Goal: Task Accomplishment & Management: Use online tool/utility

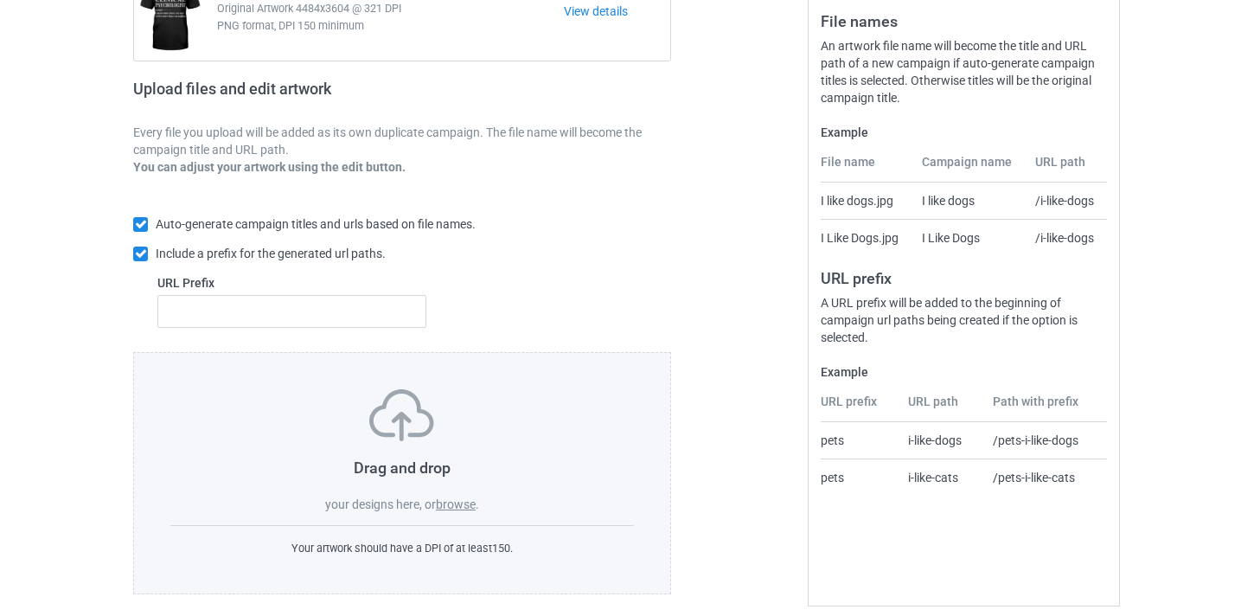
scroll to position [227, 0]
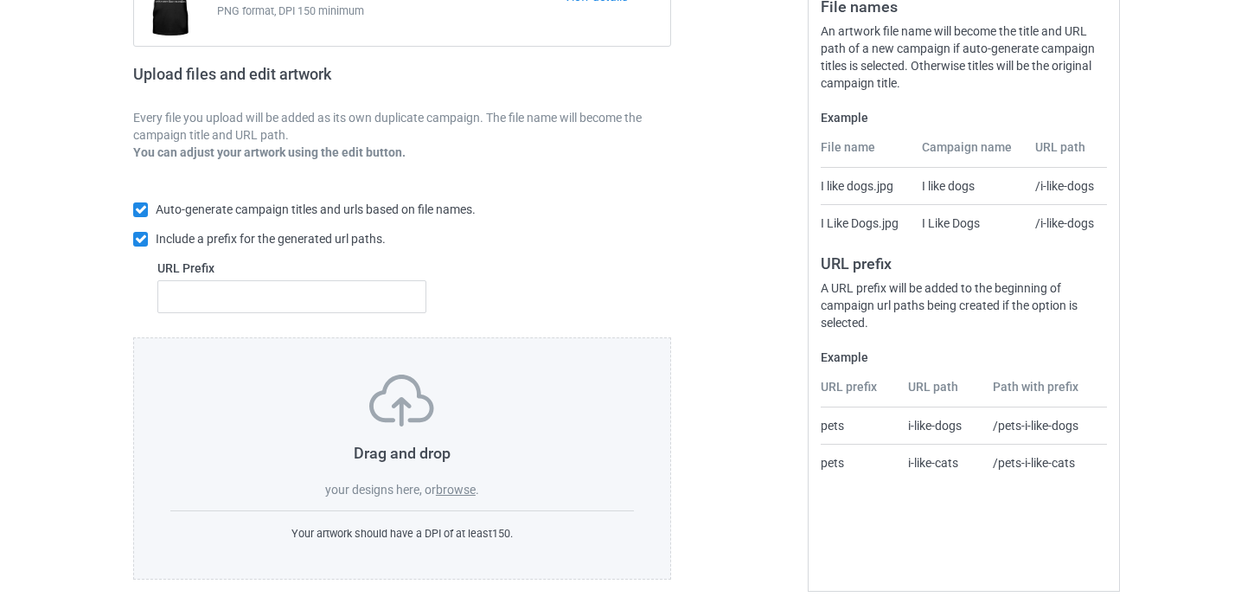
click at [460, 481] on div "Drag and drop your designs here, or browse ." at bounding box center [402, 436] width 464 height 124
click at [460, 493] on label "browse" at bounding box center [456, 490] width 40 height 14
click at [0, 0] on input "browse" at bounding box center [0, 0] width 0 height 0
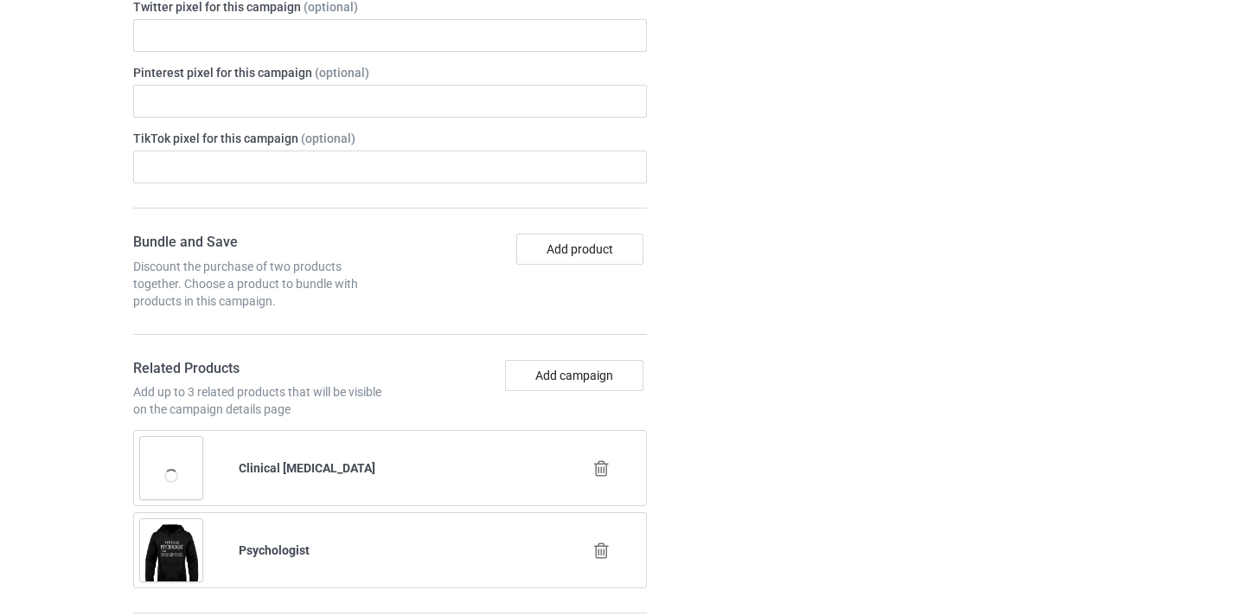
scroll to position [1068, 0]
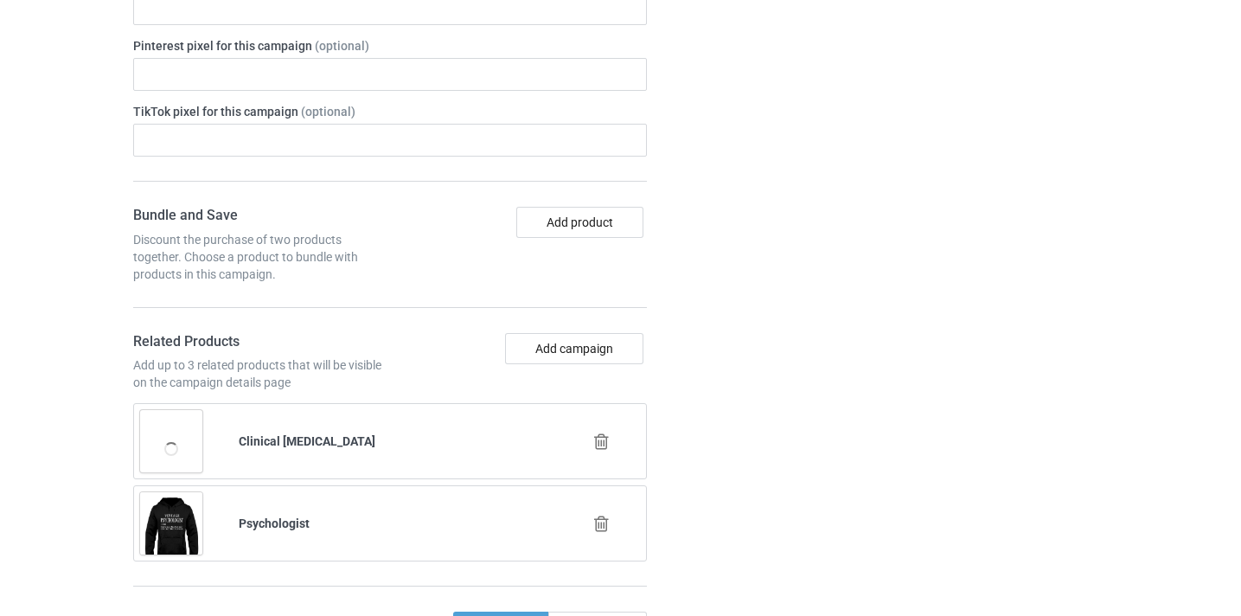
click at [601, 440] on icon at bounding box center [602, 441] width 22 height 18
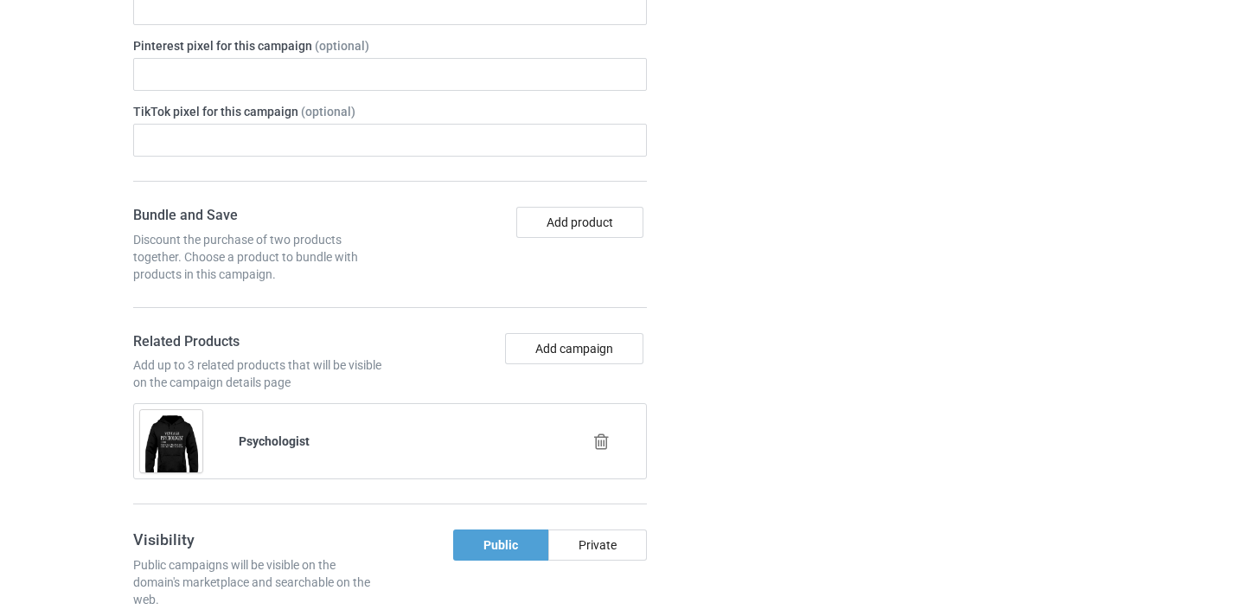
click at [604, 440] on icon at bounding box center [602, 441] width 22 height 18
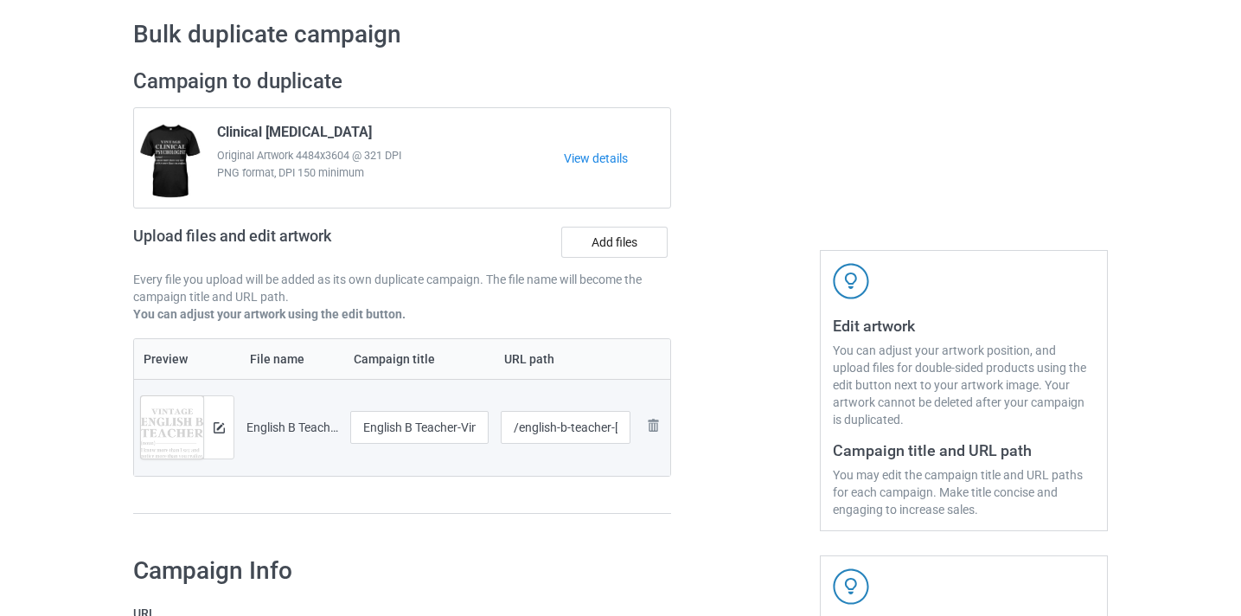
scroll to position [68, 0]
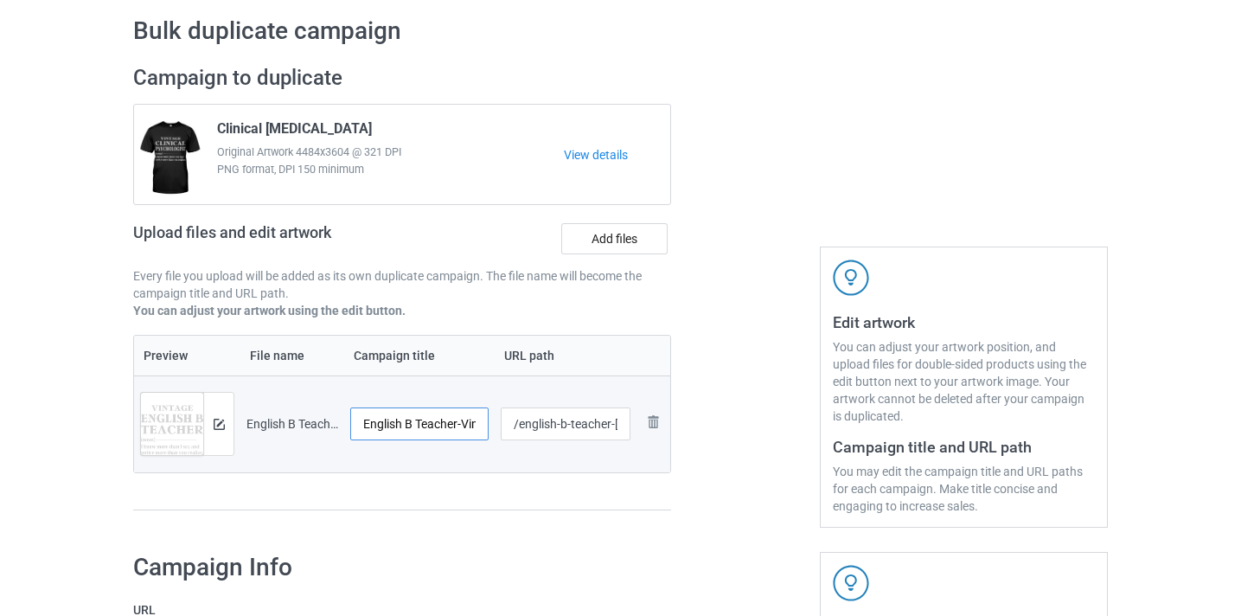
click at [447, 413] on input "English B Teacher-VinNew" at bounding box center [419, 423] width 138 height 33
click at [446, 414] on input "English B Teacher-VinNew" at bounding box center [419, 423] width 138 height 33
drag, startPoint x: 446, startPoint y: 414, endPoint x: 482, endPoint y: 420, distance: 36.0
click at [482, 420] on input "English B Teacher-VinNew" at bounding box center [419, 423] width 138 height 33
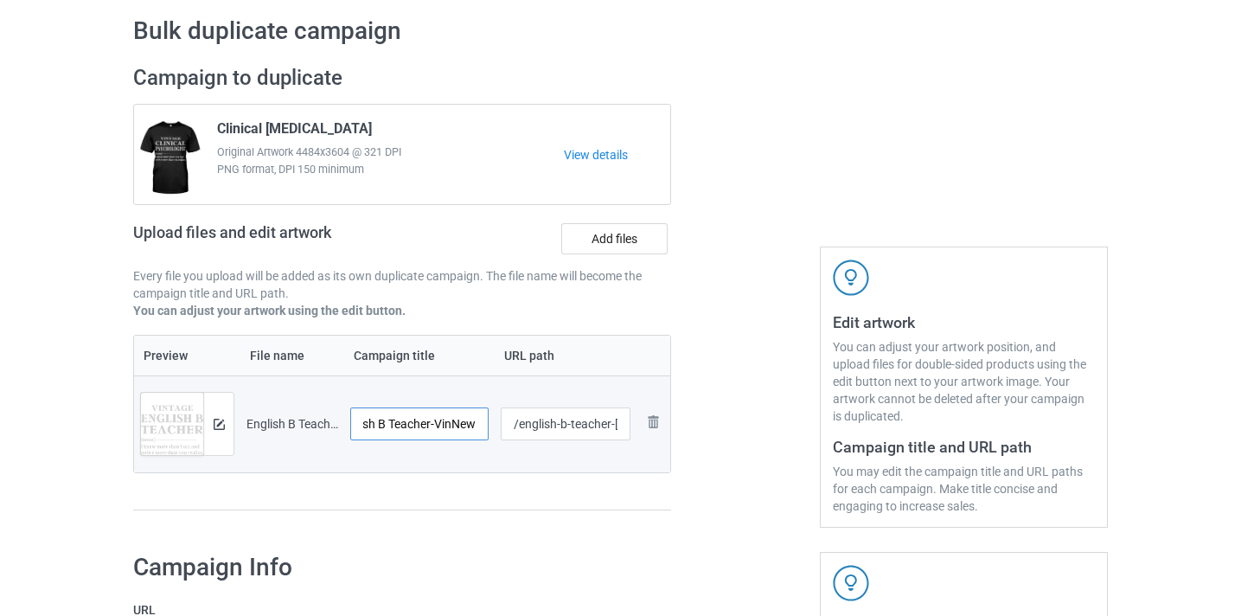
click at [459, 420] on input "English B Teacher-VinNew" at bounding box center [419, 423] width 138 height 33
type input "English B Teacher"
click at [556, 429] on input "/english-b-teacher-vinnew" at bounding box center [566, 423] width 131 height 33
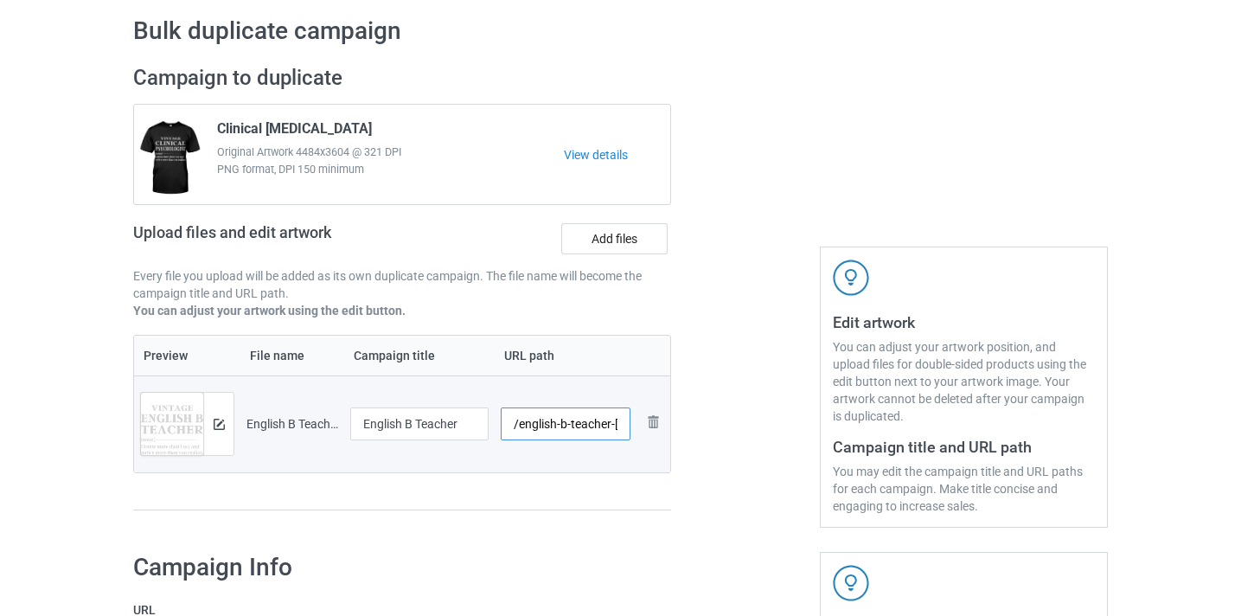
scroll to position [0, 34]
drag, startPoint x: 556, startPoint y: 429, endPoint x: 623, endPoint y: 432, distance: 67.5
click at [651, 436] on tr "Preview and edit artwork English B Teacher-VinNew.png English B Teacher /englis…" at bounding box center [402, 423] width 536 height 97
click at [597, 428] on input "/english-b-teacher-vinnew" at bounding box center [566, 423] width 131 height 33
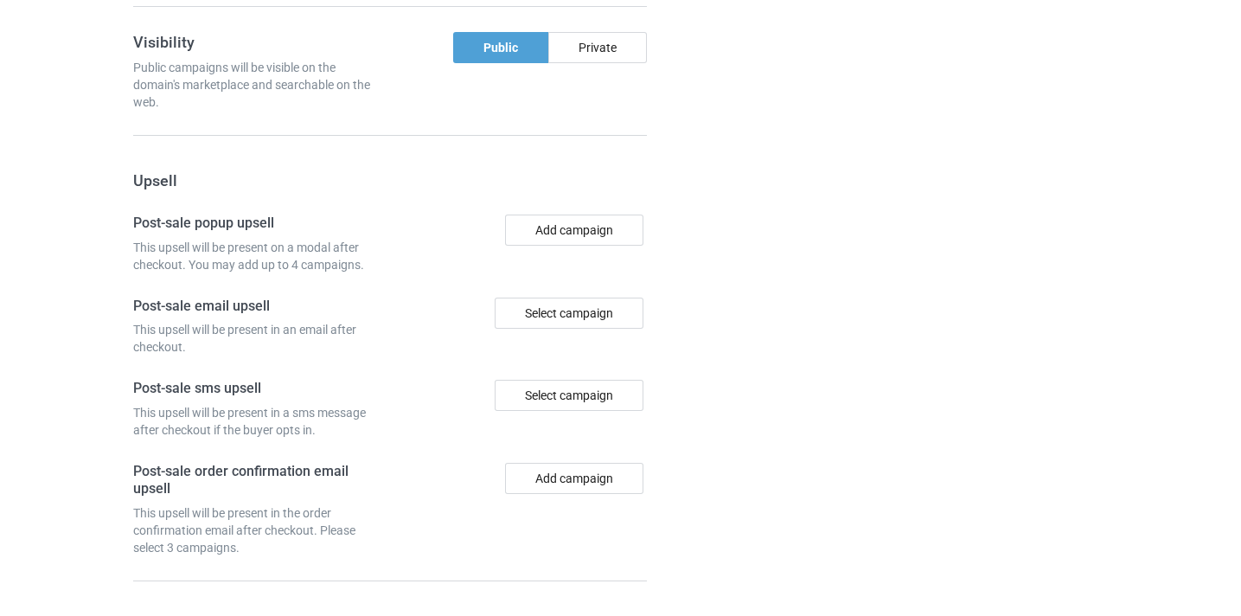
scroll to position [1603, 0]
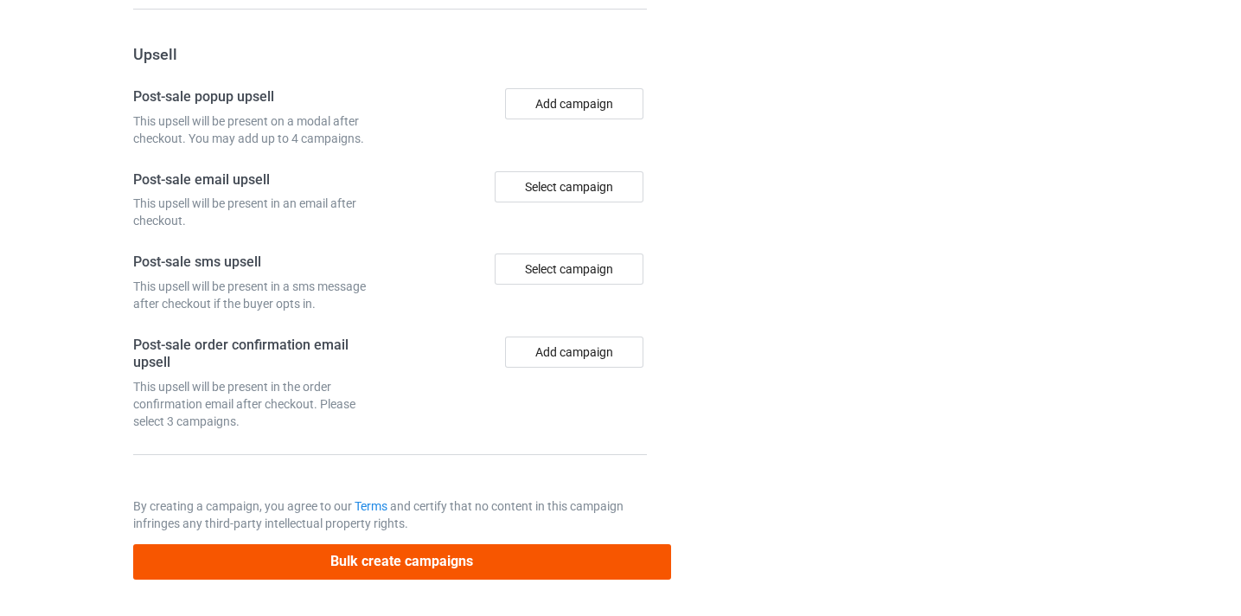
type input "/english-b-teacher8"
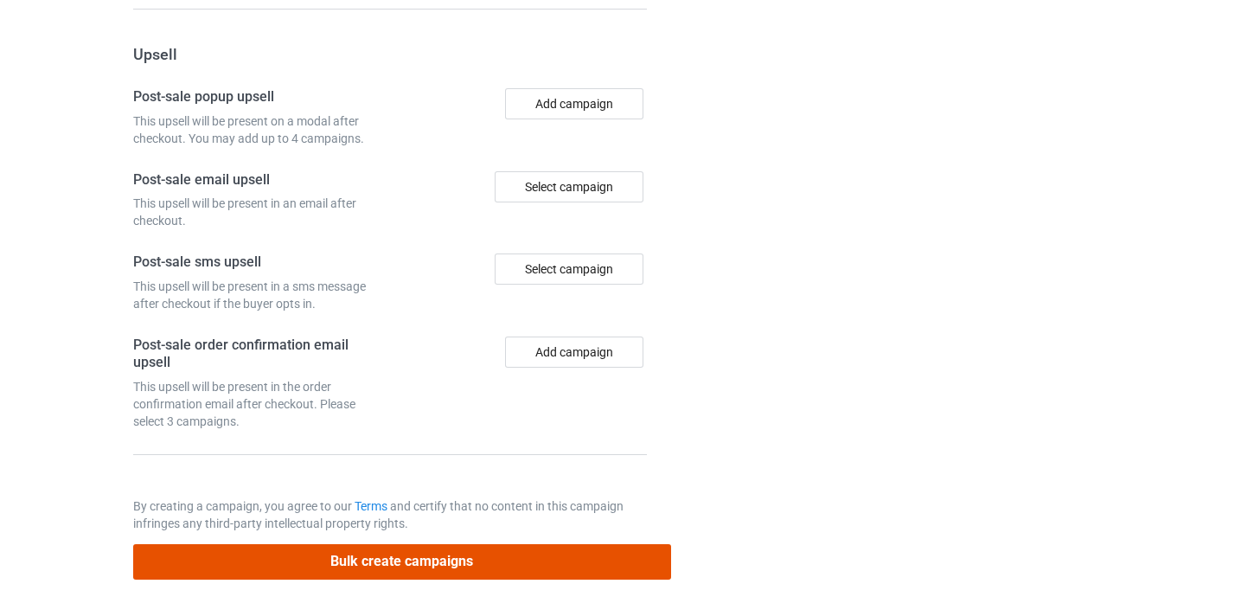
click at [478, 571] on button "Bulk create campaigns" at bounding box center [402, 561] width 538 height 35
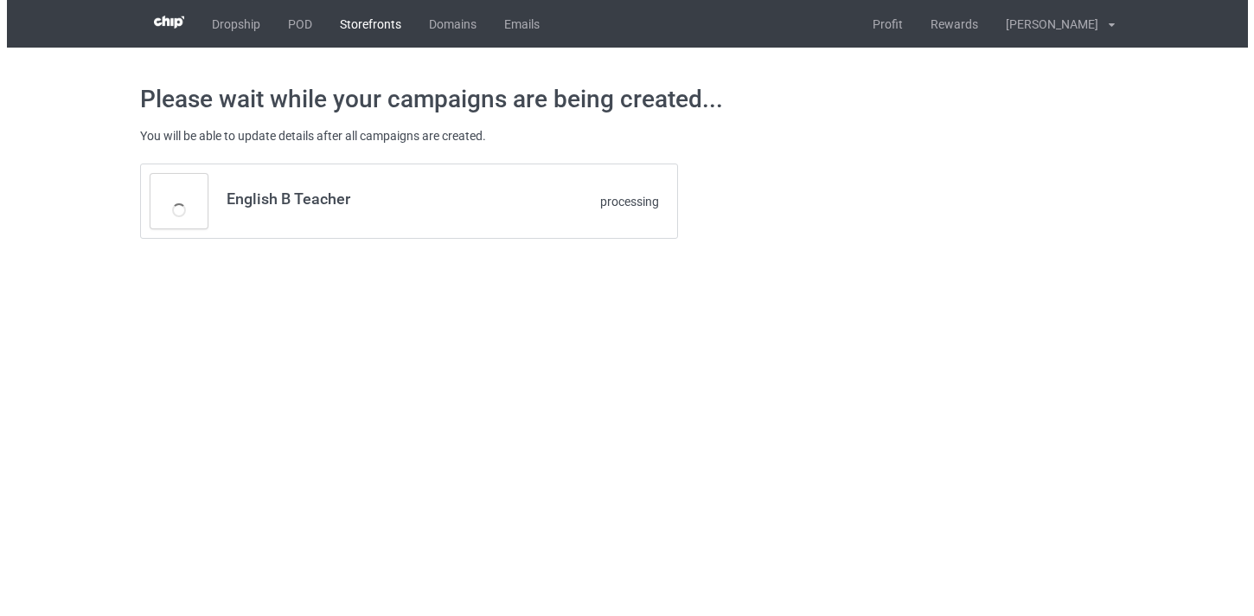
scroll to position [0, 0]
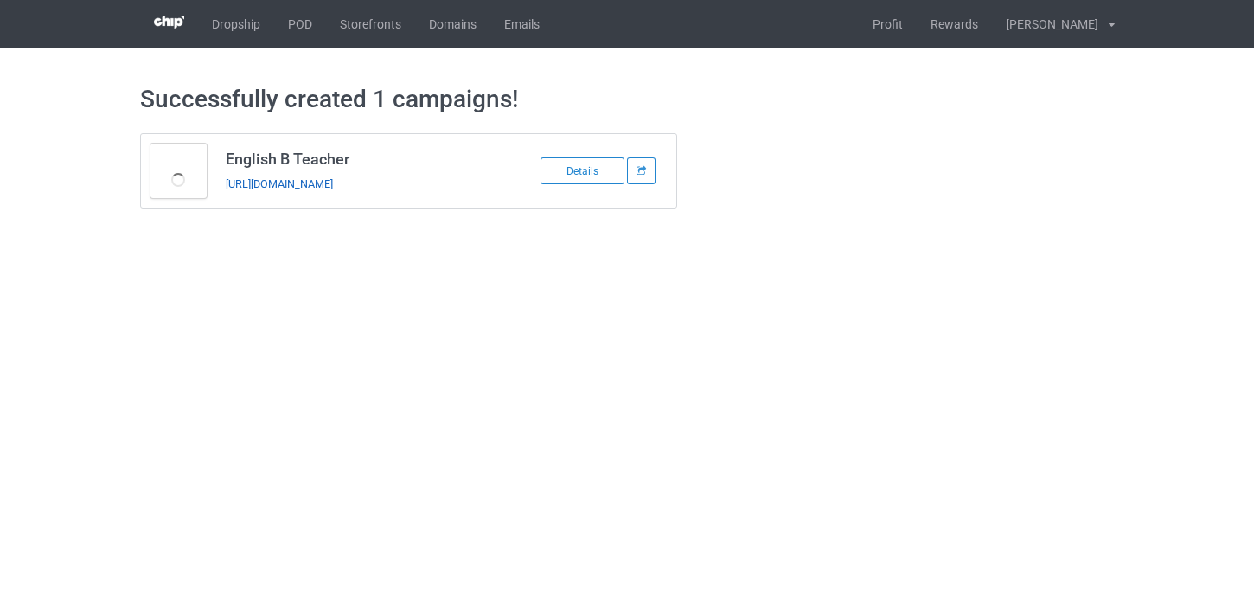
click at [333, 186] on link "https://www.thepure.gift/english-b-teacher8" at bounding box center [279, 183] width 107 height 13
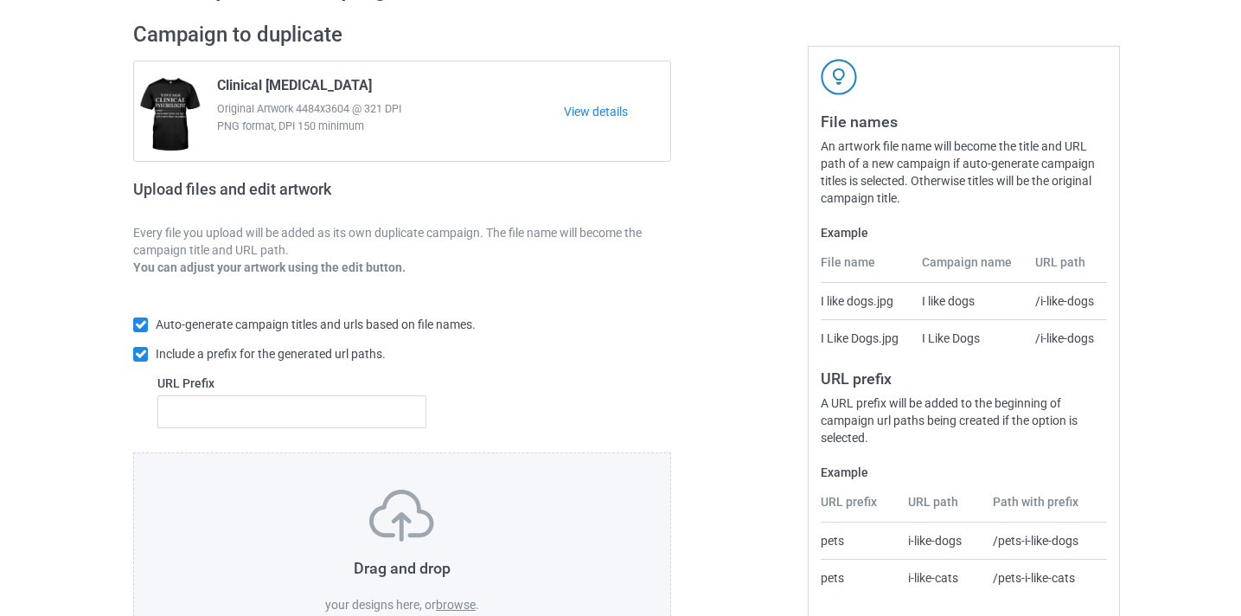
scroll to position [116, 0]
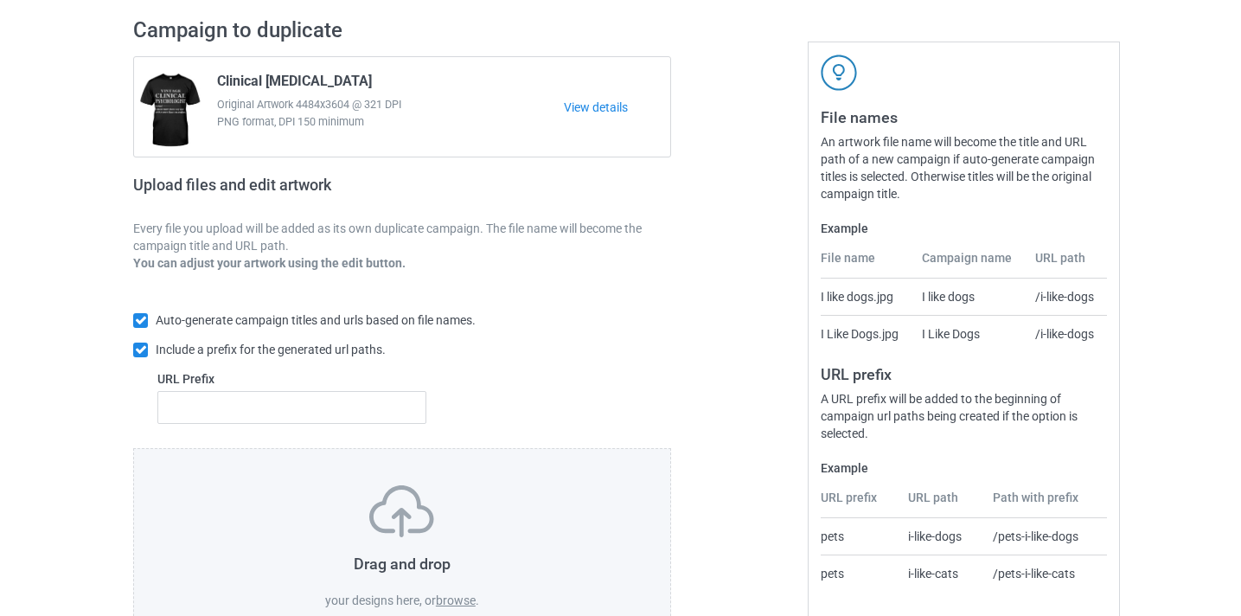
click at [455, 600] on label "browse" at bounding box center [456, 600] width 40 height 14
click at [0, 0] on input "browse" at bounding box center [0, 0] width 0 height 0
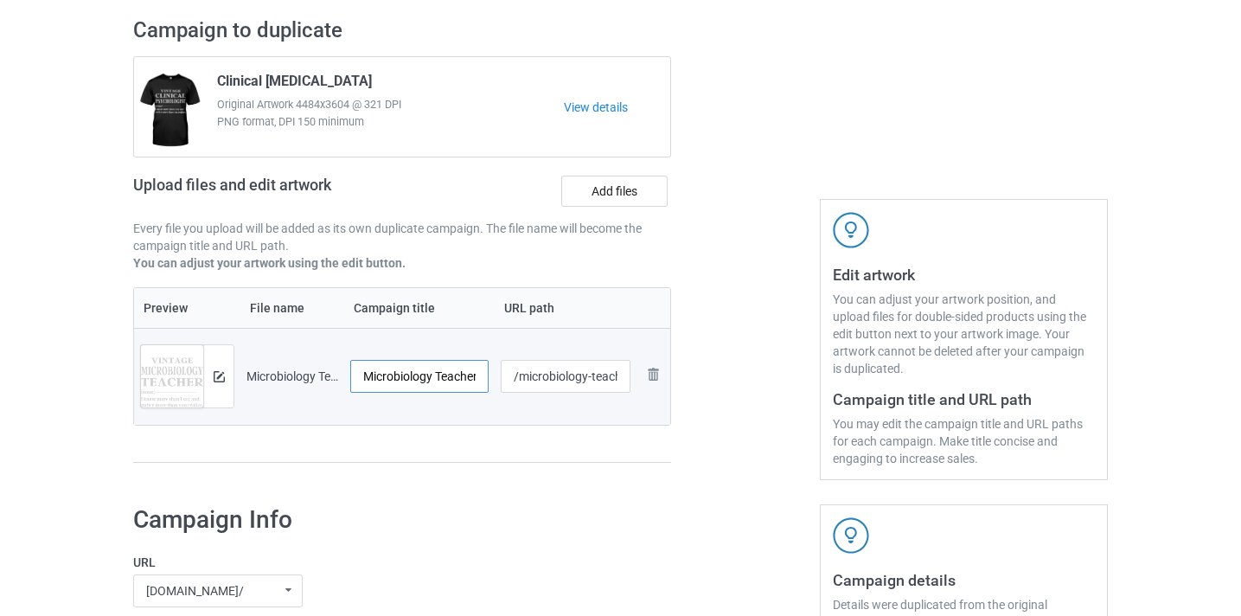
click at [445, 373] on input "Microbiology Teacher-VinNew" at bounding box center [419, 376] width 138 height 33
drag, startPoint x: 445, startPoint y: 373, endPoint x: 502, endPoint y: 373, distance: 57.1
click at [502, 373] on tr "Preview and edit artwork Microbiology Teacher-VinNew.png Microbiology Teacher-V…" at bounding box center [402, 376] width 536 height 97
click at [465, 373] on input "Microbiology Teacher-VinNew" at bounding box center [419, 376] width 138 height 33
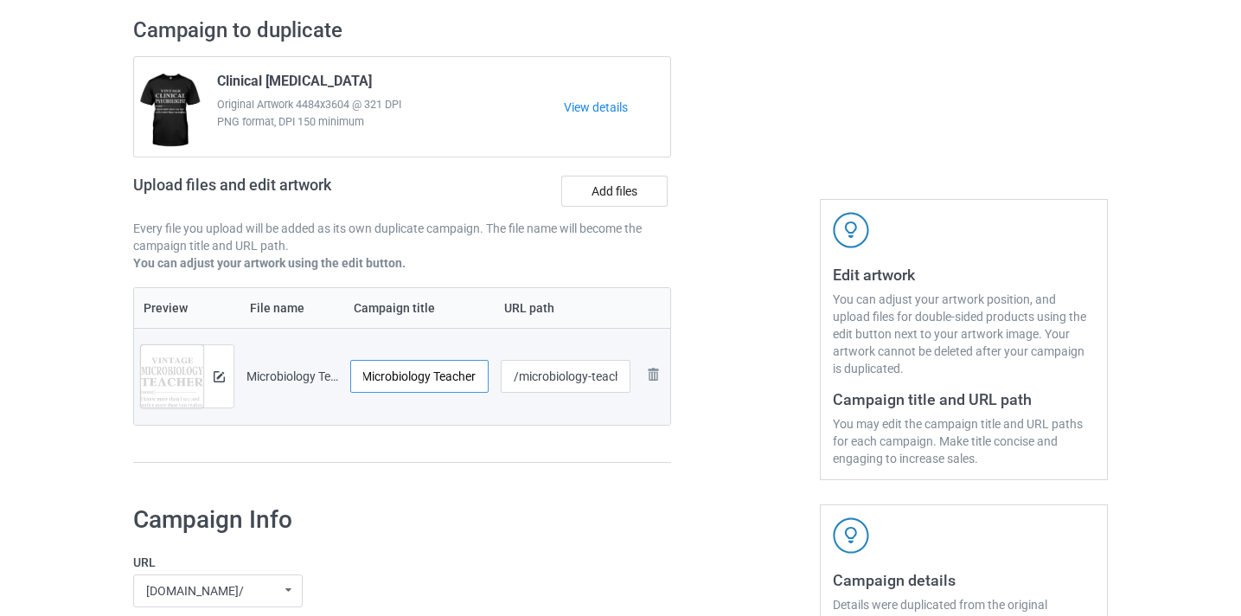
scroll to position [0, 5]
type input "Microbiology Teacher"
click at [596, 383] on input "/microbiology-teacher-vinnew" at bounding box center [566, 376] width 131 height 33
drag, startPoint x: 596, startPoint y: 383, endPoint x: 665, endPoint y: 381, distance: 69.2
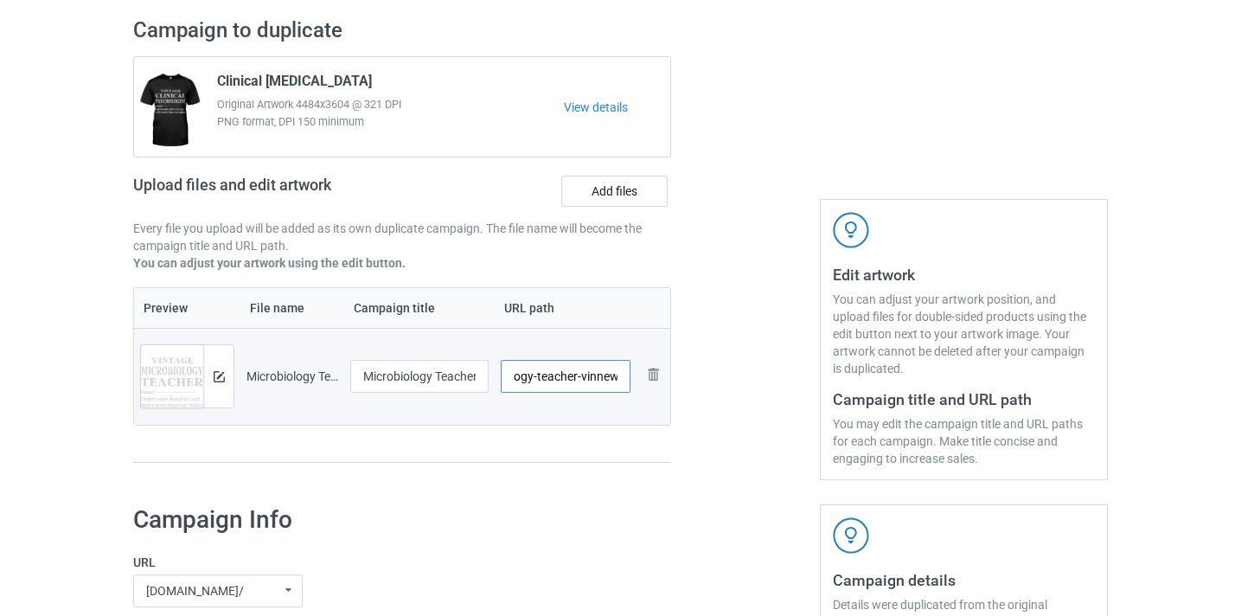
click at [694, 383] on div "Campaign to duplicate Clinical Psychologist Original Artwork 4484x3604 @ 321 DP…" at bounding box center [620, 248] width 999 height 487
click at [607, 374] on input "/microbiology-teacher-vinnew" at bounding box center [566, 376] width 131 height 33
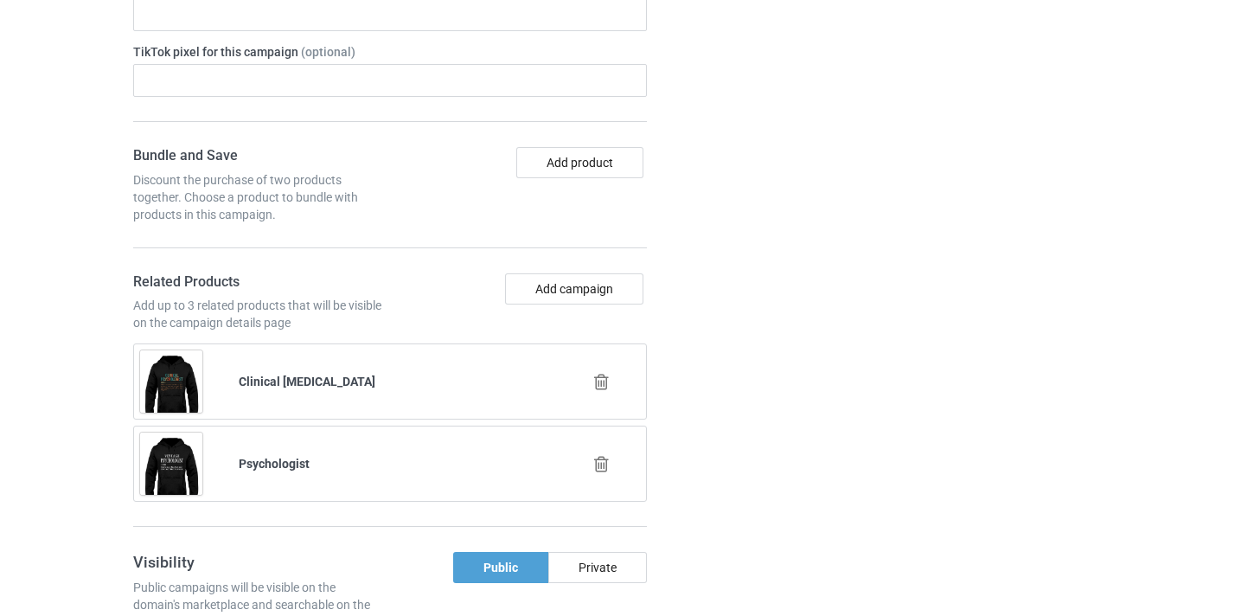
scroll to position [1131, 0]
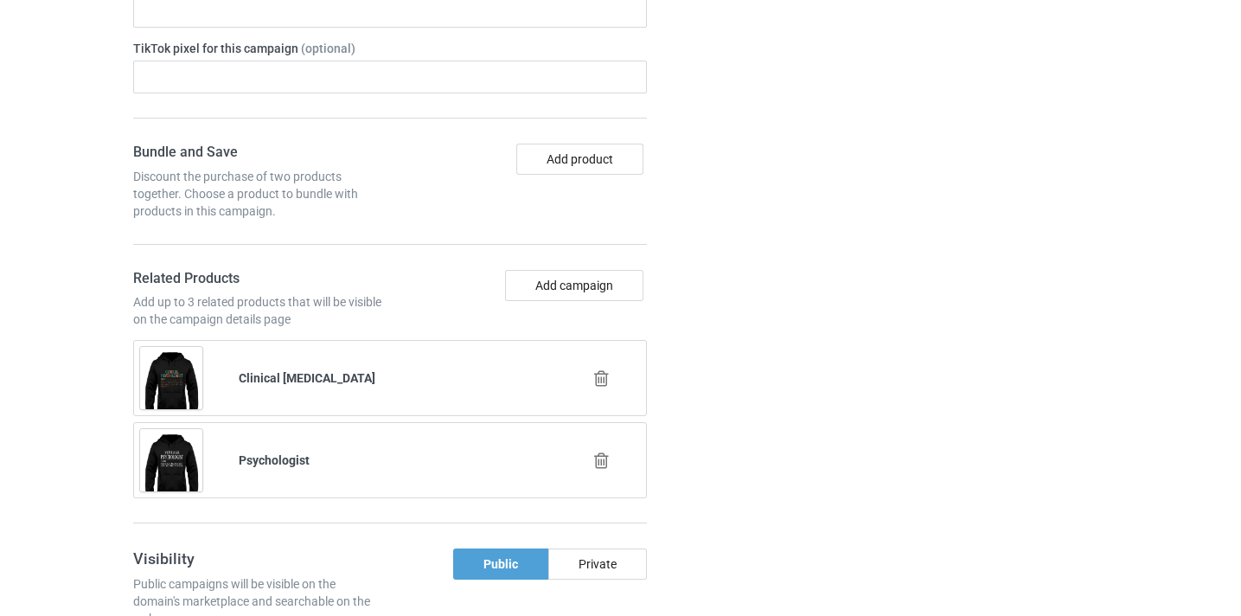
type input "/microbiology-teacher8"
click at [611, 366] on div at bounding box center [602, 378] width 99 height 43
click at [603, 376] on icon at bounding box center [602, 378] width 22 height 18
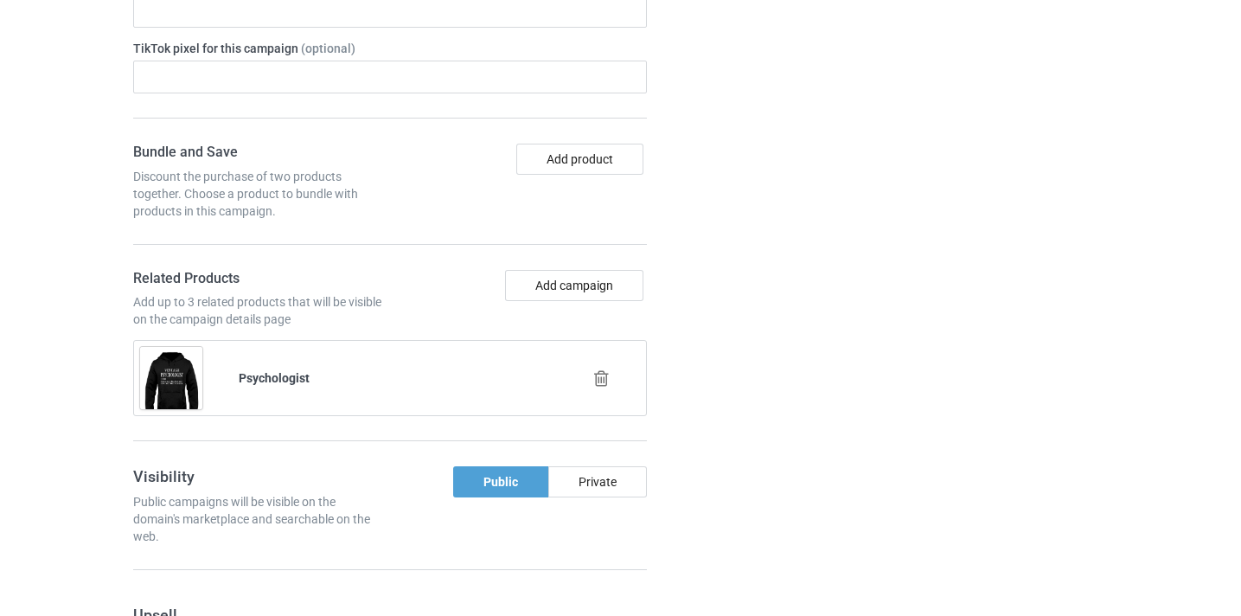
click at [604, 383] on icon at bounding box center [602, 378] width 22 height 18
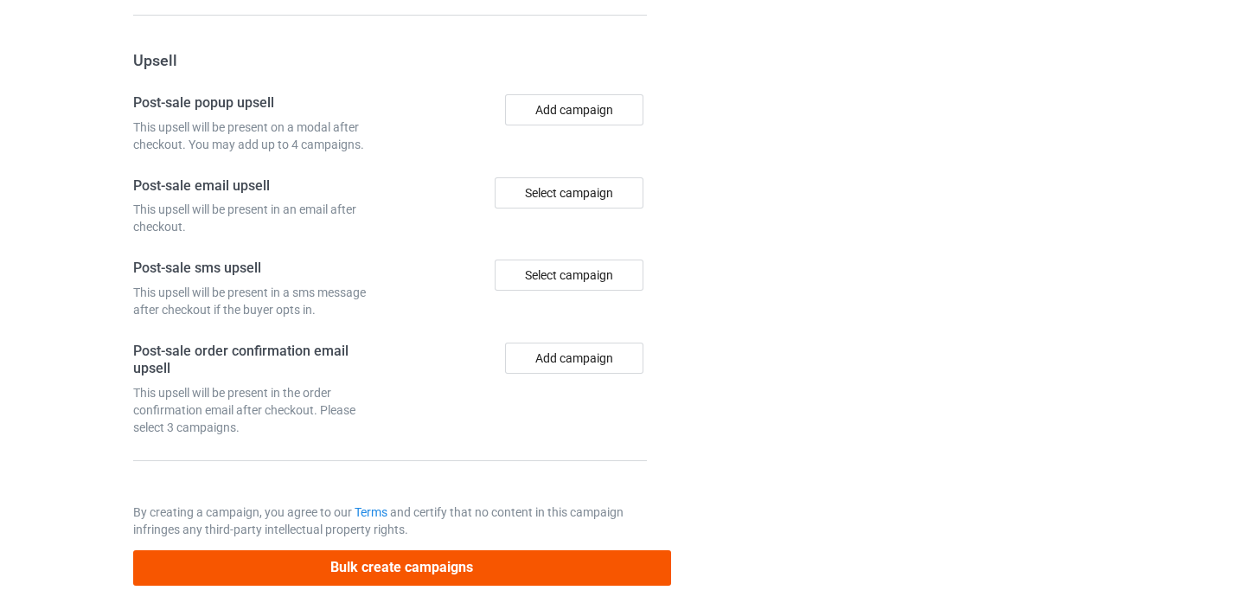
scroll to position [1595, 0]
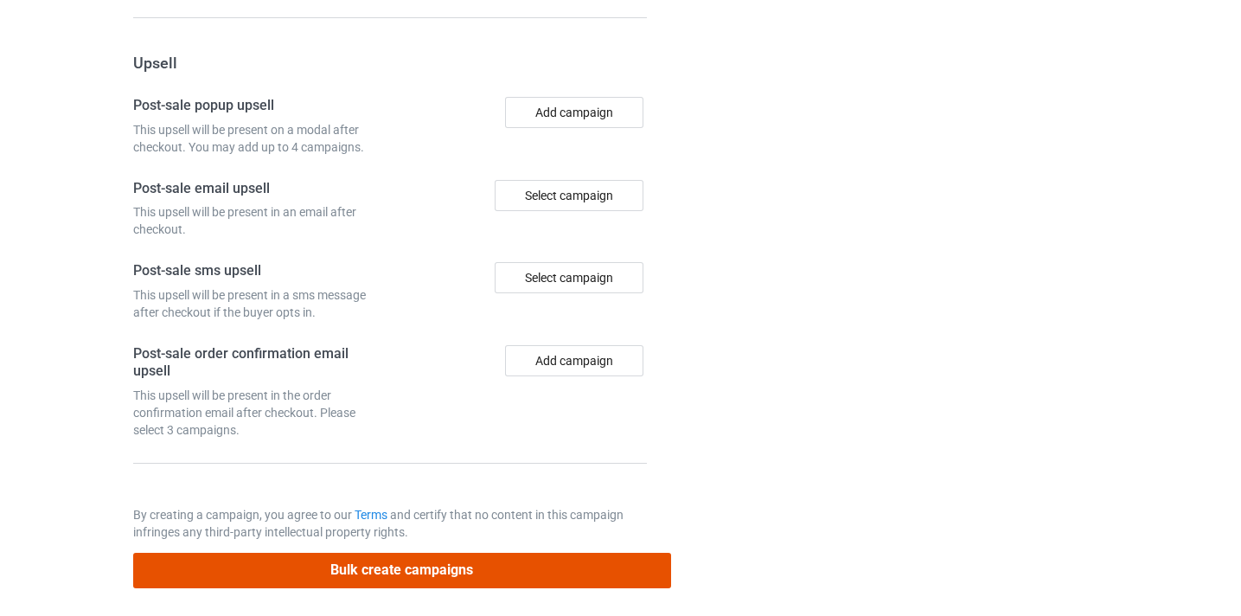
click at [529, 570] on button "Bulk create campaigns" at bounding box center [402, 570] width 538 height 35
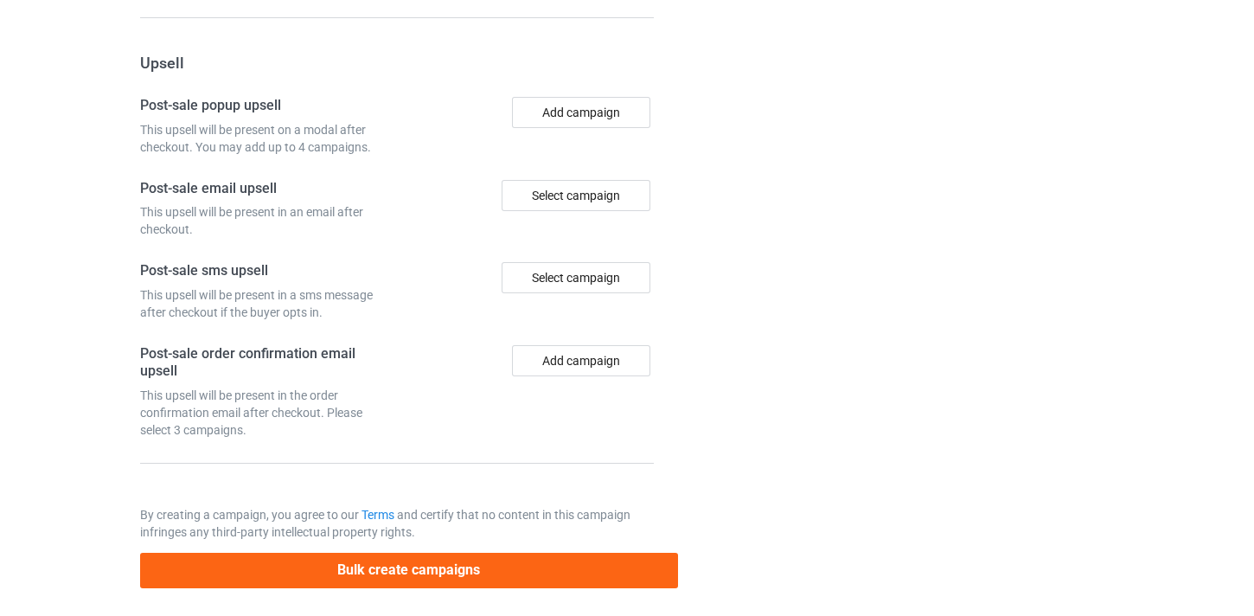
scroll to position [0, 0]
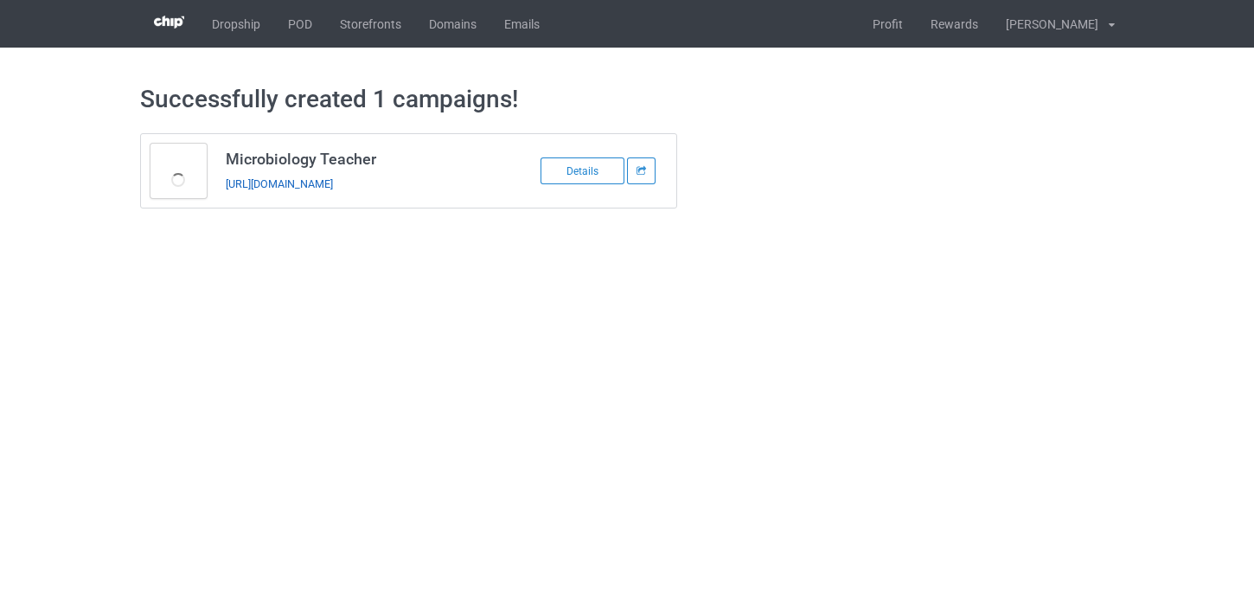
click at [333, 178] on link "https://www.thepure.gift/microbiology-teacher8" at bounding box center [279, 183] width 107 height 13
click at [333, 185] on link "https://www.thepure.gift/microbiology-teacher8" at bounding box center [279, 183] width 107 height 13
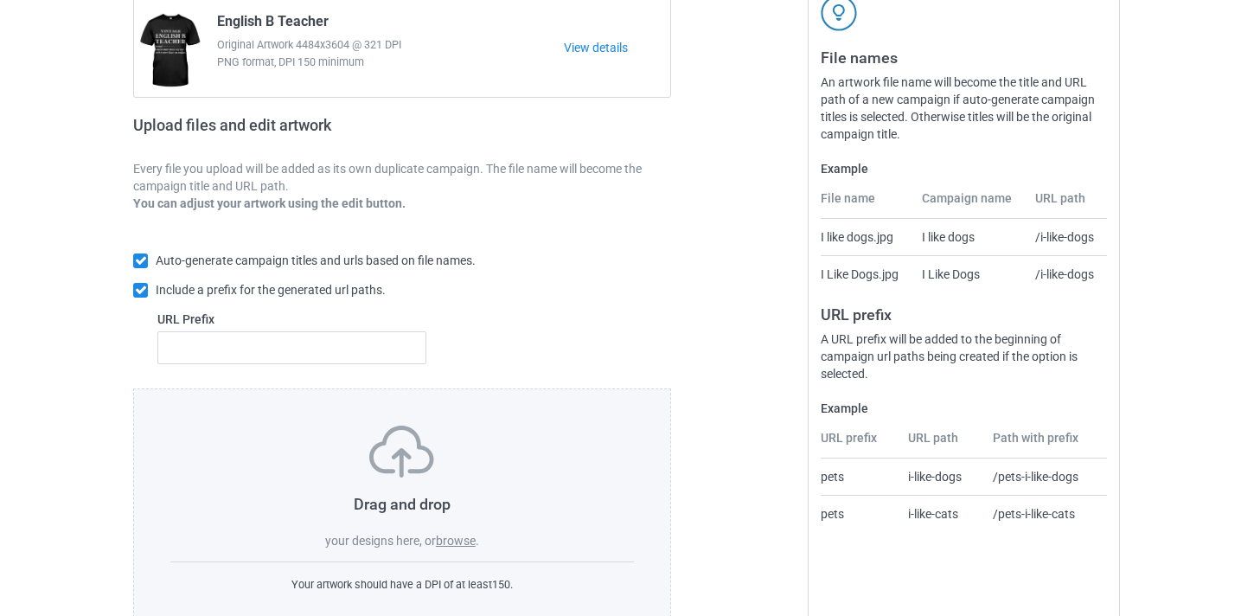
scroll to position [180, 0]
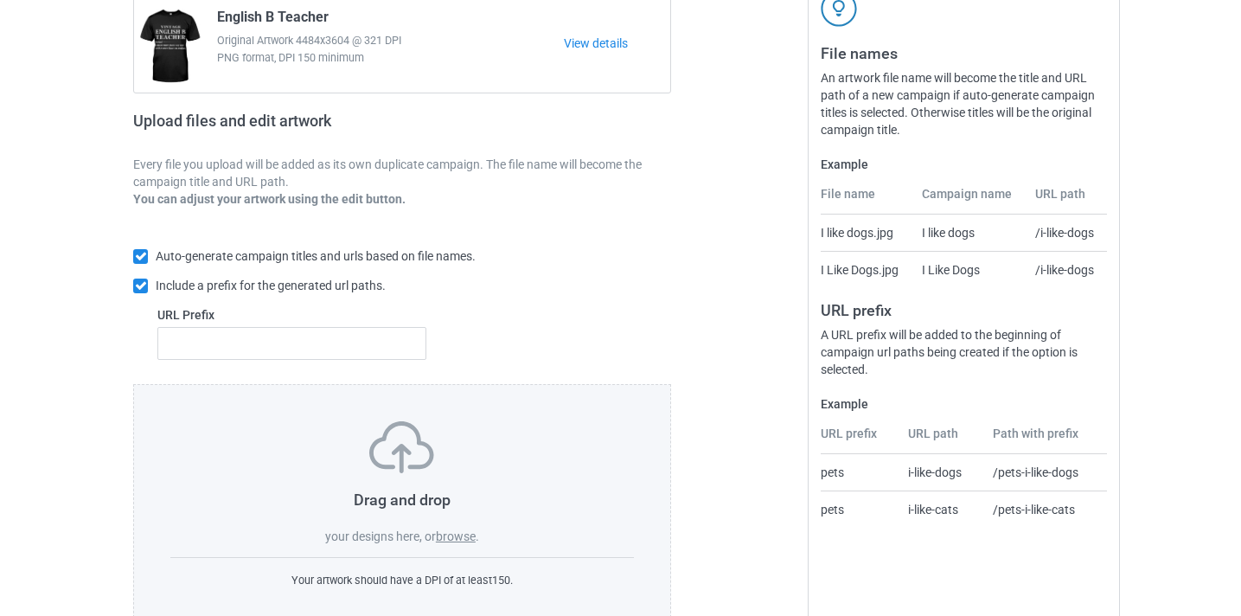
click at [469, 536] on label "browse" at bounding box center [456, 536] width 40 height 14
click at [0, 0] on input "browse" at bounding box center [0, 0] width 0 height 0
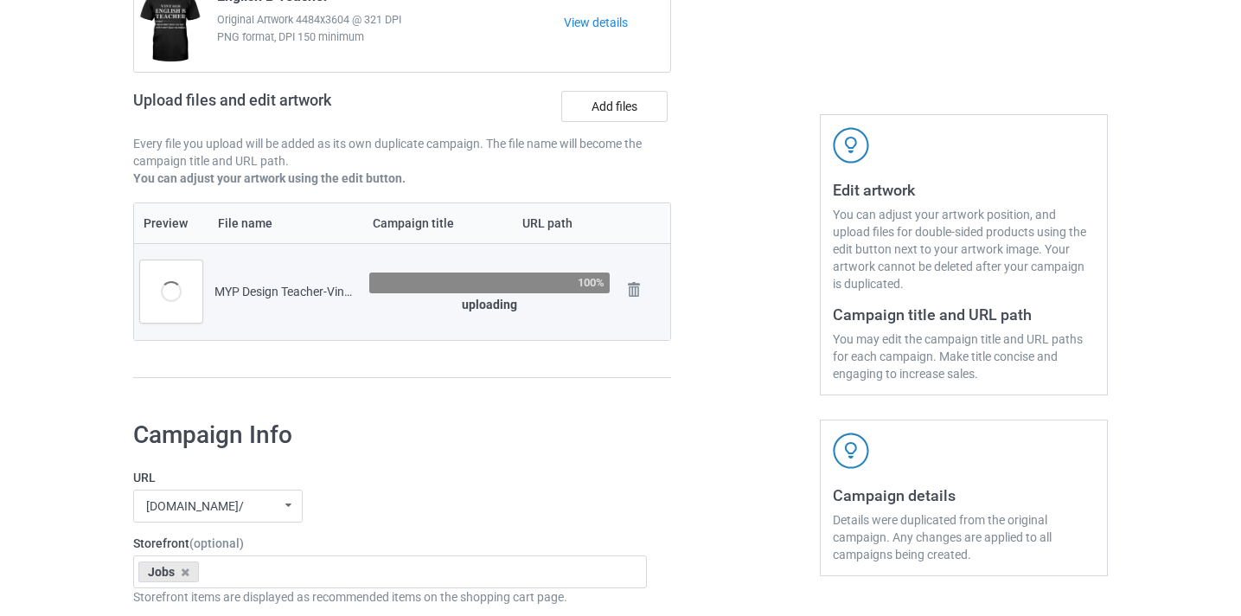
scroll to position [202, 0]
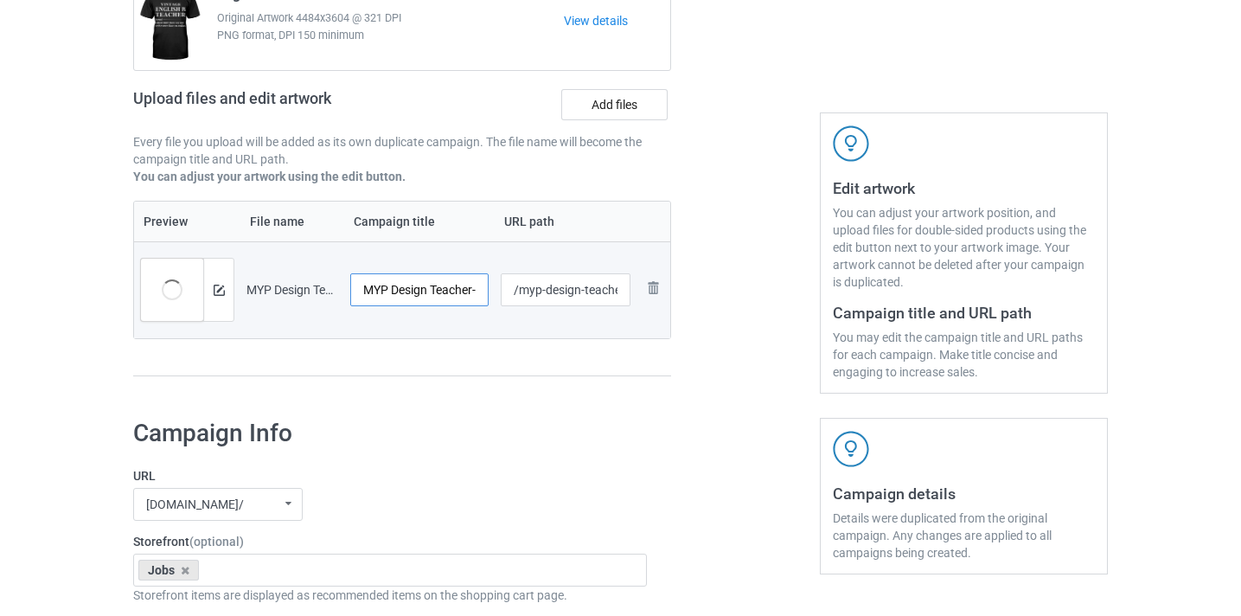
click at [451, 285] on input "MYP Design Teacher-VinNew" at bounding box center [419, 289] width 138 height 33
drag, startPoint x: 451, startPoint y: 285, endPoint x: 534, endPoint y: 304, distance: 84.1
click at [534, 304] on tr "Preview and edit artwork MYP Design Teacher-VinNew.png MYP Design Teacher-VinNe…" at bounding box center [402, 289] width 536 height 97
click at [470, 296] on input "MYP Design Teacher-VinNew" at bounding box center [419, 289] width 138 height 33
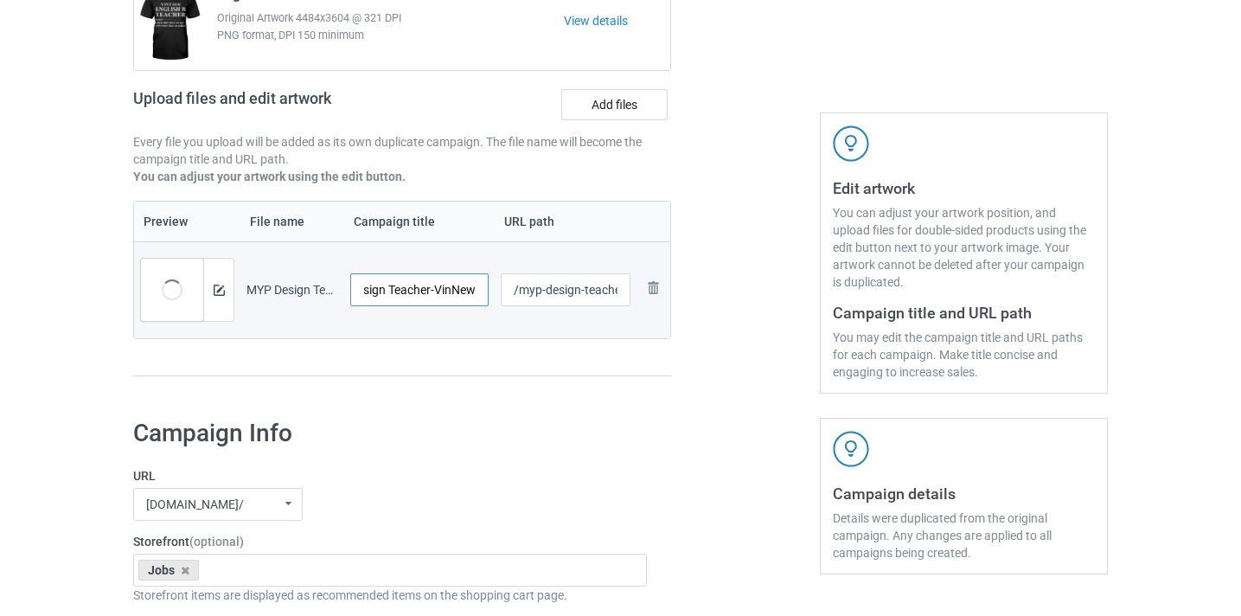
click at [470, 296] on input "MYP Design Teacher-VinNew" at bounding box center [419, 289] width 138 height 33
type input "MYP Design Teacher"
click at [588, 296] on input "/myp-design-teacher-vinnew" at bounding box center [566, 289] width 131 height 33
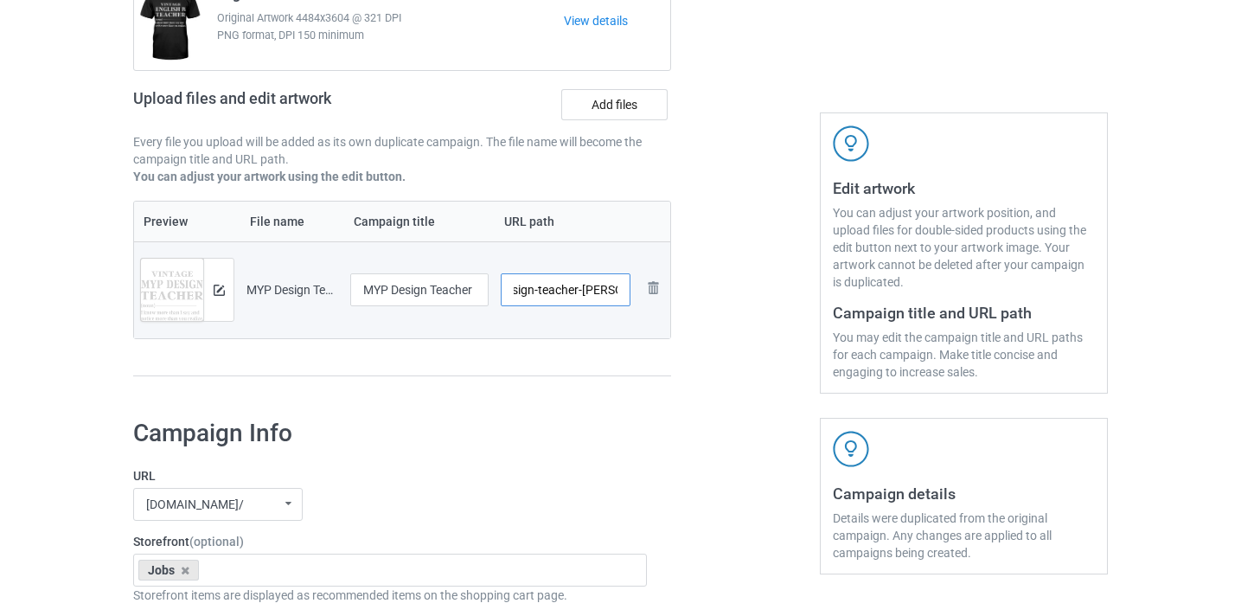
drag, startPoint x: 588, startPoint y: 296, endPoint x: 664, endPoint y: 302, distance: 76.3
click at [664, 302] on tr "Preview and edit artwork MYP Design Teacher-VinNew.png MYP Design Teacher /myp-…" at bounding box center [402, 289] width 536 height 97
click at [620, 294] on input "/myp-design-teacher-vinnew" at bounding box center [566, 289] width 131 height 33
click at [603, 291] on input "/myp-design-teacher-vinnew" at bounding box center [566, 289] width 131 height 33
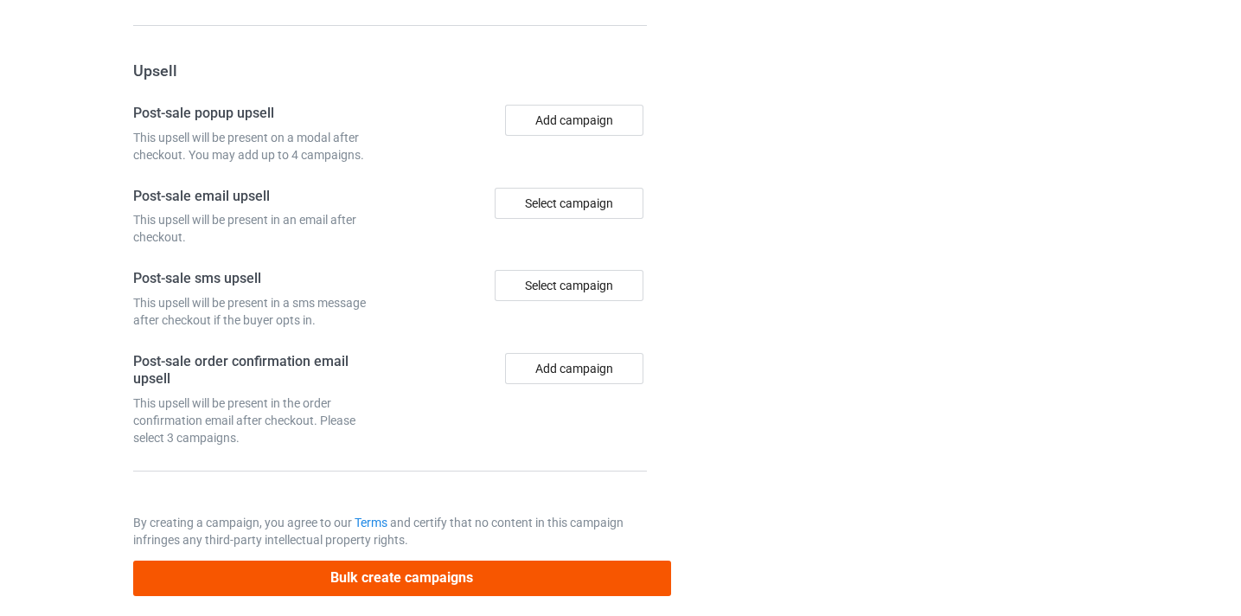
scroll to position [1603, 0]
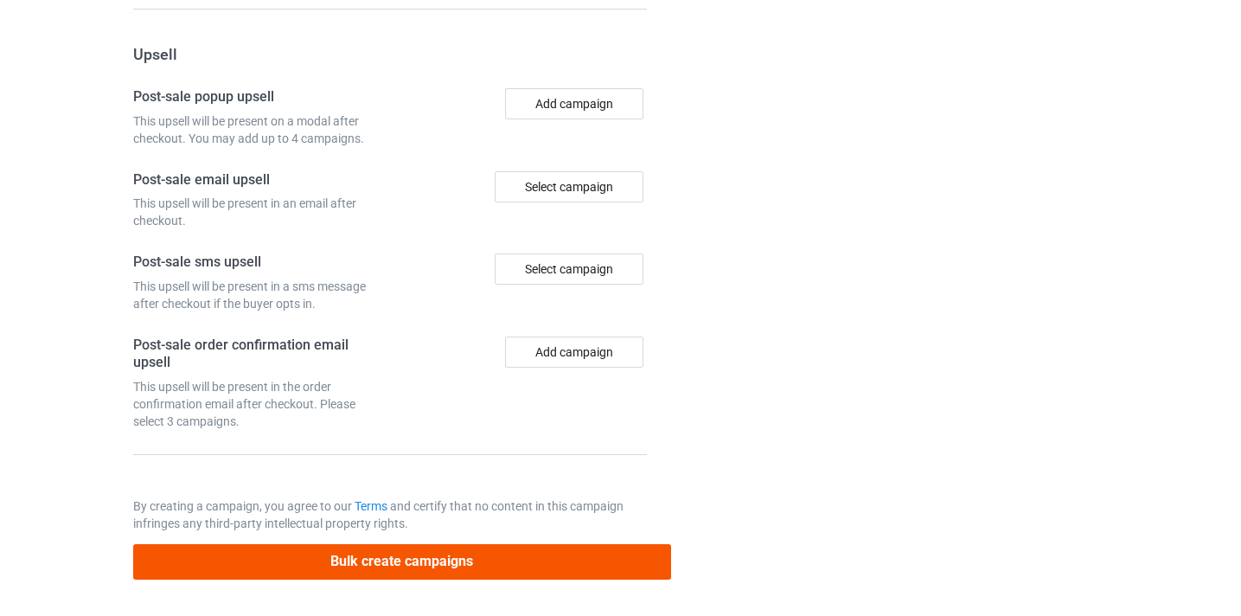
type input "/myp-design-teacher8"
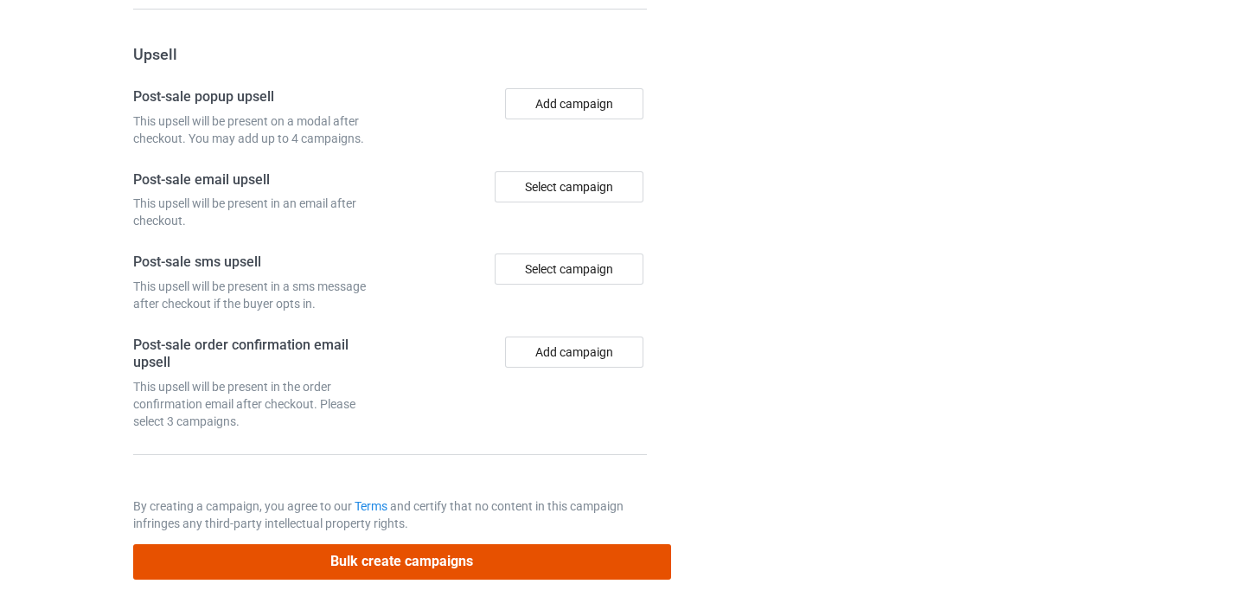
click at [533, 548] on button "Bulk create campaigns" at bounding box center [402, 561] width 538 height 35
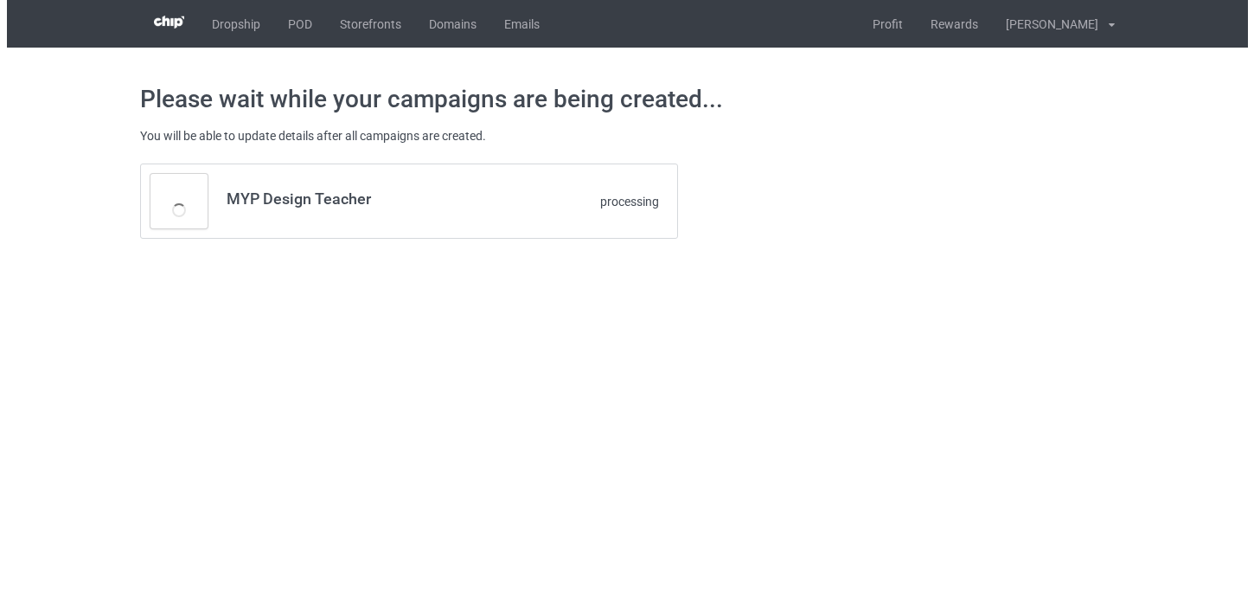
scroll to position [0, 0]
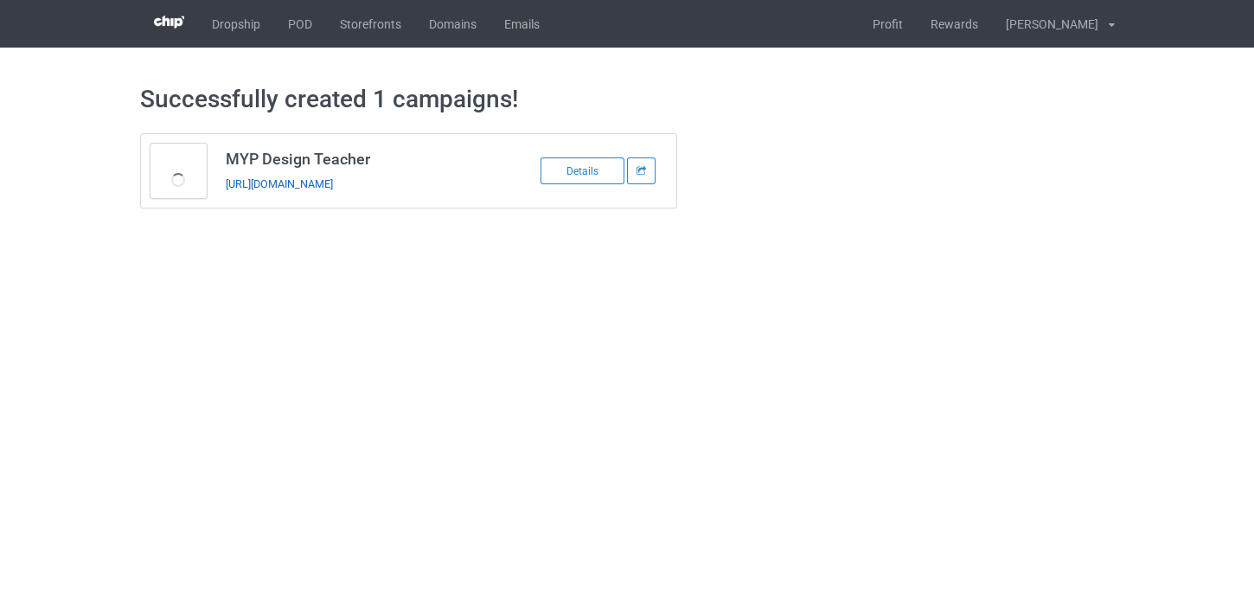
click at [333, 189] on link "https://www.thepure.gift/myp-design-teacher8" at bounding box center [279, 183] width 107 height 13
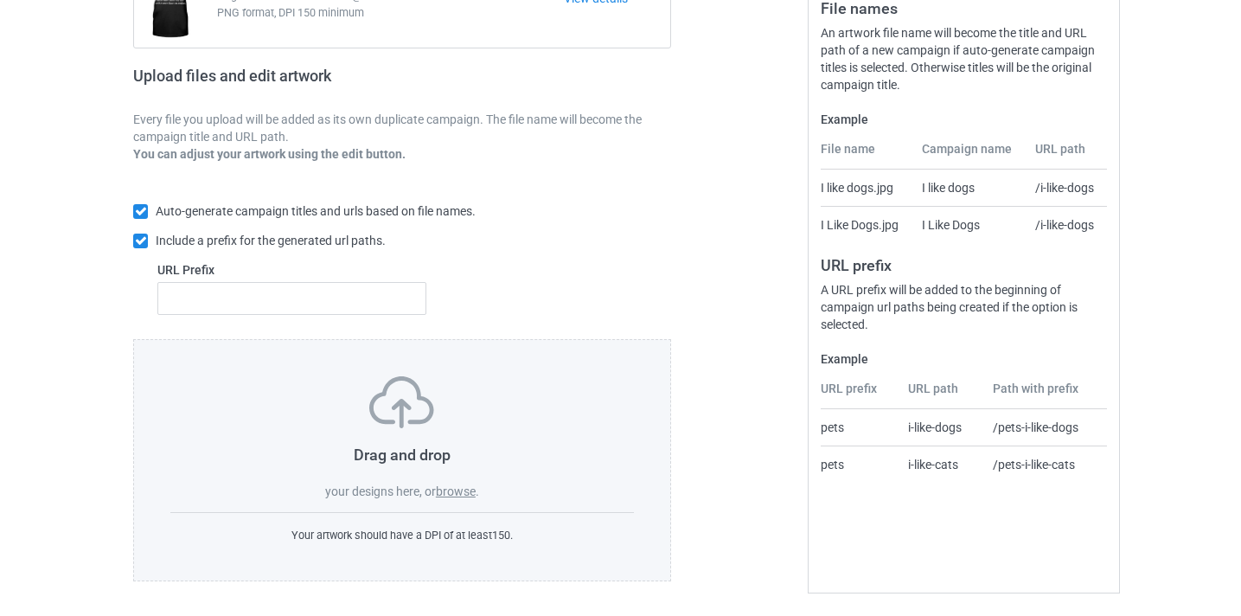
scroll to position [221, 0]
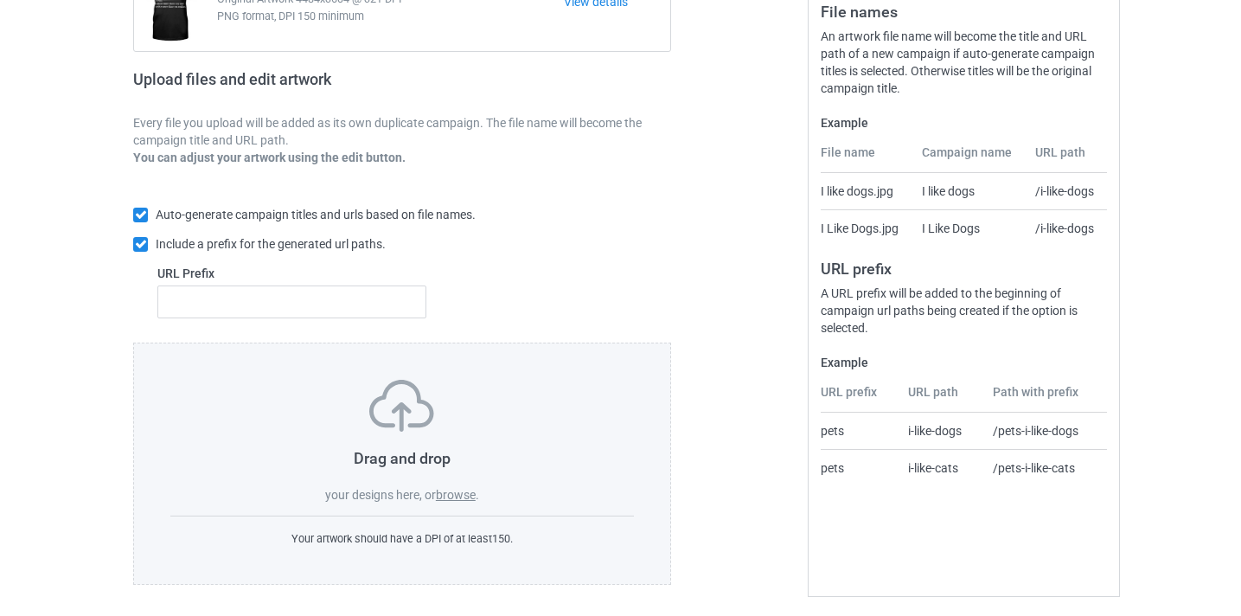
click at [460, 490] on label "browse" at bounding box center [456, 495] width 40 height 14
click at [0, 0] on input "browse" at bounding box center [0, 0] width 0 height 0
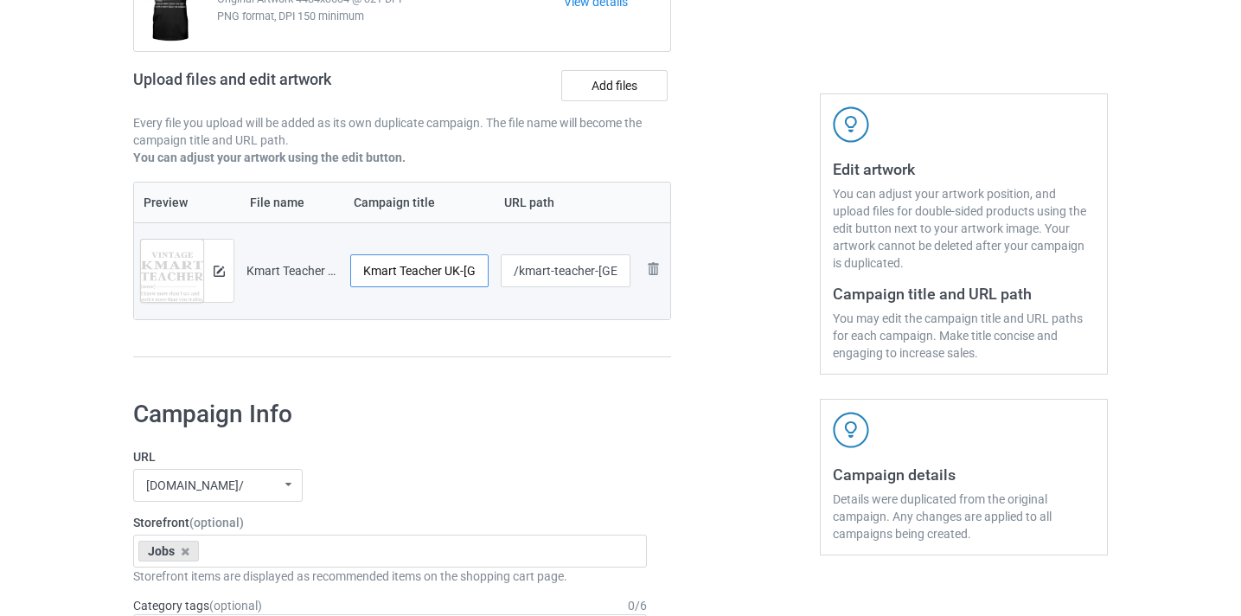
click at [409, 266] on input "Kmart Teacher UK-VinNew" at bounding box center [419, 270] width 138 height 33
drag, startPoint x: 409, startPoint y: 266, endPoint x: 490, endPoint y: 278, distance: 82.1
click at [490, 278] on td "Kmart Teacher UK-VinNew" at bounding box center [419, 270] width 150 height 97
click at [417, 272] on input "Kmart Teacher UK-VinNew" at bounding box center [419, 270] width 138 height 33
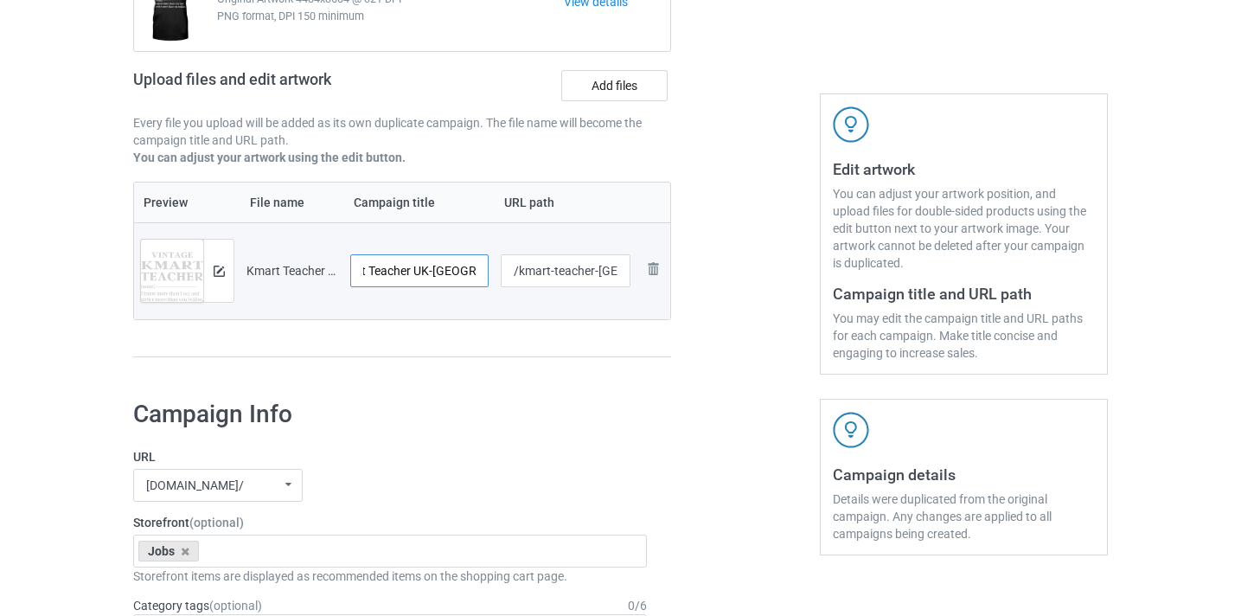
click at [421, 266] on input "Kmart Teacher UK-VinNew" at bounding box center [419, 270] width 138 height 33
drag, startPoint x: 421, startPoint y: 266, endPoint x: 574, endPoint y: 293, distance: 155.4
click at [574, 293] on tr "Preview and edit artwork Kmart Teacher UK-VinNew.png Kmart Teacher UK-VinNew /k…" at bounding box center [402, 270] width 536 height 97
type input "Kmart Teacher"
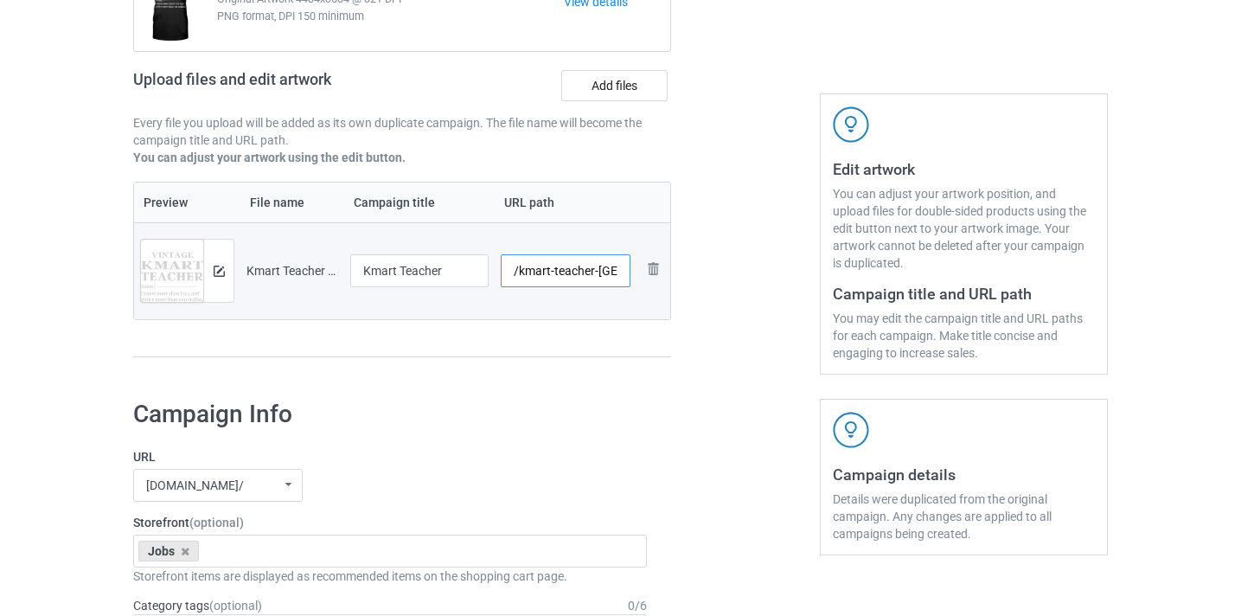
click at [568, 275] on input "/kmart-teacher-uk-vinnew" at bounding box center [566, 270] width 131 height 33
drag, startPoint x: 568, startPoint y: 275, endPoint x: 617, endPoint y: 274, distance: 49.3
click at [617, 274] on input "/kmart-teacher-uk-vinnew" at bounding box center [566, 270] width 131 height 33
click at [583, 267] on input "/kmart-teacher-uk-vinnew" at bounding box center [566, 270] width 131 height 33
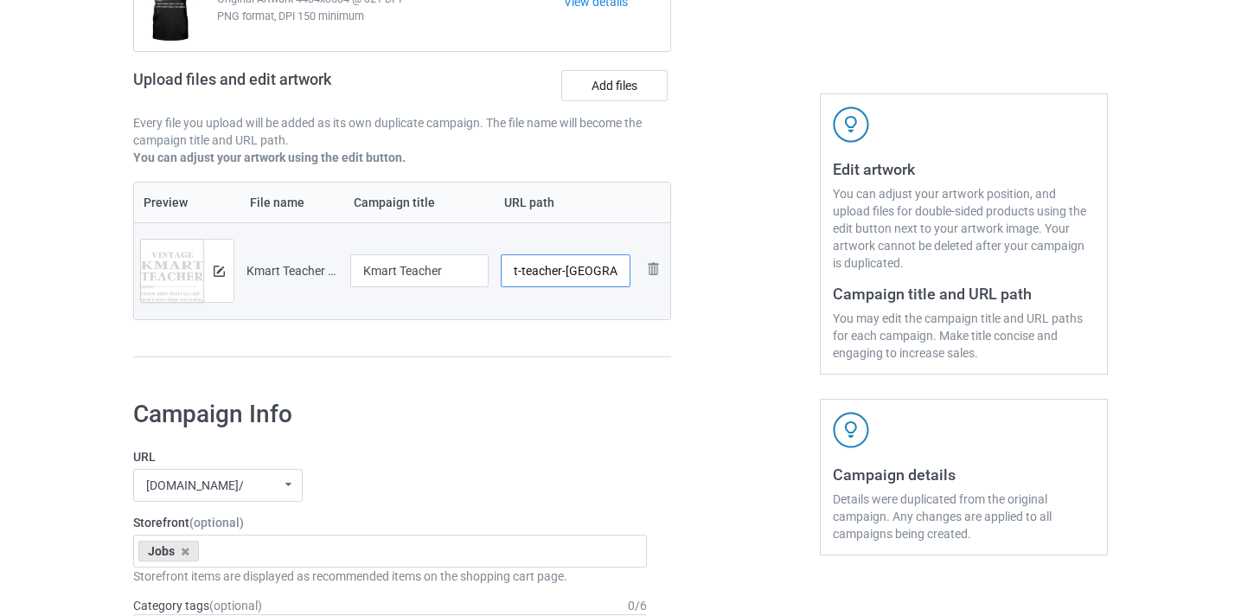
click at [569, 266] on input "/kmart-teacher-uk-vinnew" at bounding box center [566, 270] width 131 height 33
drag, startPoint x: 569, startPoint y: 266, endPoint x: 826, endPoint y: 279, distance: 257.2
click at [826, 279] on div "Campaign to duplicate MYP Design Teacher Original Artwork 4484x3604 @ 321 DPI P…" at bounding box center [620, 143] width 999 height 487
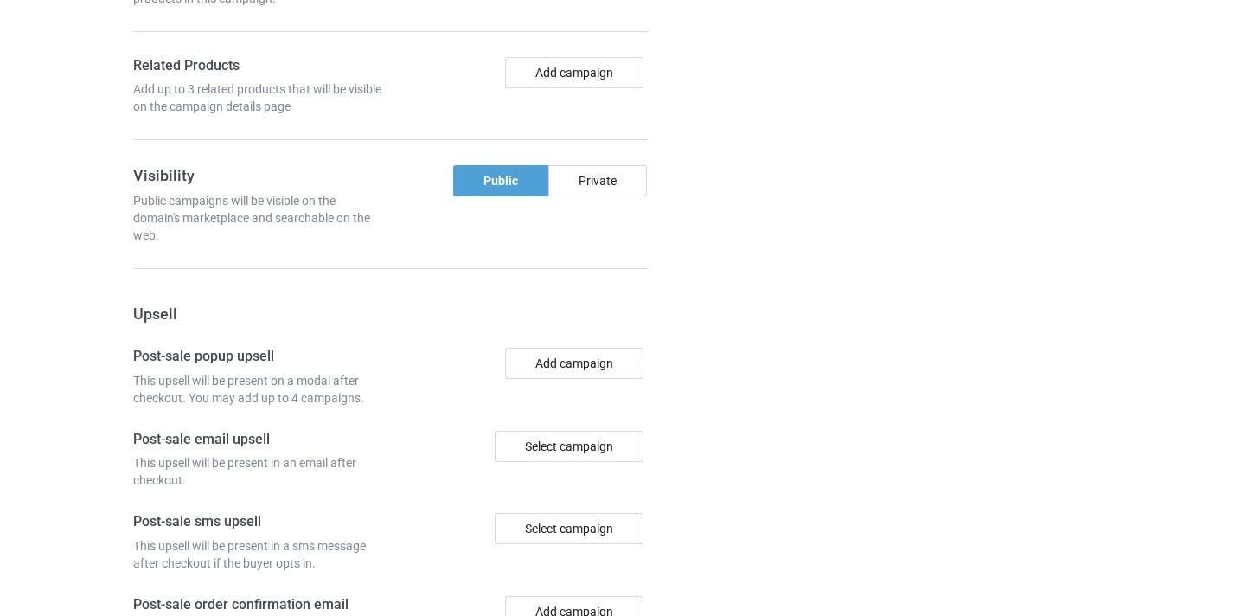
scroll to position [1603, 0]
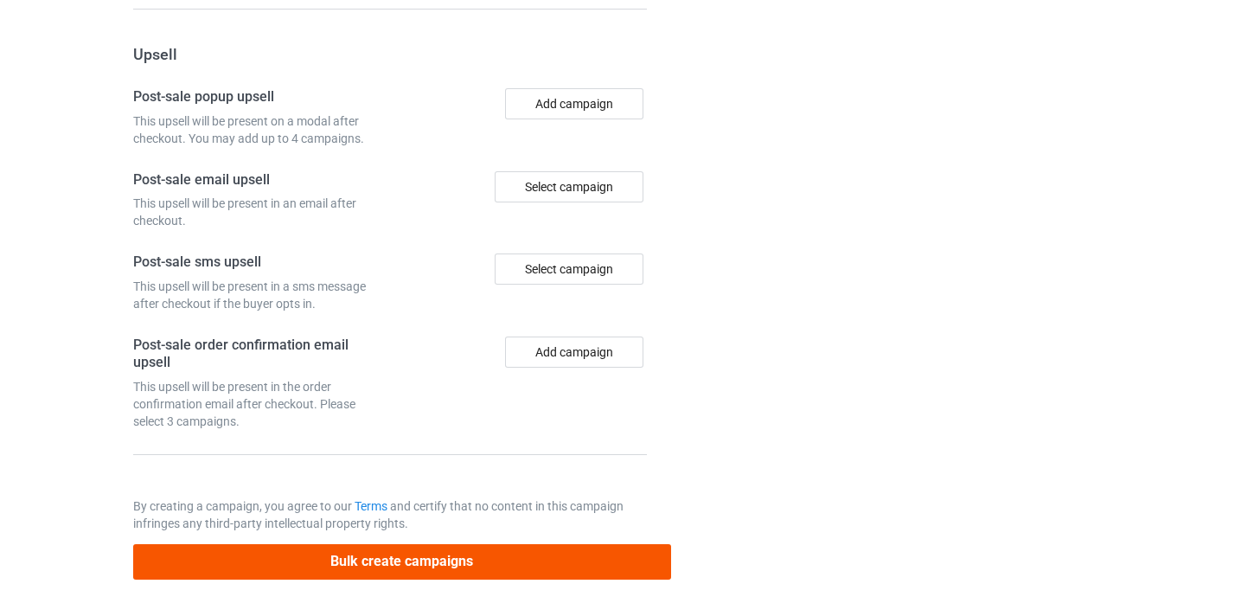
type input "/kmart-teacher08"
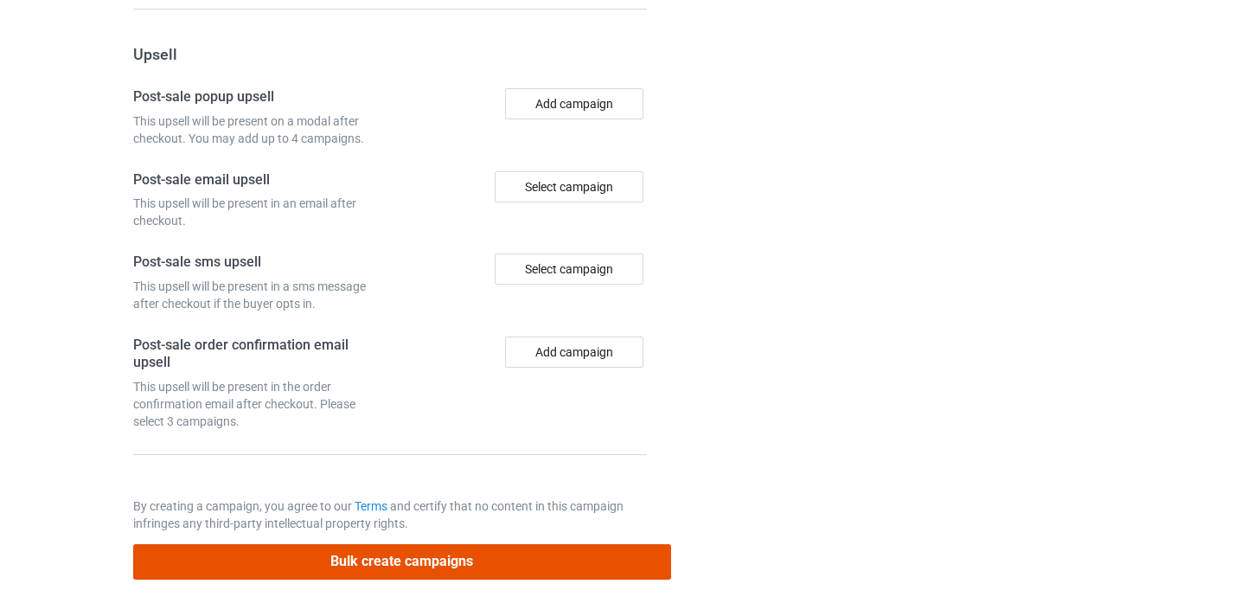
click at [555, 547] on button "Bulk create campaigns" at bounding box center [402, 561] width 538 height 35
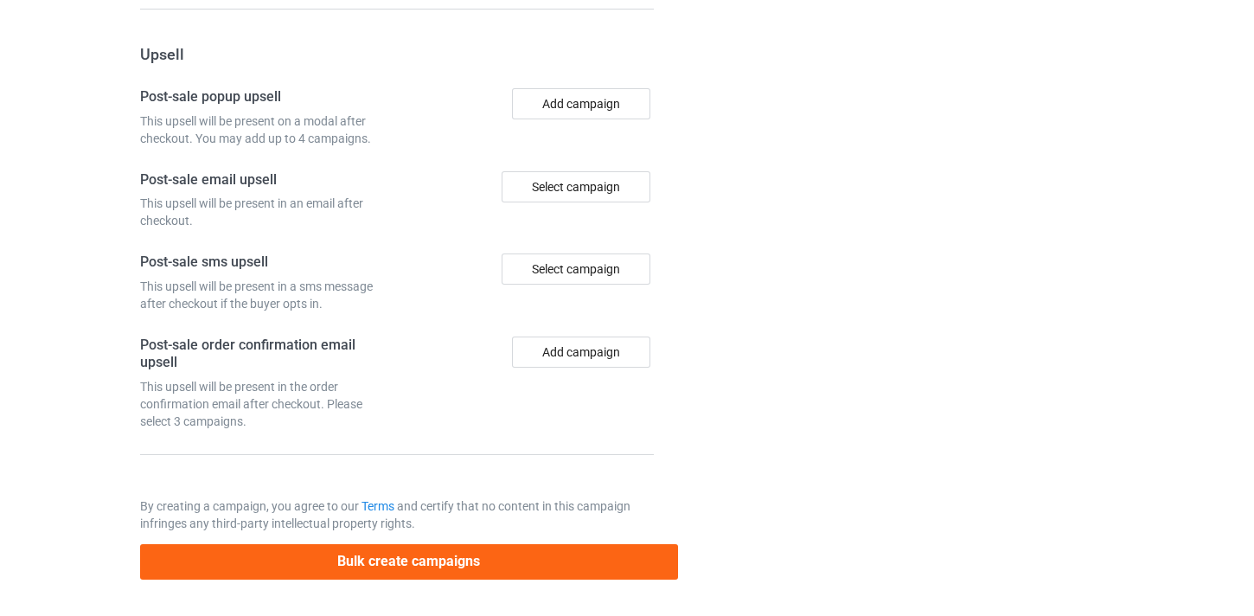
scroll to position [0, 0]
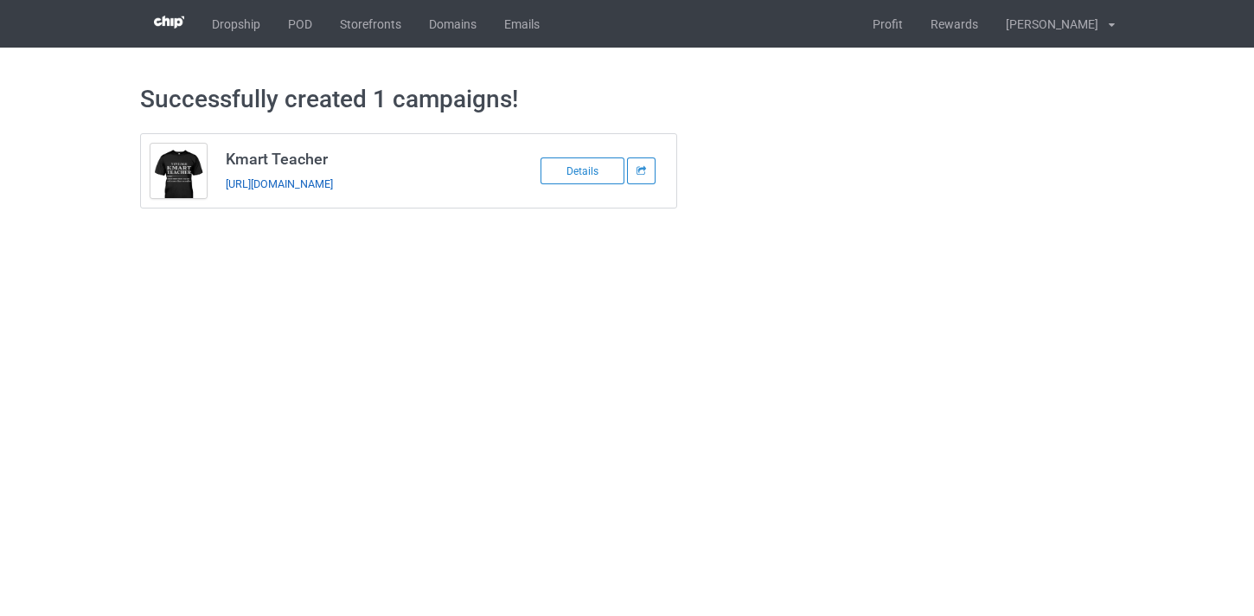
click at [333, 179] on link "https://www.thepure.gift/kmart-teacher08" at bounding box center [279, 183] width 107 height 13
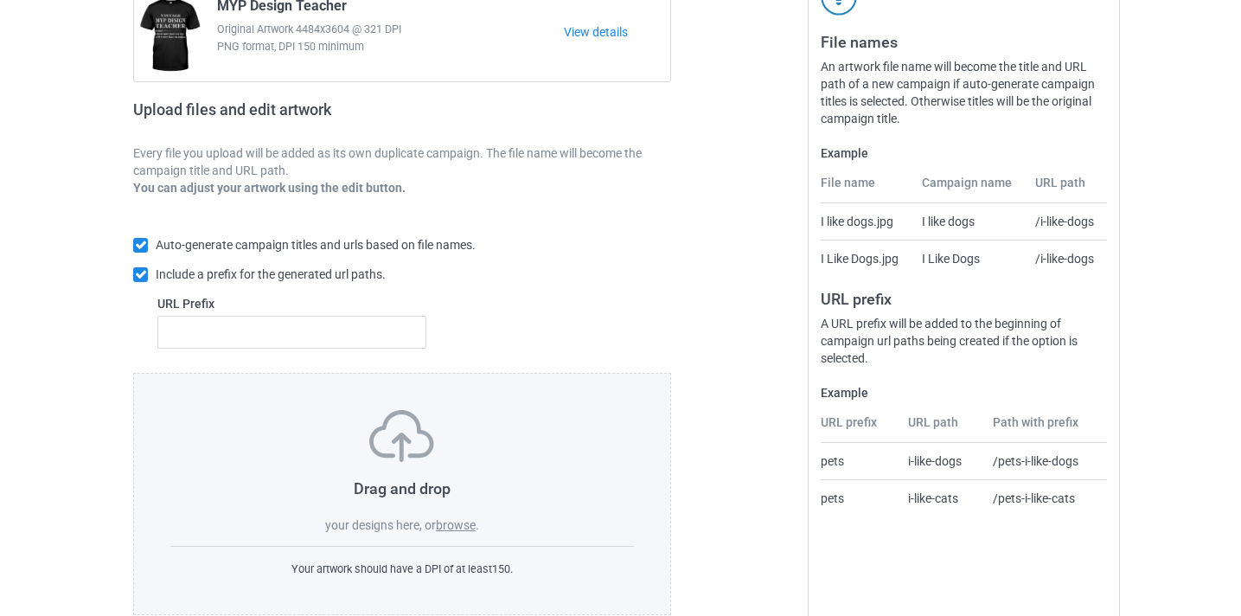
scroll to position [198, 0]
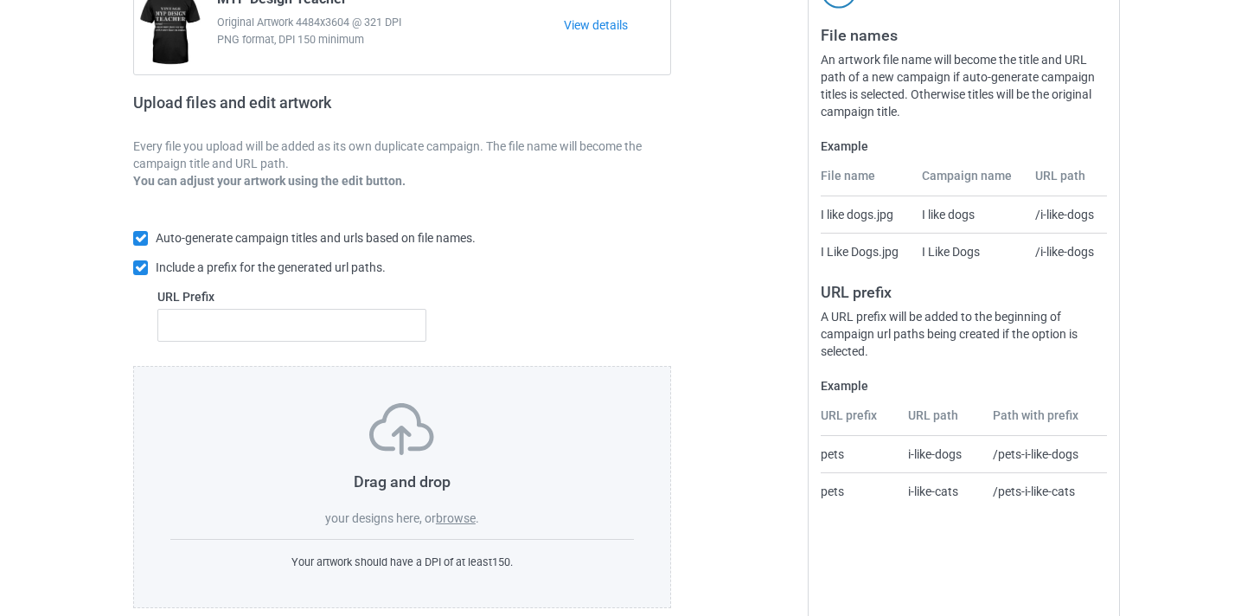
click at [460, 520] on label "browse" at bounding box center [456, 518] width 40 height 14
click at [0, 0] on input "browse" at bounding box center [0, 0] width 0 height 0
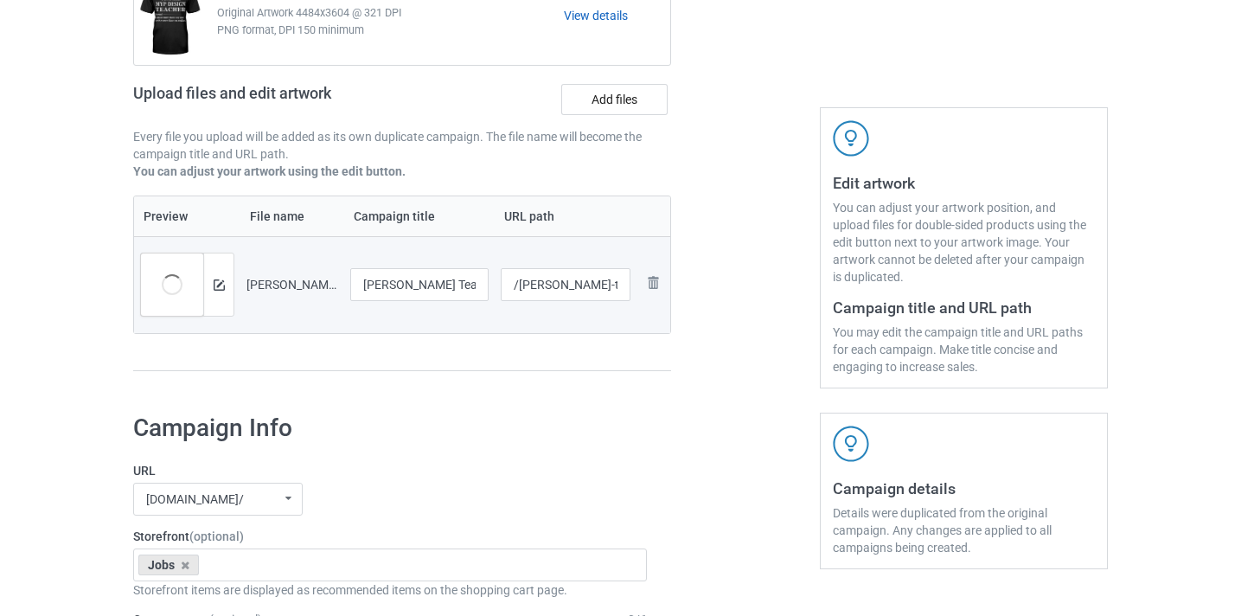
scroll to position [0, 0]
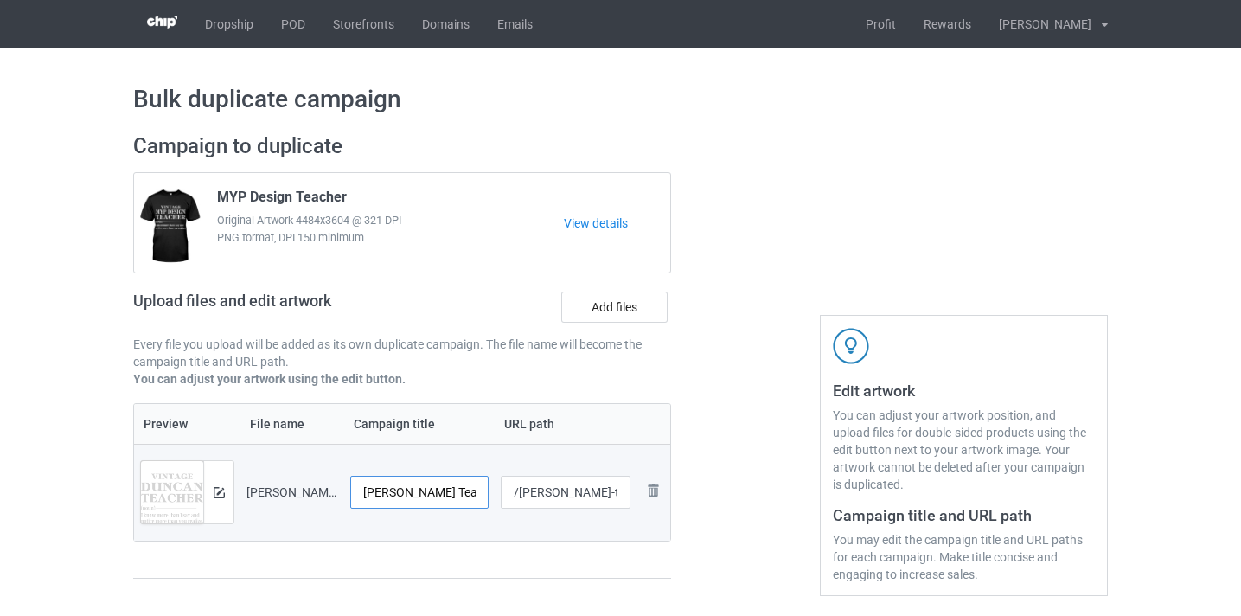
click at [465, 496] on input "[PERSON_NAME] Teacher-VinNew" at bounding box center [419, 492] width 138 height 33
drag, startPoint x: 465, startPoint y: 496, endPoint x: 589, endPoint y: 500, distance: 123.7
click at [589, 500] on tr "Preview and edit artwork [PERSON_NAME] Teacher-VinNew.png [PERSON_NAME] Teacher…" at bounding box center [402, 492] width 536 height 97
type input "[PERSON_NAME] Teacher"
click at [611, 494] on input "/[PERSON_NAME]-teacher-[PERSON_NAME]" at bounding box center [566, 492] width 131 height 33
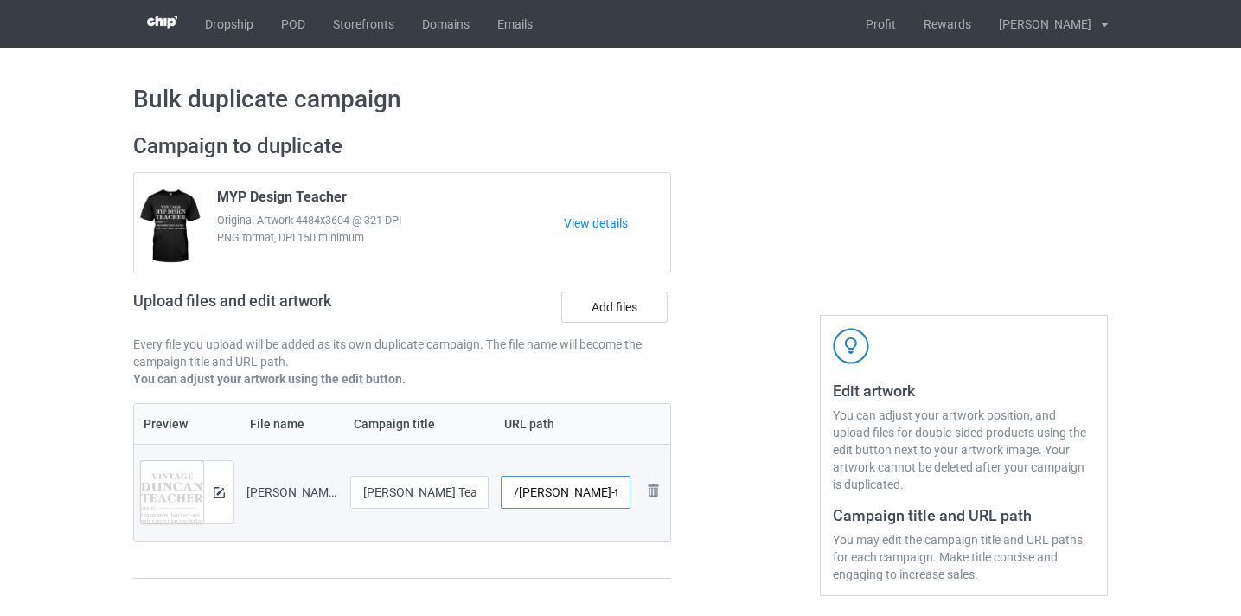
scroll to position [0, 24]
drag, startPoint x: 611, startPoint y: 494, endPoint x: 782, endPoint y: 500, distance: 170.5
click at [782, 500] on div "Campaign to duplicate MYP Design Teacher Original Artwork 4484x3604 @ 321 DPI P…" at bounding box center [620, 364] width 999 height 487
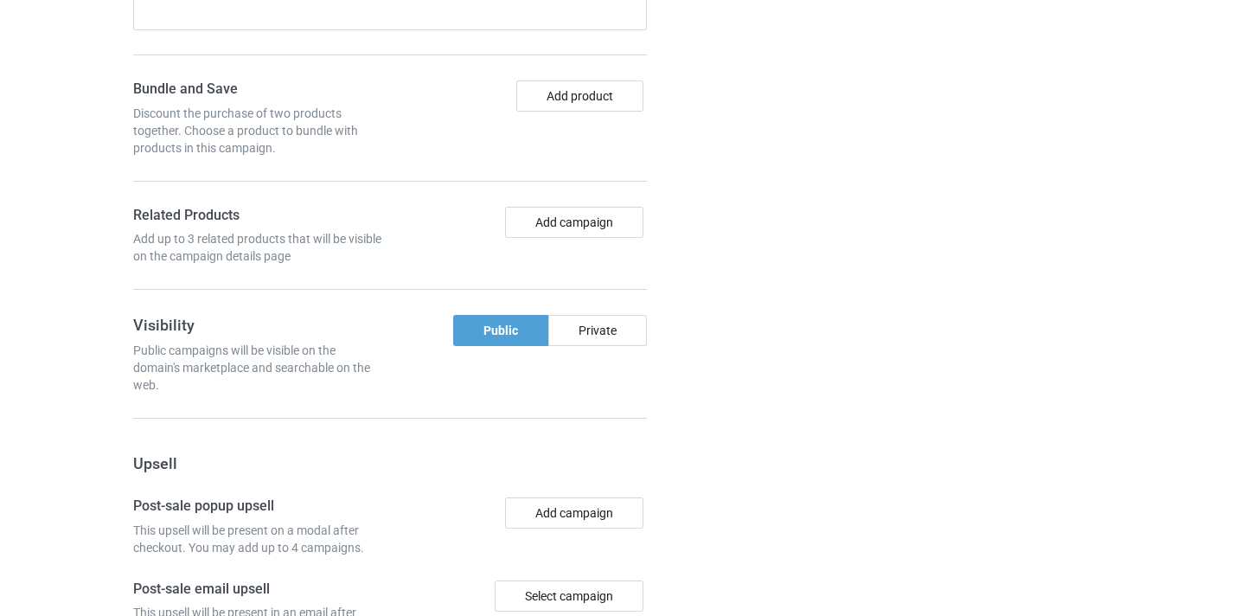
scroll to position [1603, 0]
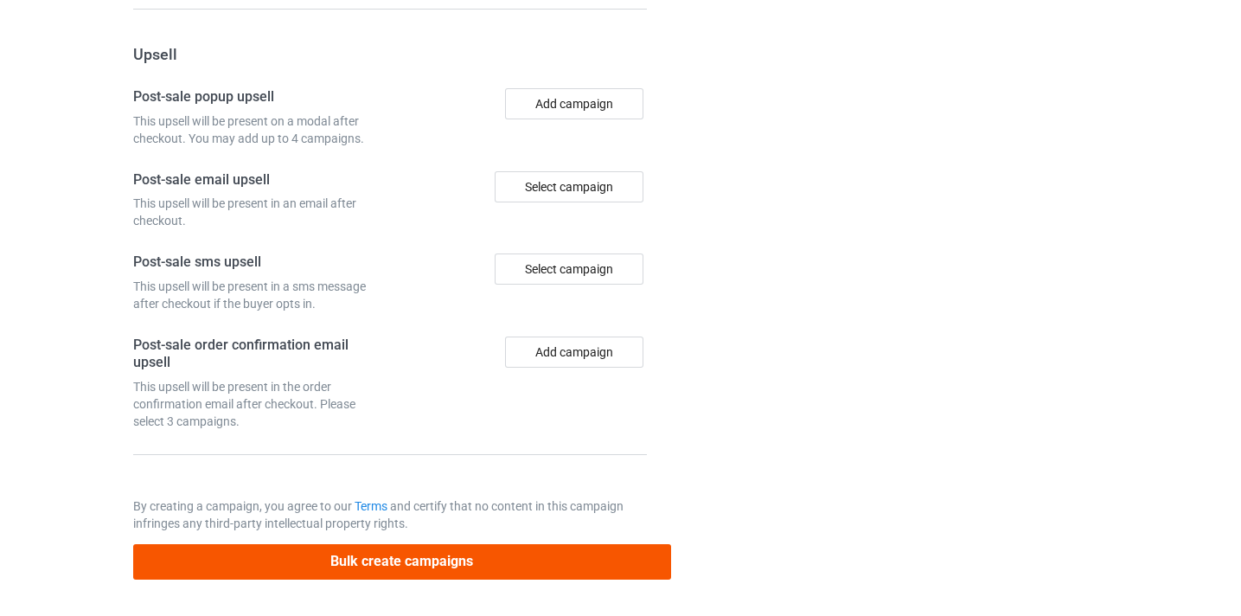
type input "/duncan-teacher8"
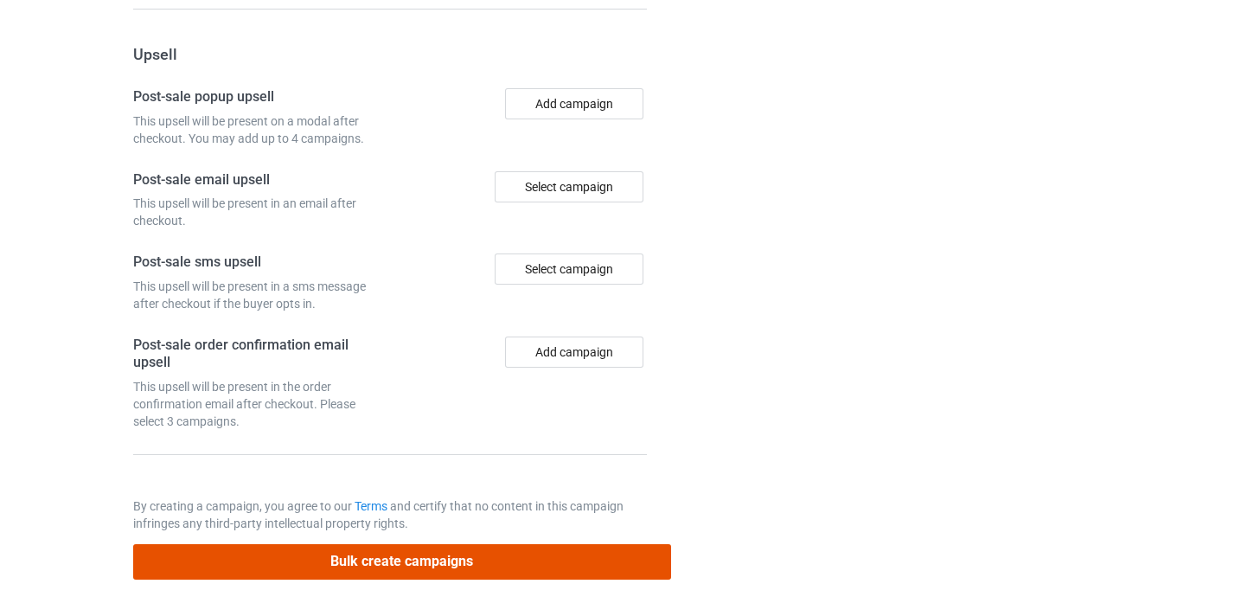
click at [612, 556] on button "Bulk create campaigns" at bounding box center [402, 561] width 538 height 35
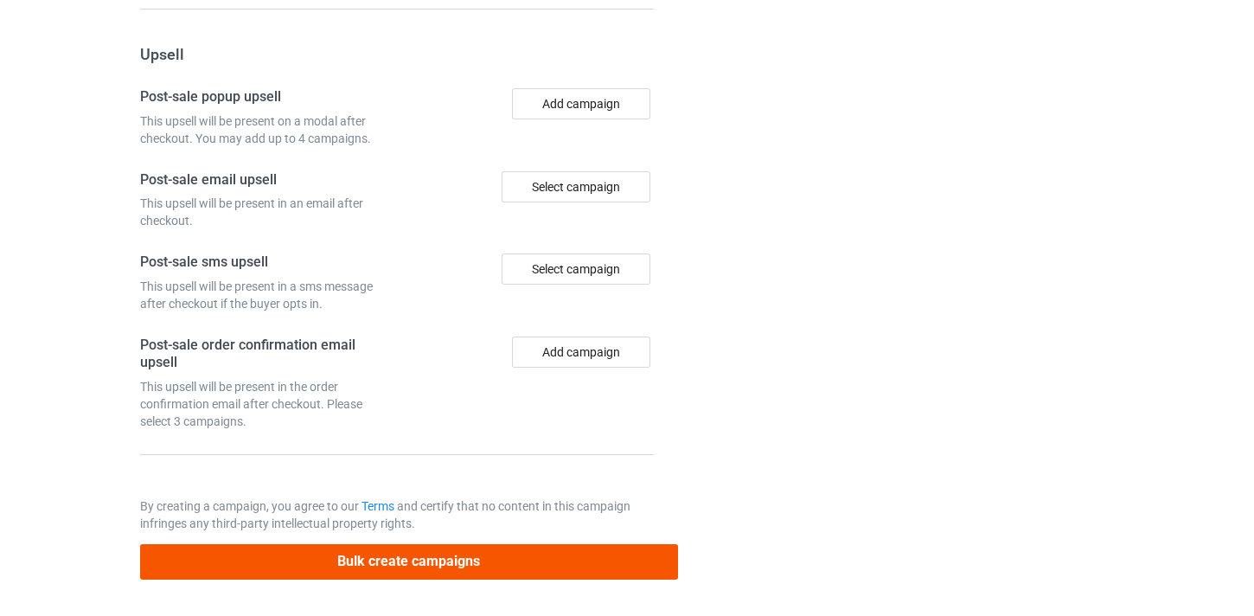
scroll to position [0, 0]
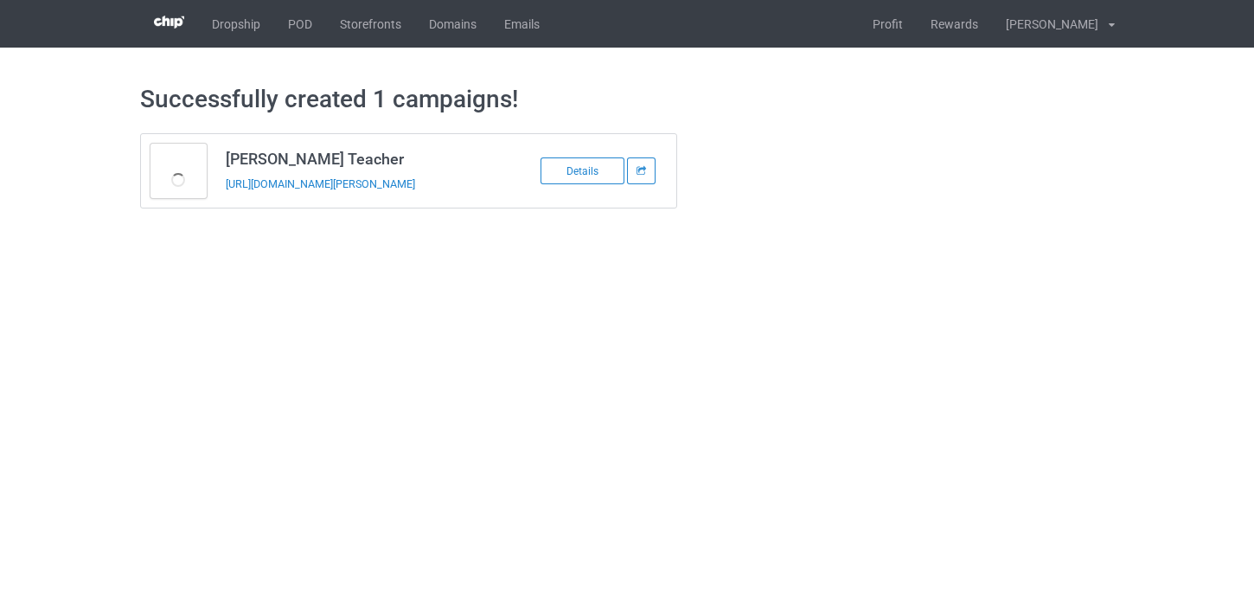
click at [350, 190] on div "https://www.thepure.gift/duncan-teacher8" at bounding box center [347, 184] width 242 height 18
click at [354, 183] on link "https://www.thepure.gift/duncan-teacher8" at bounding box center [320, 183] width 189 height 13
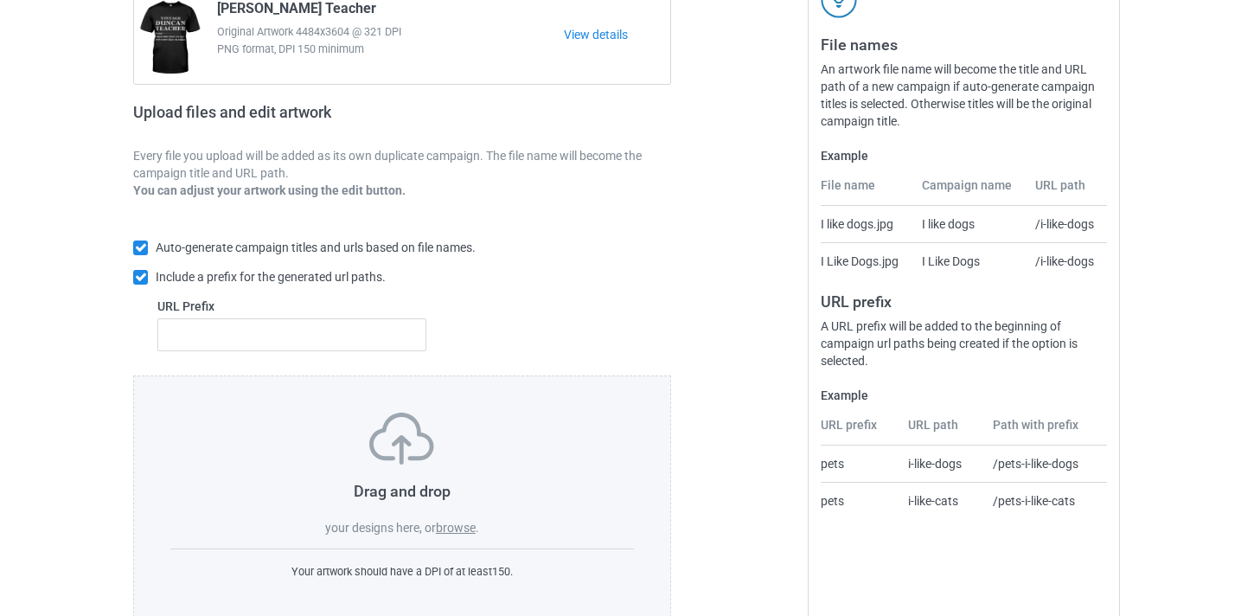
scroll to position [227, 0]
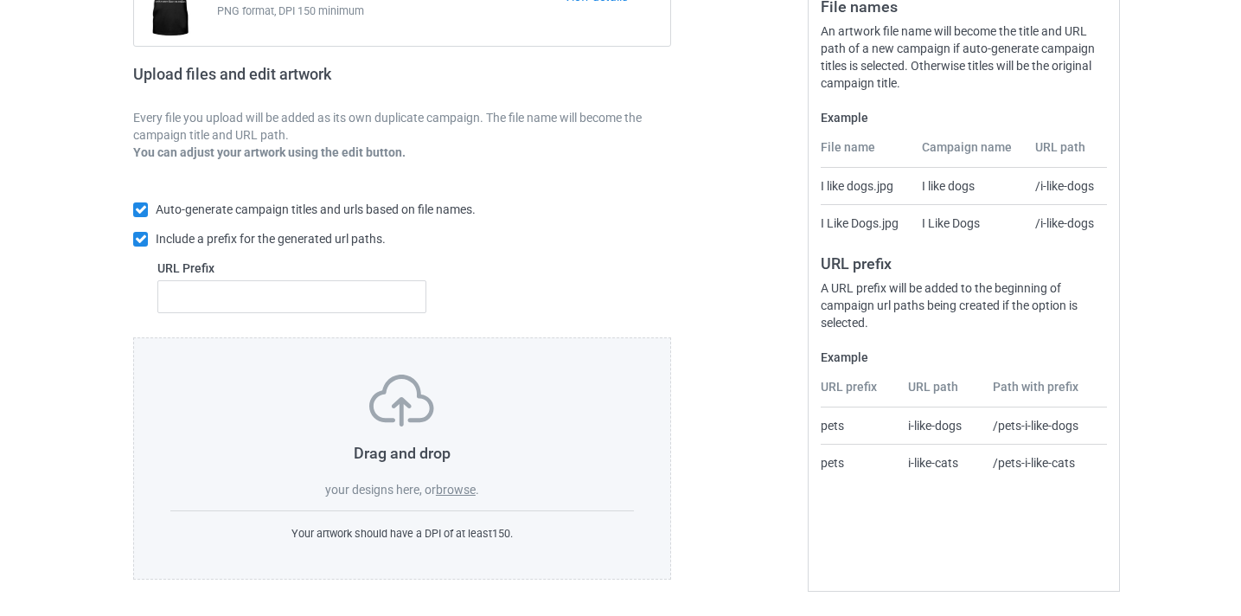
click at [466, 489] on label "browse" at bounding box center [456, 490] width 40 height 14
click at [0, 0] on input "browse" at bounding box center [0, 0] width 0 height 0
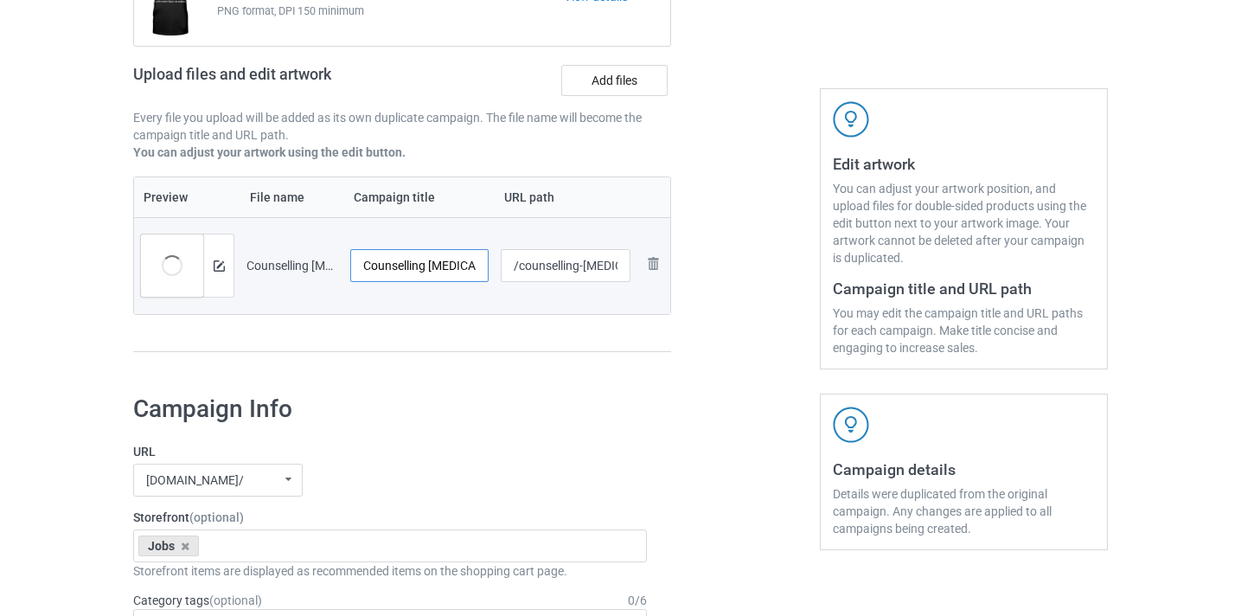
click at [432, 255] on input "Counselling Psychologist UK-VinNew" at bounding box center [419, 265] width 138 height 33
drag, startPoint x: 432, startPoint y: 255, endPoint x: 483, endPoint y: 265, distance: 52.1
click at [483, 265] on input "Counselling Psychologist UK-VinNew" at bounding box center [419, 265] width 138 height 33
click at [463, 264] on input "Counselling Psychologist UK-VinNew" at bounding box center [419, 265] width 138 height 33
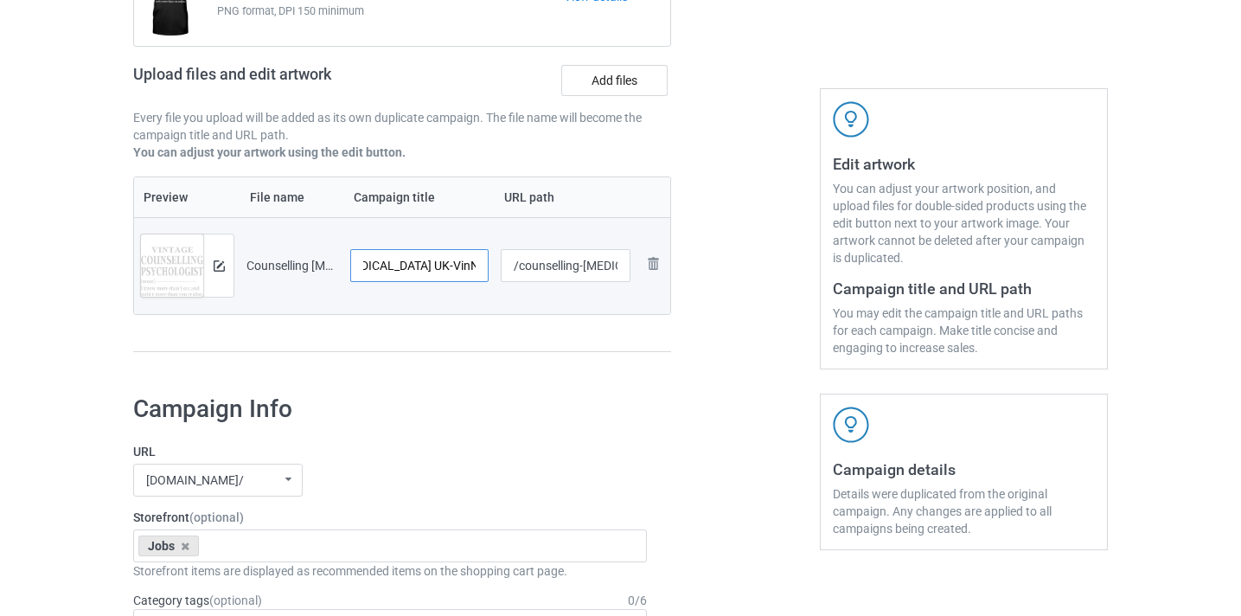
click at [463, 264] on input "Counselling Psychologist UK-VinNew" at bounding box center [419, 265] width 138 height 33
type input "Counselling Psychologist"
click at [572, 265] on input "/counselling-psychologist-uk-vinnew" at bounding box center [566, 265] width 131 height 33
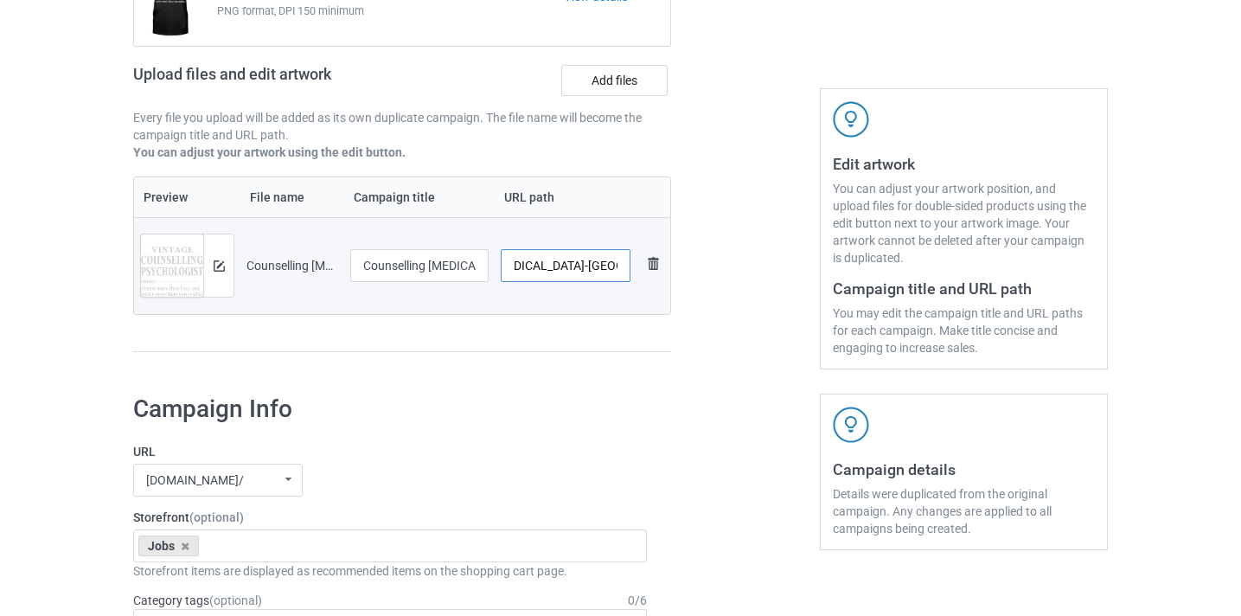
drag, startPoint x: 572, startPoint y: 265, endPoint x: 661, endPoint y: 276, distance: 88.8
click at [661, 276] on tr "Preview and edit artwork Counselling Psychologist UK-VinNew.png Counselling Psy…" at bounding box center [402, 265] width 536 height 97
click at [605, 268] on input "/counselling-psychologist-uk-vinnew" at bounding box center [566, 265] width 131 height 33
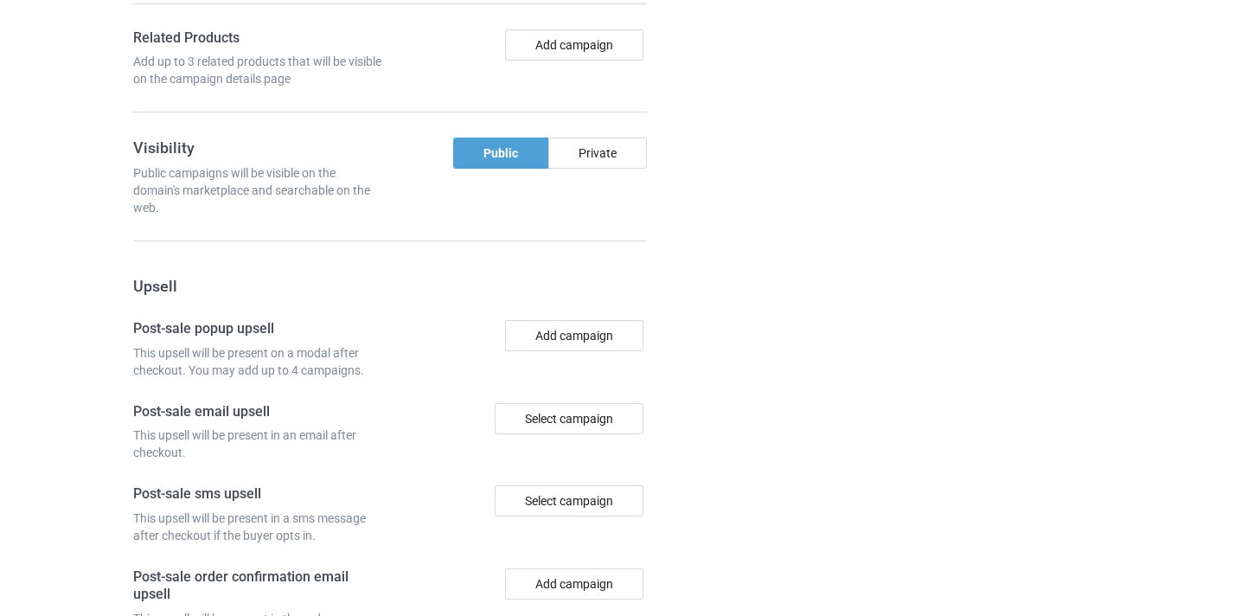
scroll to position [1603, 0]
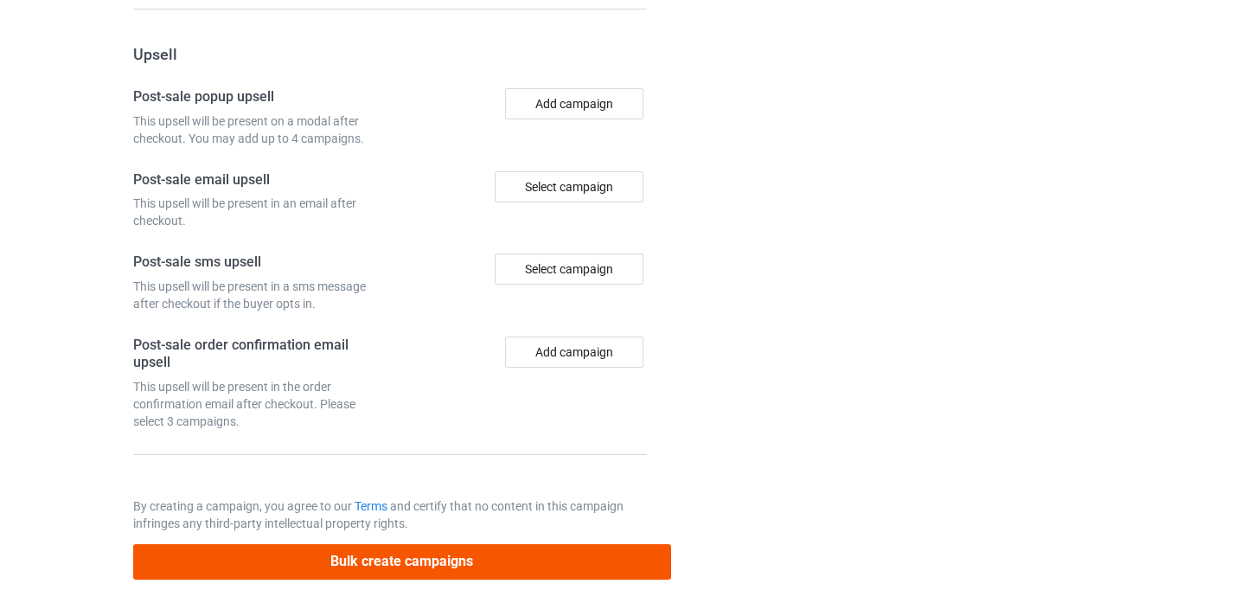
type input "/counselling-psychologist08"
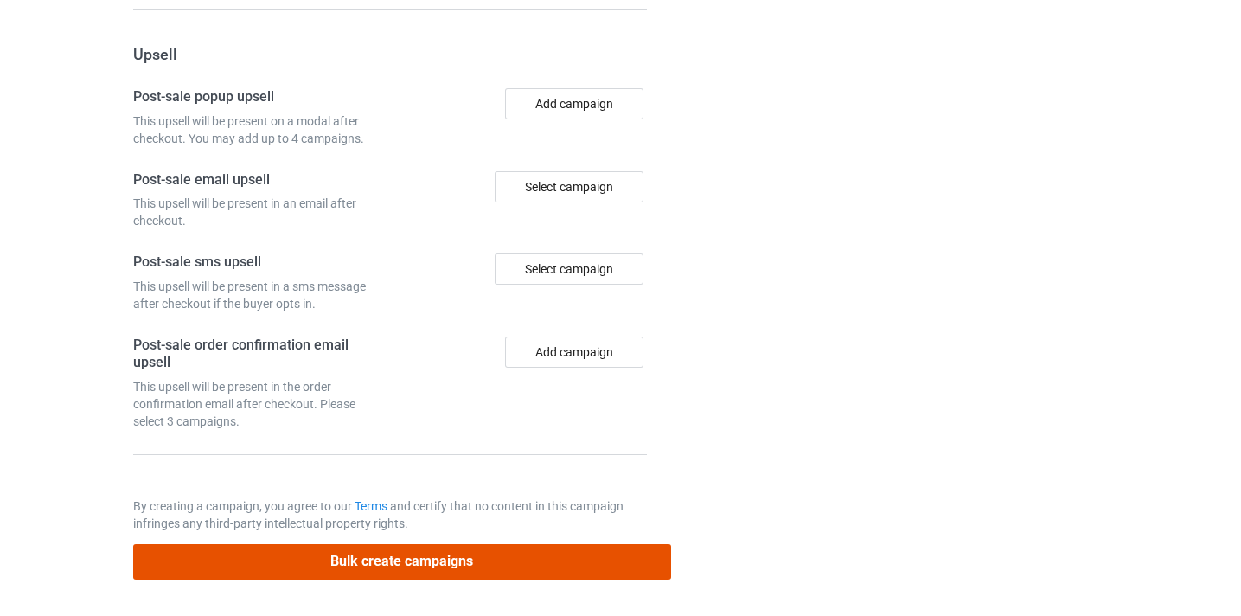
click at [564, 553] on button "Bulk create campaigns" at bounding box center [402, 561] width 538 height 35
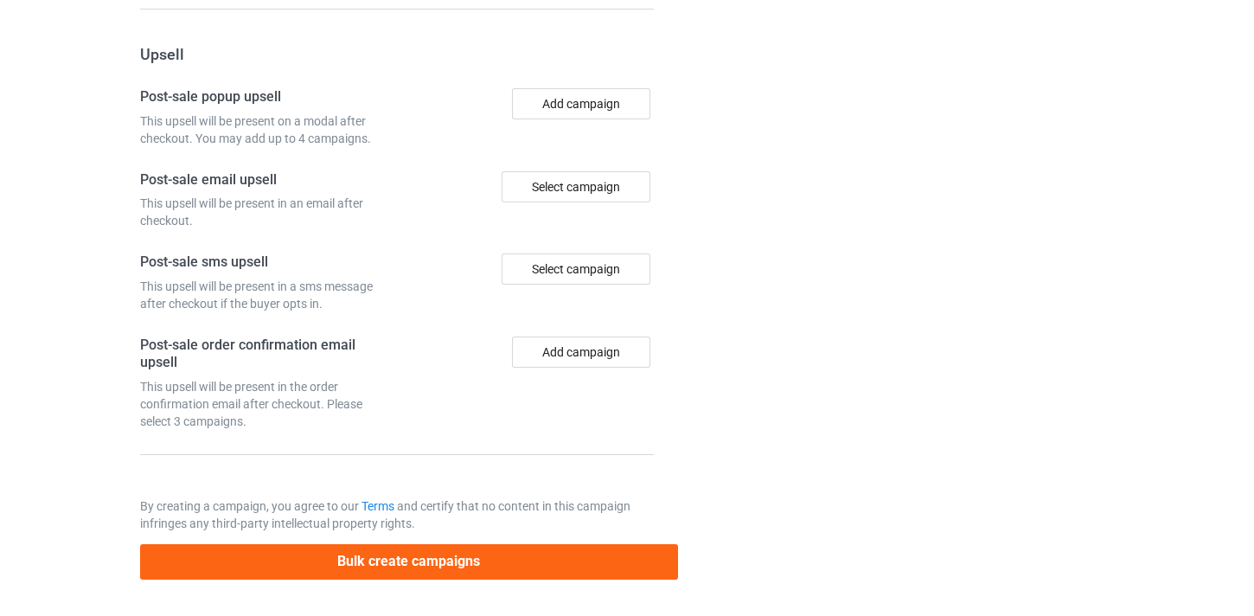
scroll to position [0, 0]
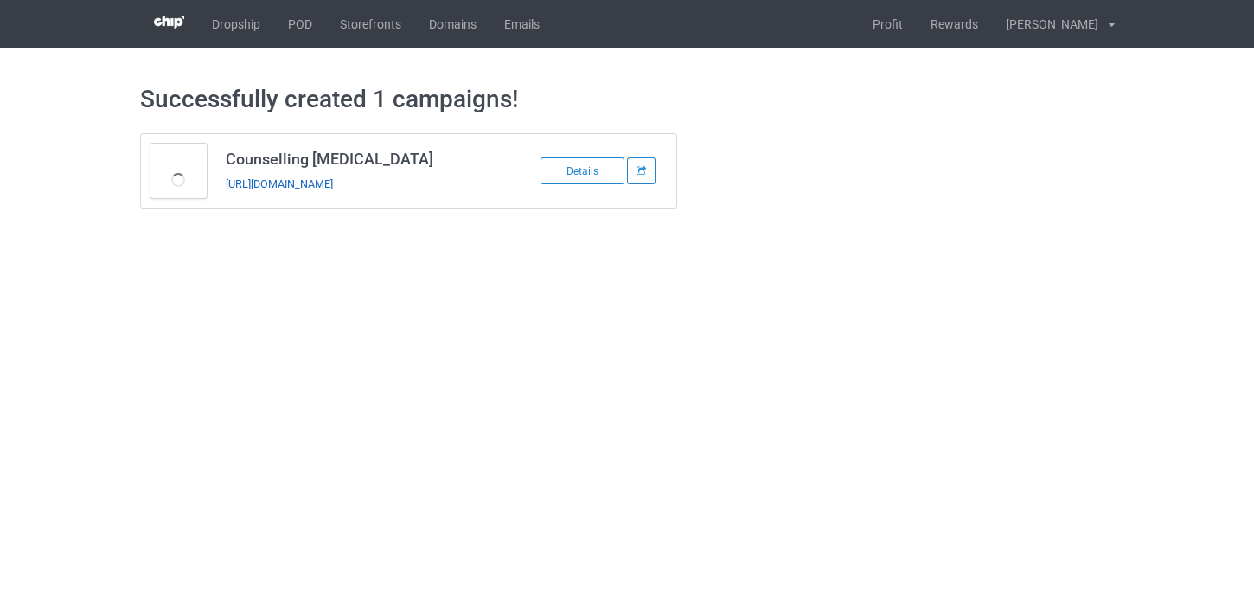
click at [333, 182] on link "https://www.thepure.gift/counselling-psychologist08" at bounding box center [279, 183] width 107 height 13
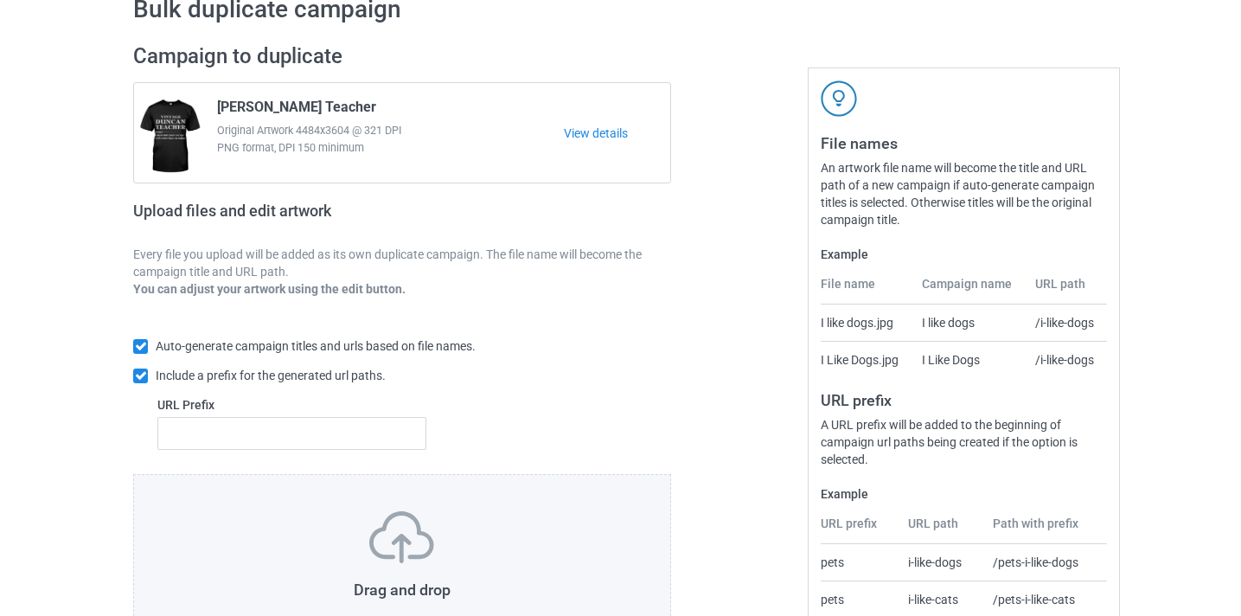
scroll to position [227, 0]
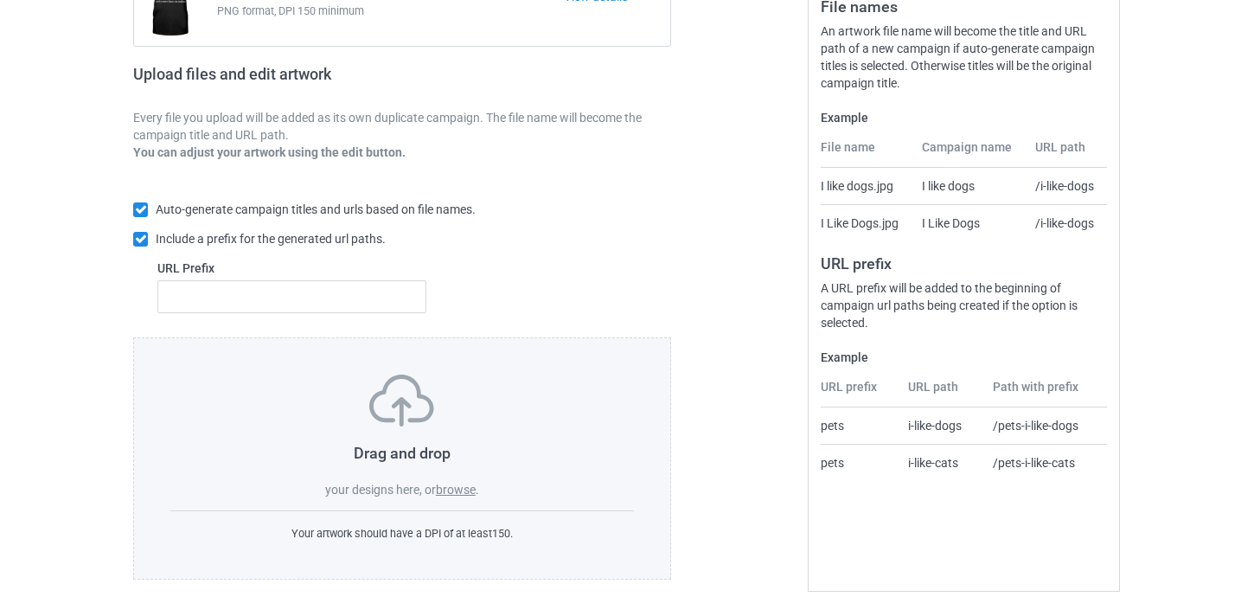
click at [479, 486] on span "." at bounding box center [477, 490] width 3 height 14
click at [461, 487] on label "browse" at bounding box center [456, 490] width 40 height 14
click at [0, 0] on input "browse" at bounding box center [0, 0] width 0 height 0
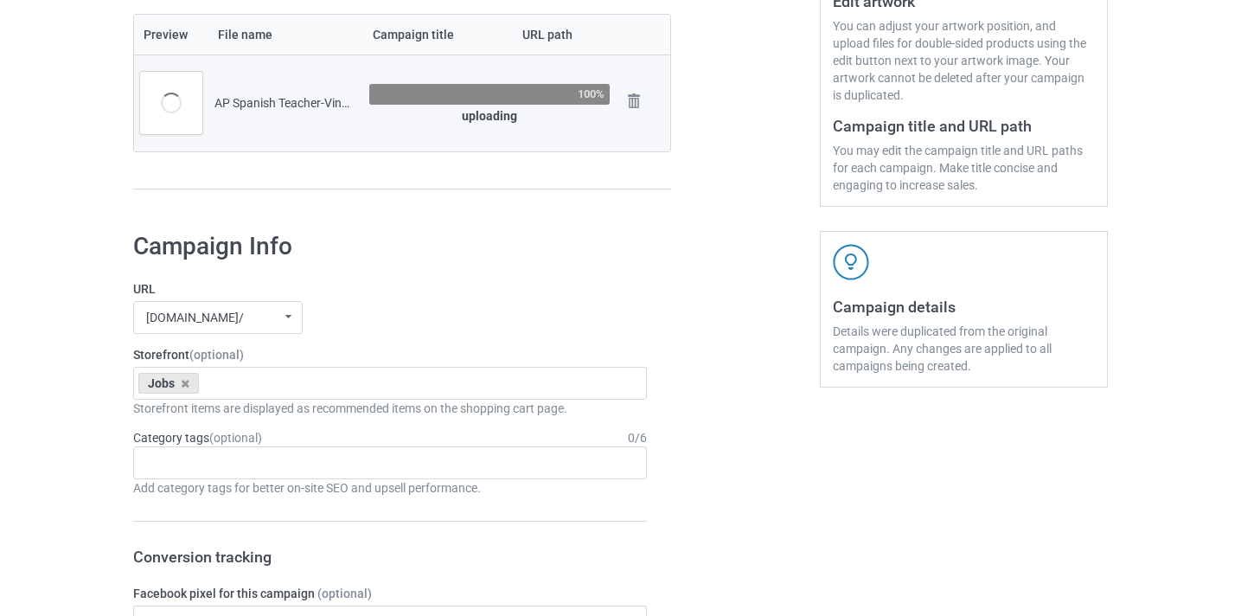
scroll to position [184, 0]
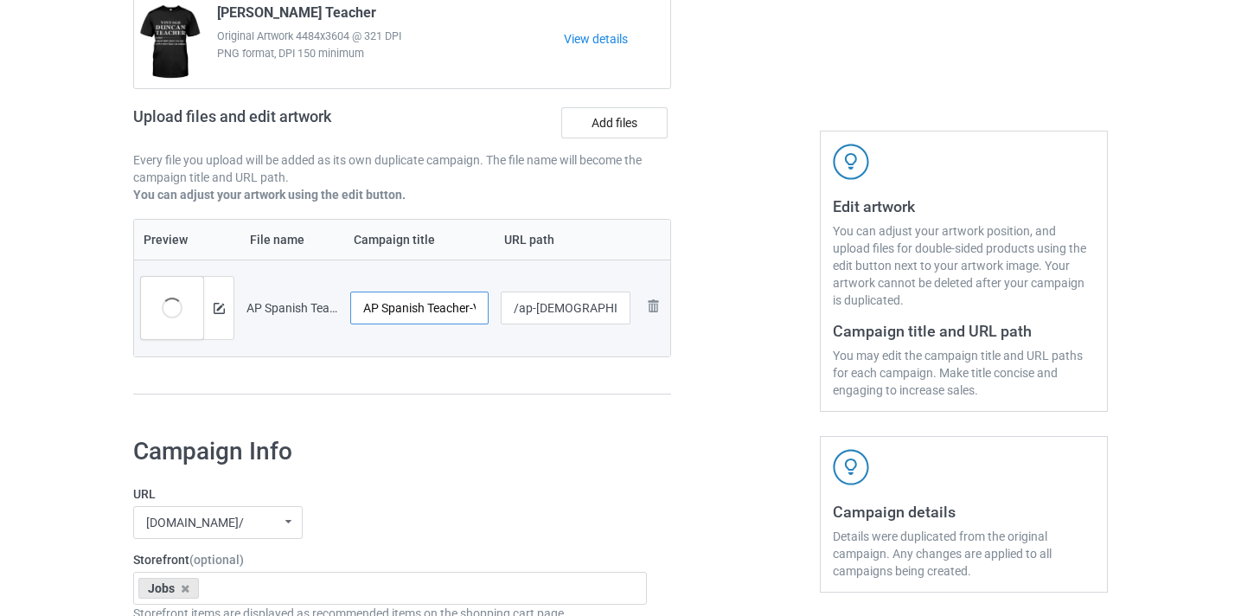
click at [419, 309] on input "AP Spanish Teacher-VinNew" at bounding box center [419, 307] width 138 height 33
drag, startPoint x: 419, startPoint y: 309, endPoint x: 489, endPoint y: 311, distance: 71.0
click at [489, 311] on td "AP Spanish Teacher-VinNew" at bounding box center [419, 307] width 150 height 97
click at [463, 311] on input "AP Spanish Teacher-VinNew" at bounding box center [419, 307] width 138 height 33
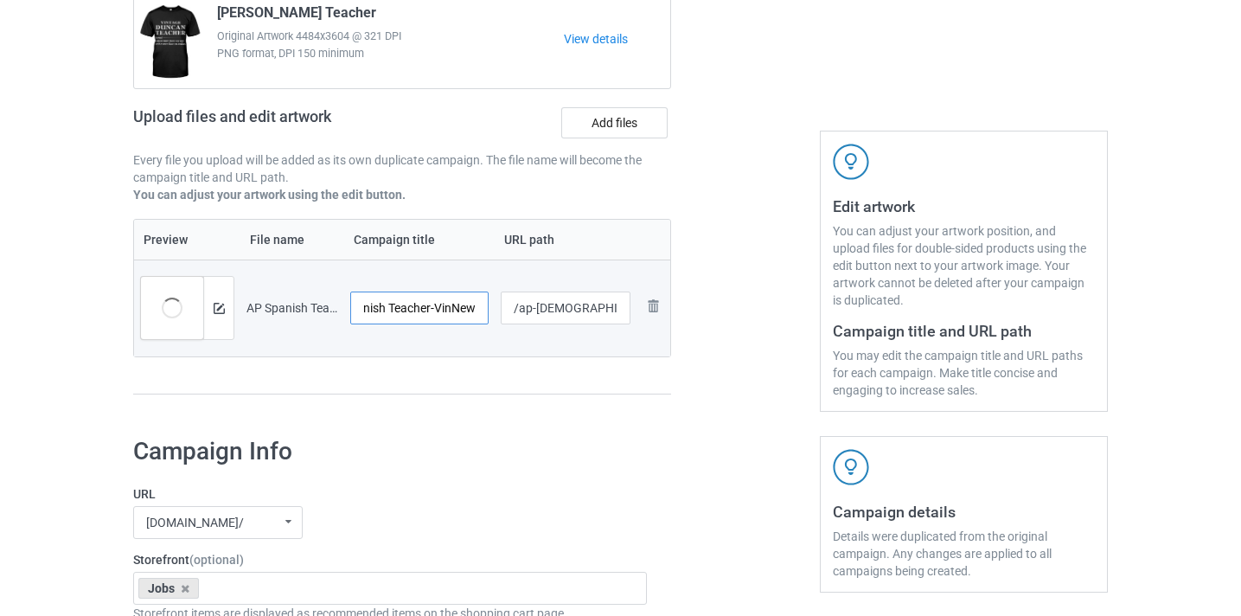
click at [463, 311] on input "AP Spanish Teacher-VinNew" at bounding box center [419, 307] width 138 height 33
type input "AP Spanish Teacher"
click at [581, 315] on input "/ap-spanish-teacher-vinnew" at bounding box center [566, 307] width 131 height 33
drag, startPoint x: 581, startPoint y: 315, endPoint x: 662, endPoint y: 319, distance: 81.4
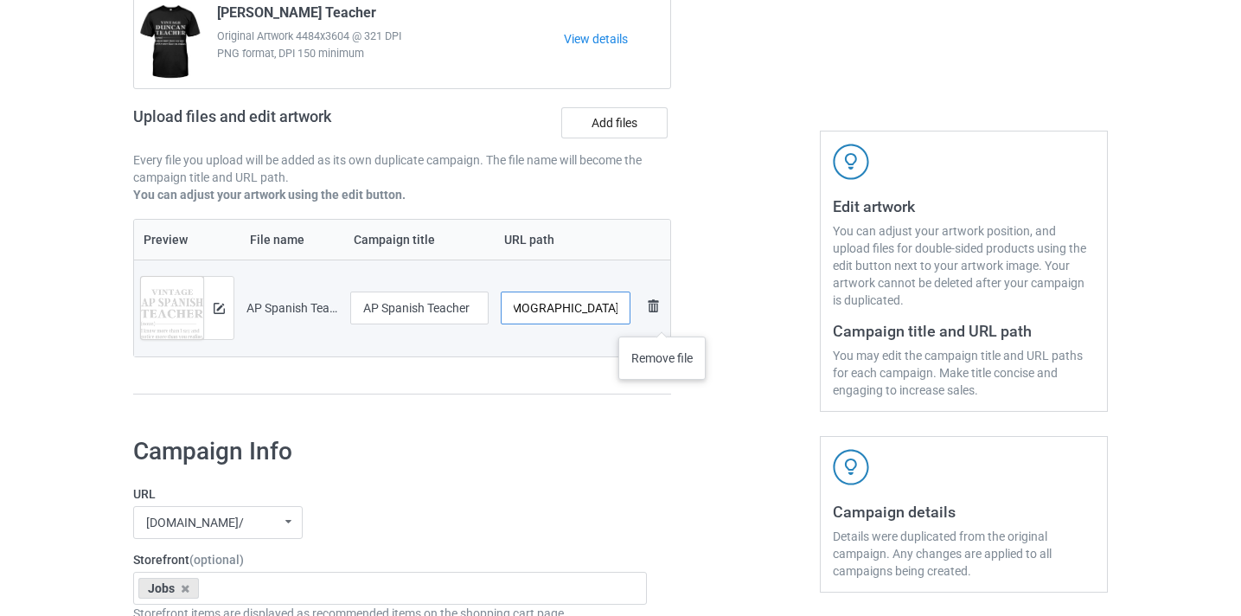
click at [662, 319] on tr "Preview and edit artwork AP Spanish Teacher-VinNew.png AP Spanish Teacher /ap-s…" at bounding box center [402, 307] width 536 height 97
click at [603, 312] on input "/ap-spanish-teacher-vinnew" at bounding box center [566, 307] width 131 height 33
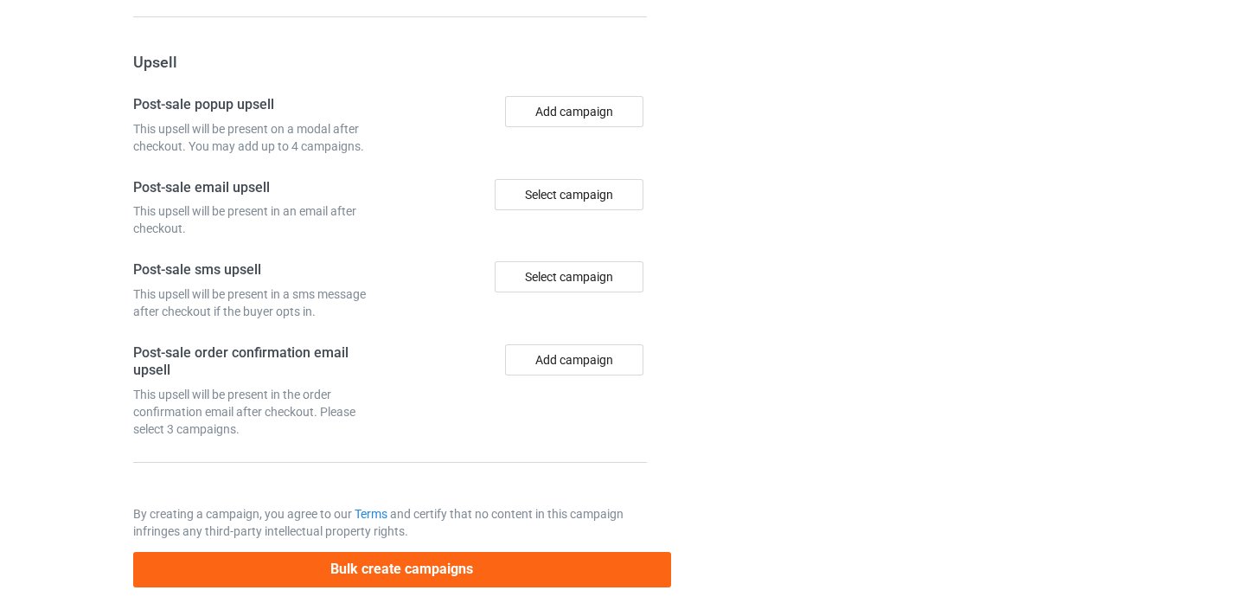
scroll to position [1603, 0]
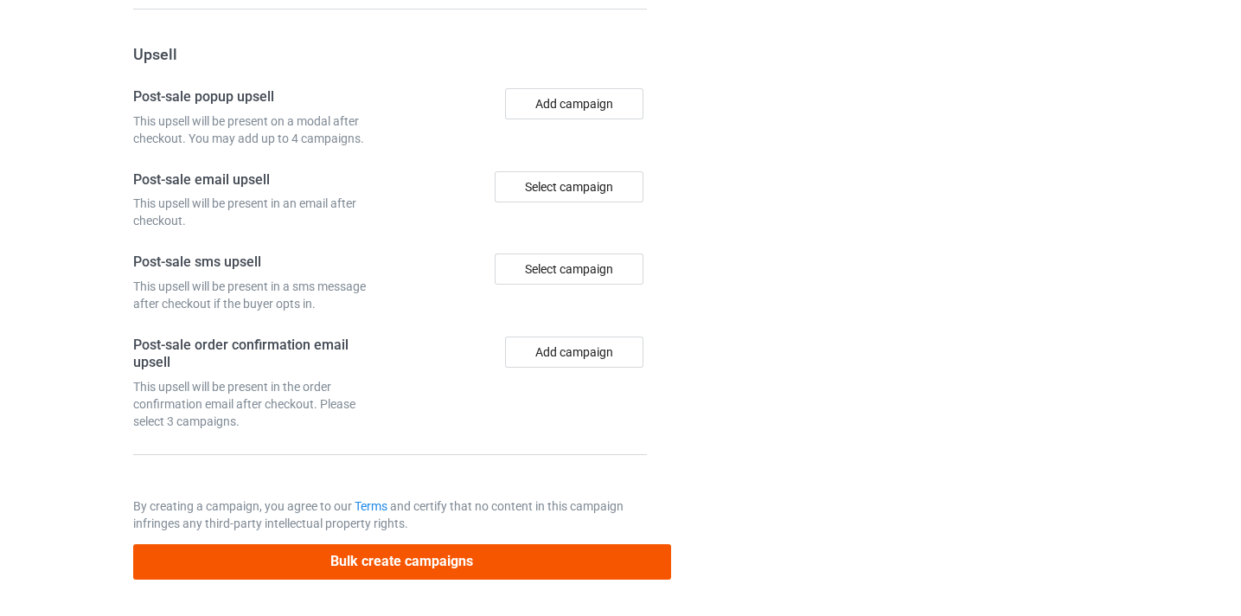
type input "/ap-spanish-teacher8"
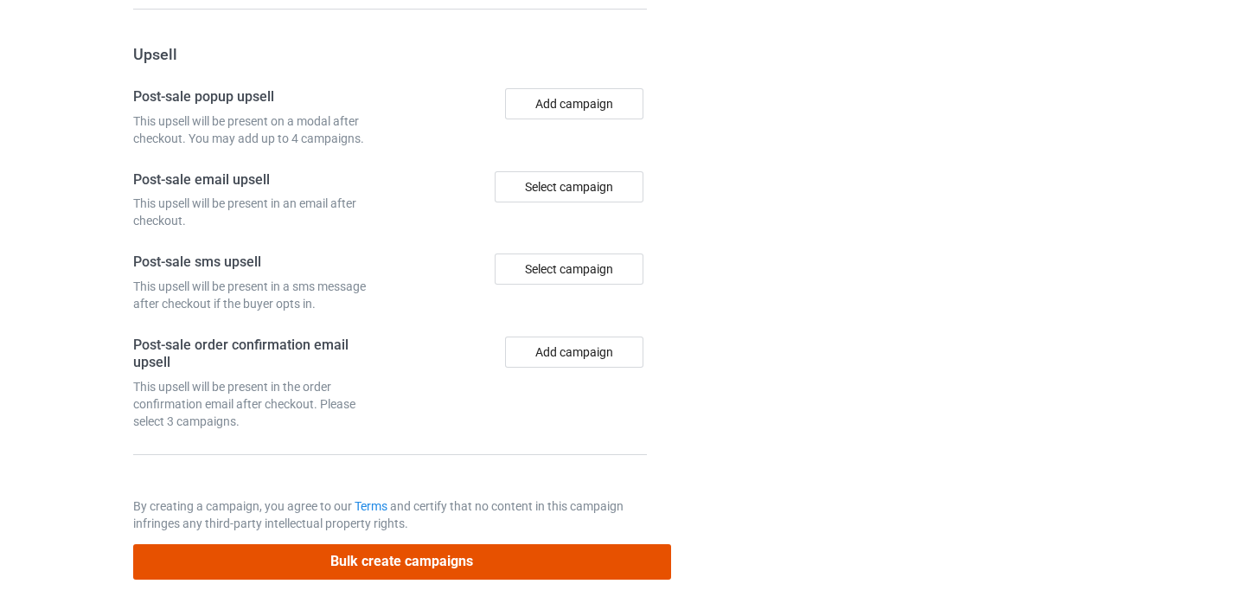
click at [557, 559] on button "Bulk create campaigns" at bounding box center [402, 561] width 538 height 35
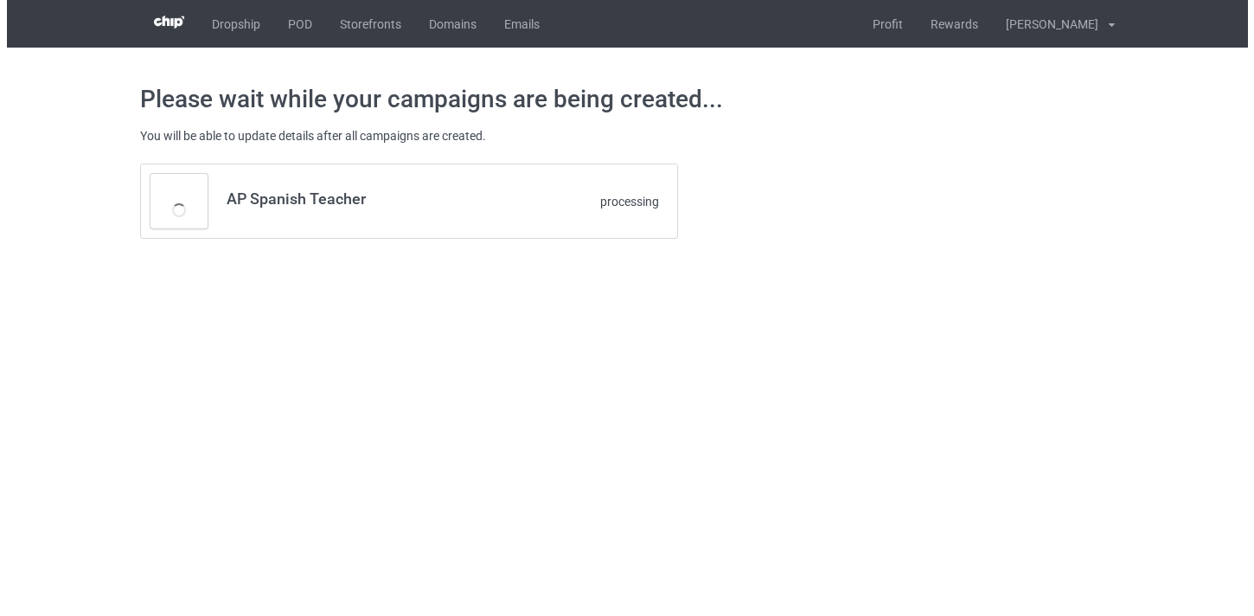
scroll to position [0, 0]
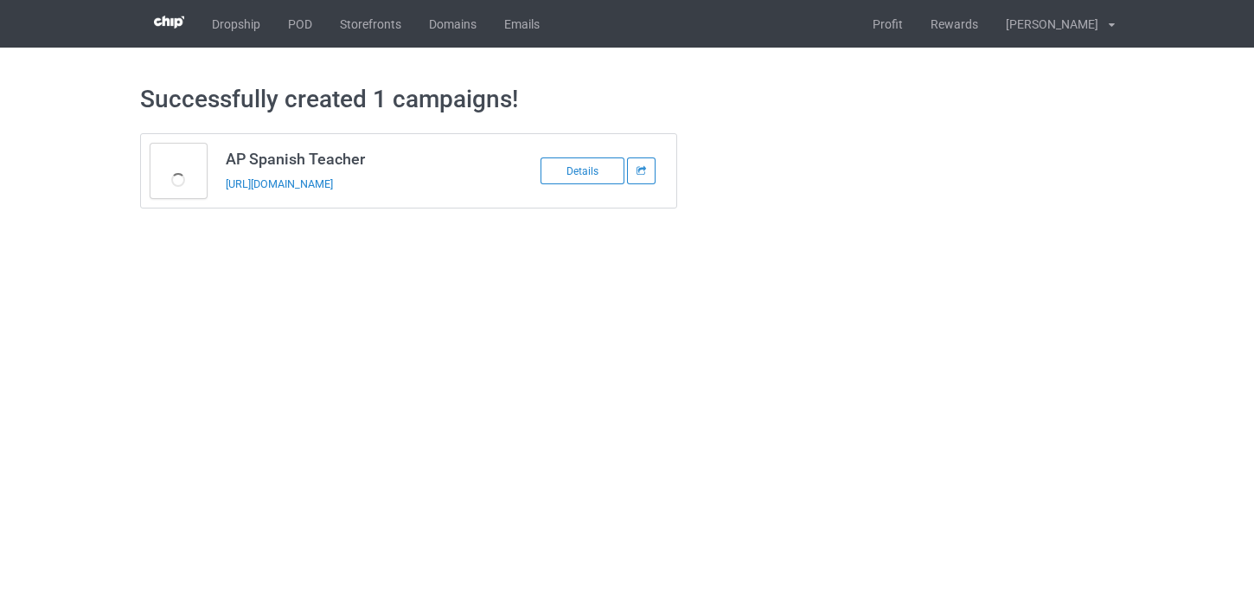
click at [394, 168] on h3 "AP Spanish Teacher" at bounding box center [362, 159] width 273 height 20
click at [333, 181] on link "https://www.thepure.gift/ap-spanish-teacher8" at bounding box center [279, 183] width 107 height 13
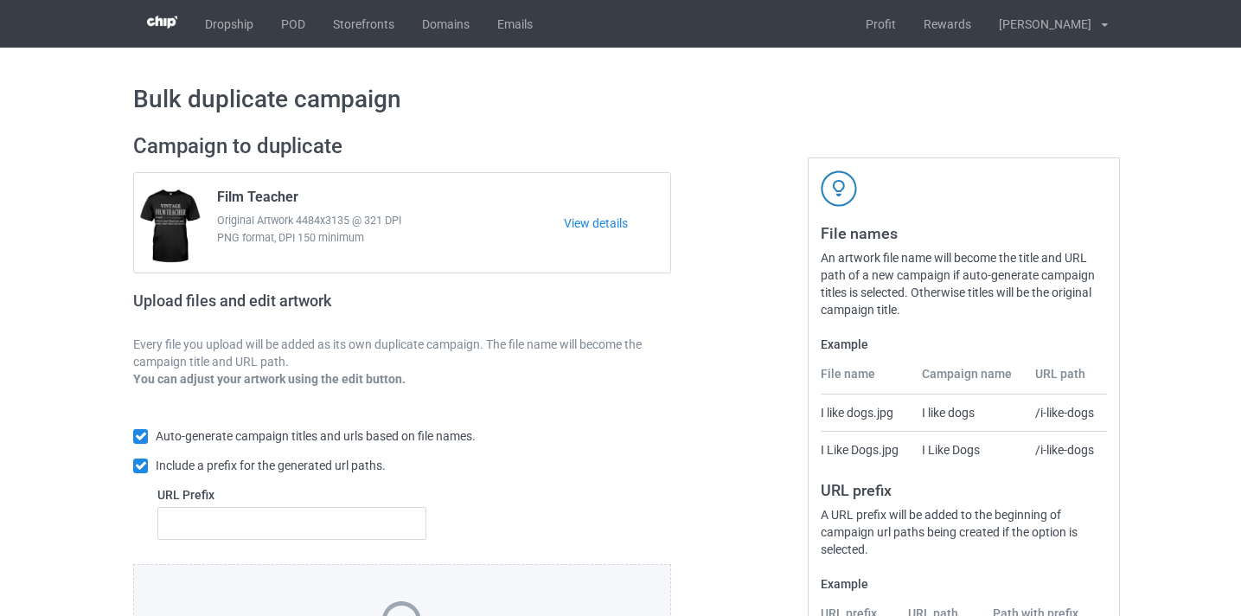
scroll to position [227, 0]
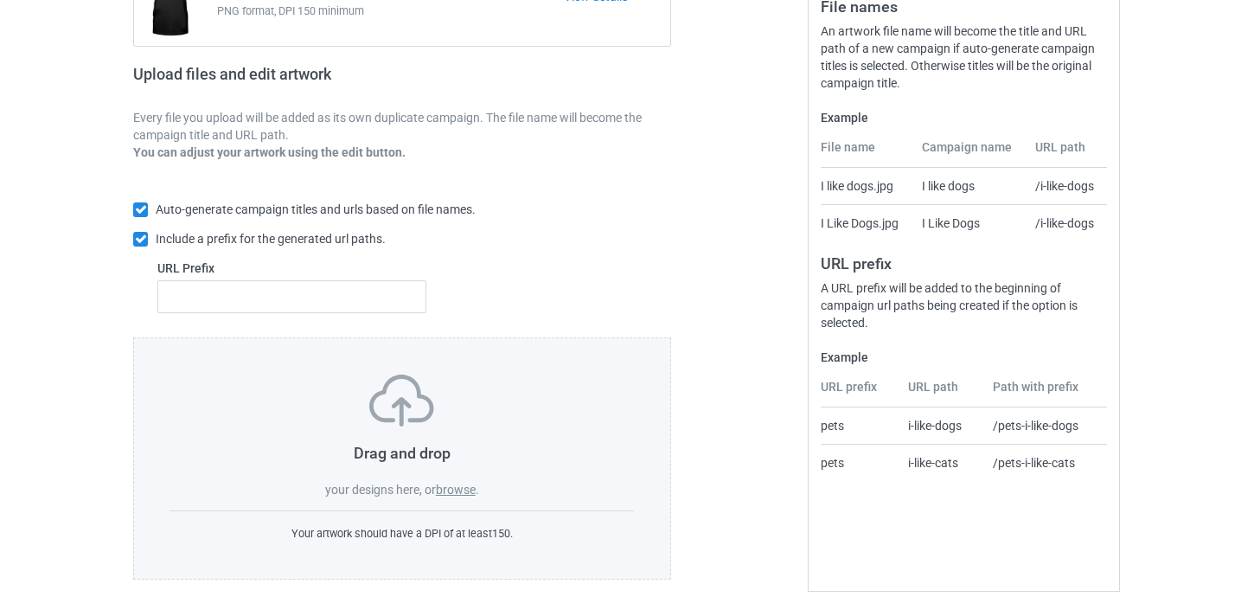
click at [435, 491] on span "your designs here, or" at bounding box center [380, 490] width 111 height 14
click at [455, 492] on label "browse" at bounding box center [456, 490] width 40 height 14
click at [0, 0] on input "browse" at bounding box center [0, 0] width 0 height 0
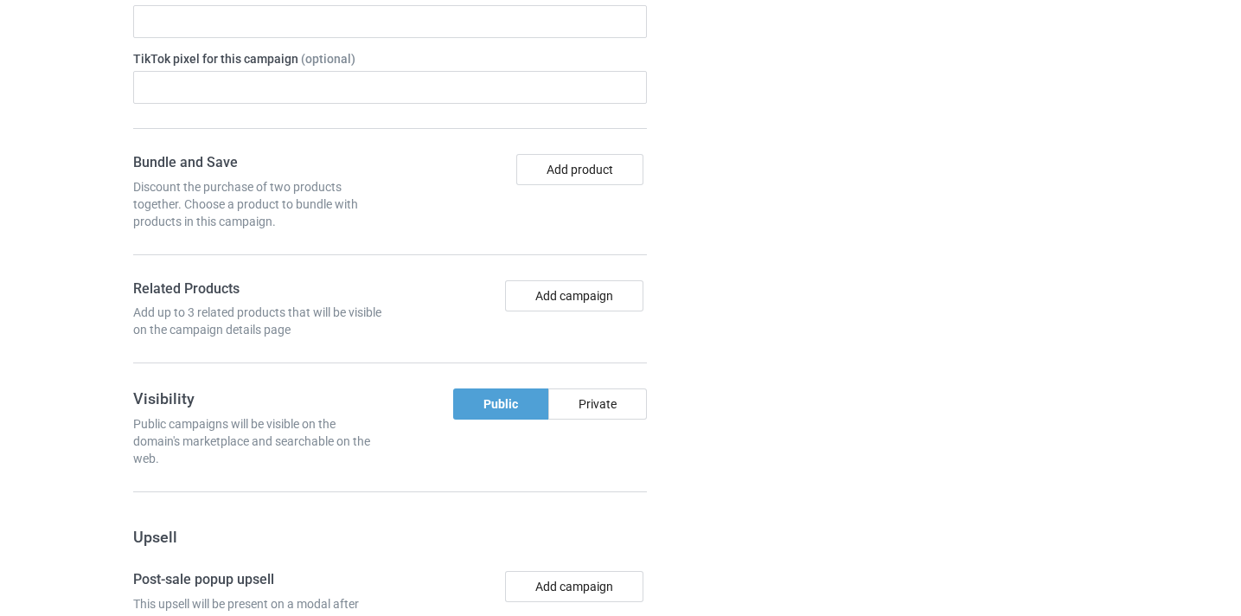
scroll to position [1122, 0]
click at [549, 292] on button "Add campaign" at bounding box center [574, 294] width 138 height 31
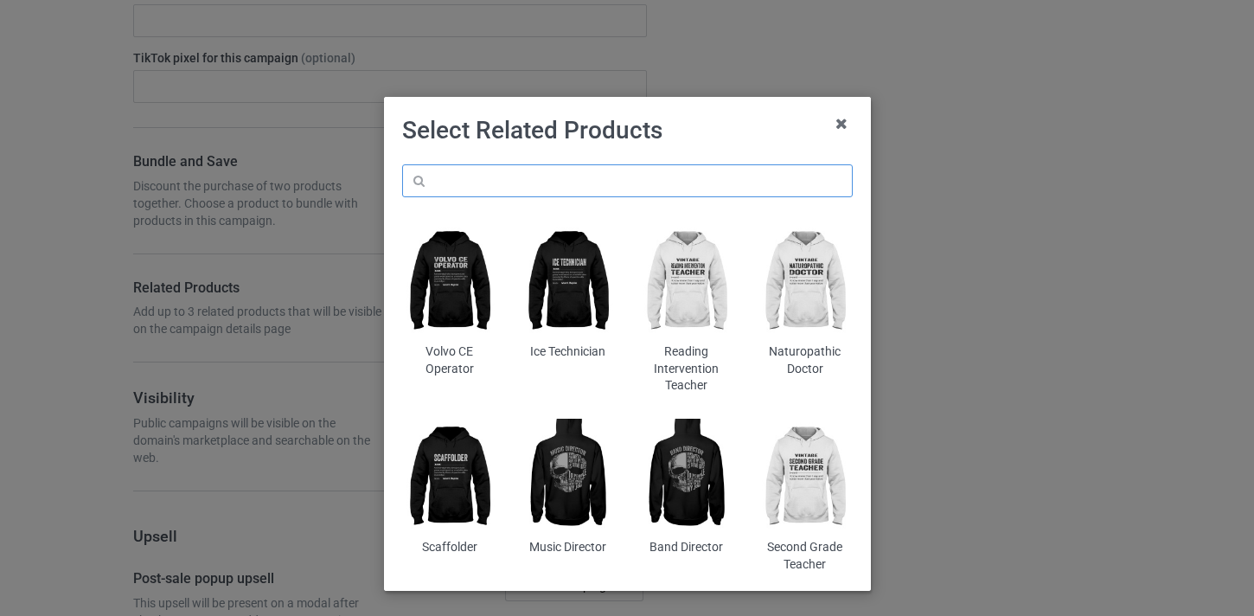
click at [566, 182] on input "text" at bounding box center [627, 180] width 451 height 33
paste input "Art Educator"
click at [516, 180] on input "Art Educator" at bounding box center [627, 180] width 451 height 33
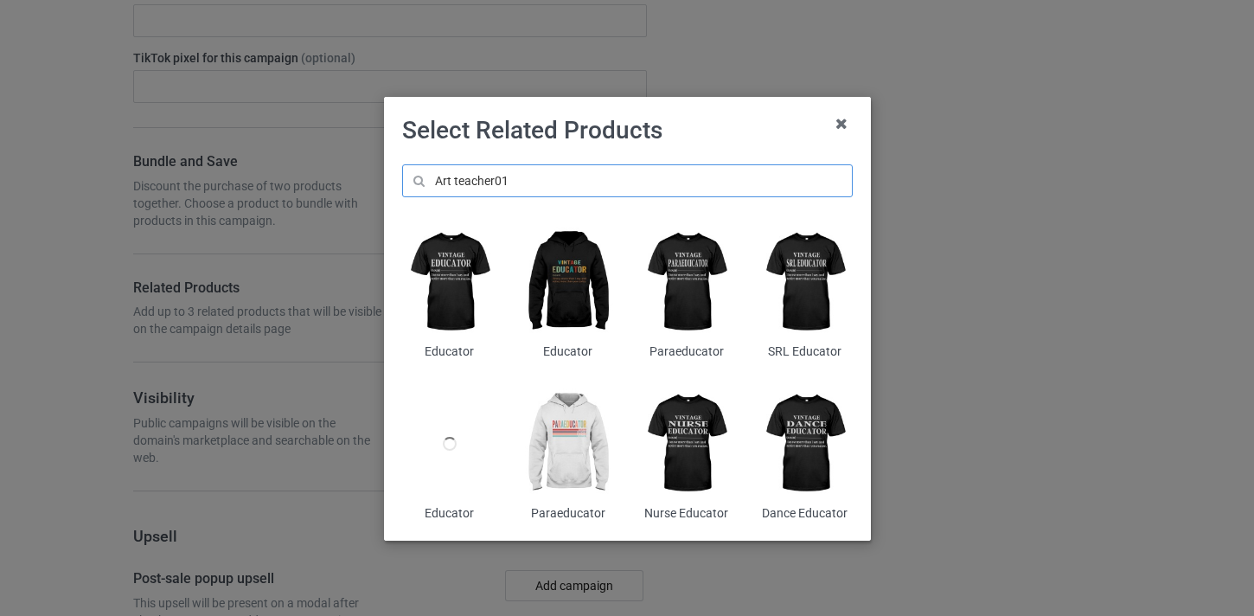
type input "Art teacher01"
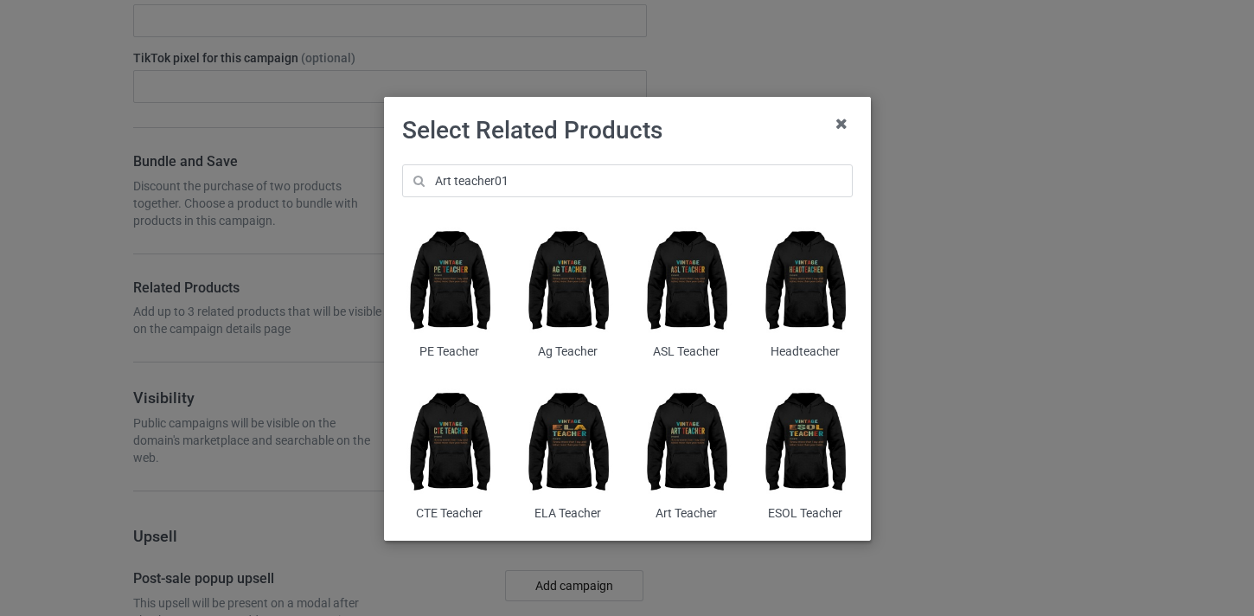
click at [684, 481] on img at bounding box center [686, 444] width 94 height 118
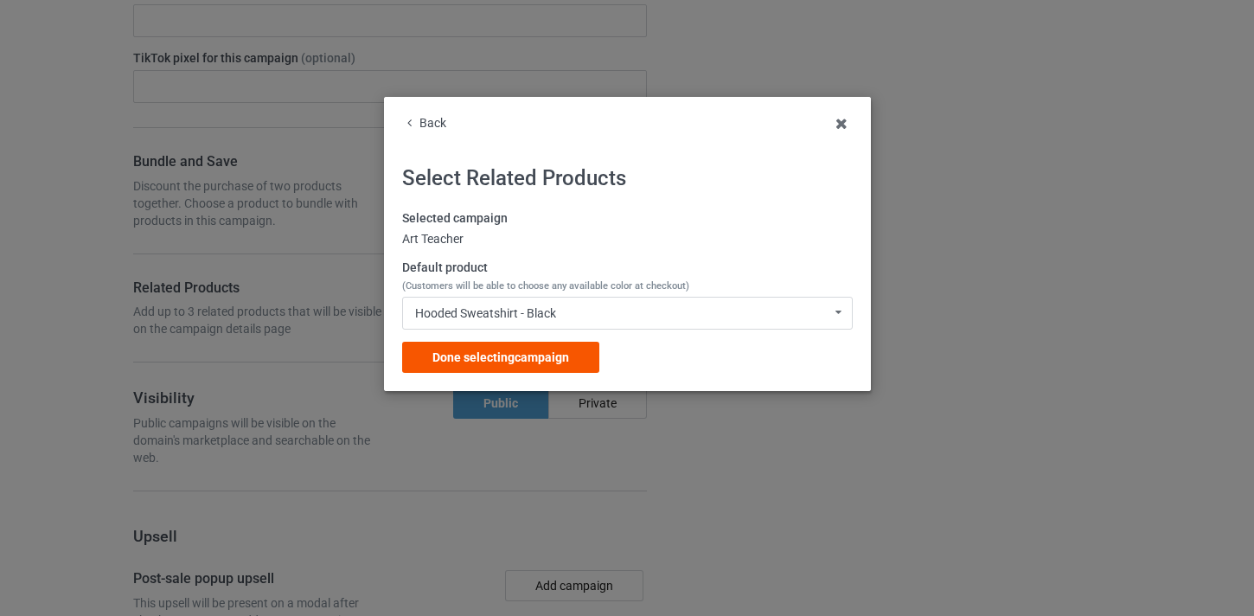
click at [530, 363] on span "Done selecting campaign" at bounding box center [500, 357] width 137 height 14
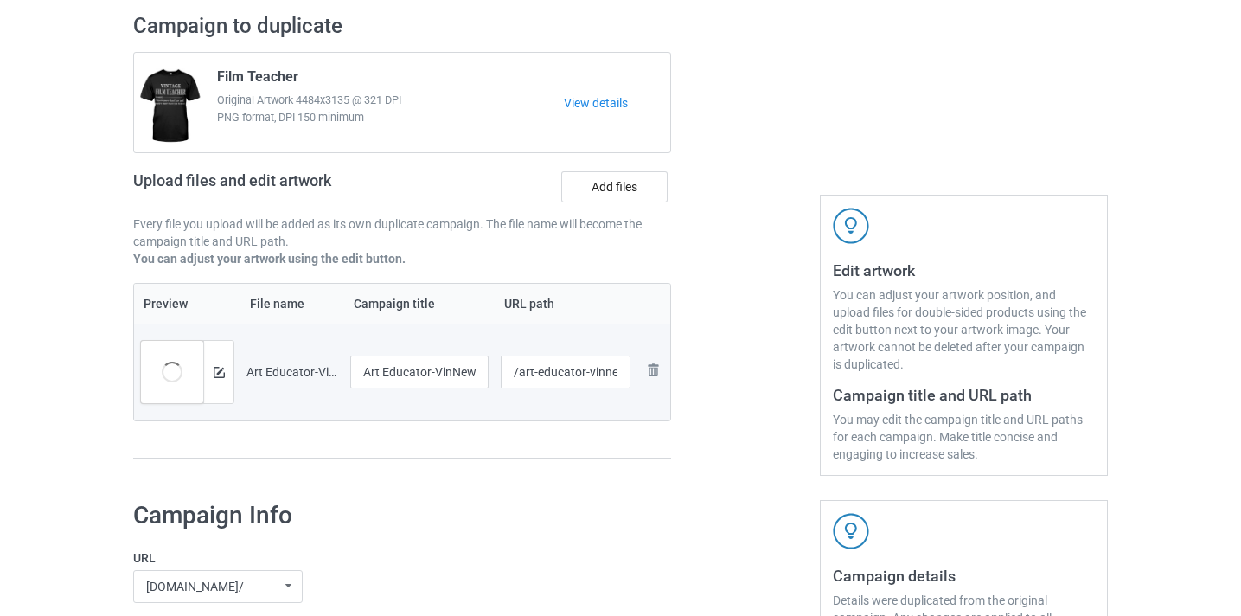
scroll to position [124, 0]
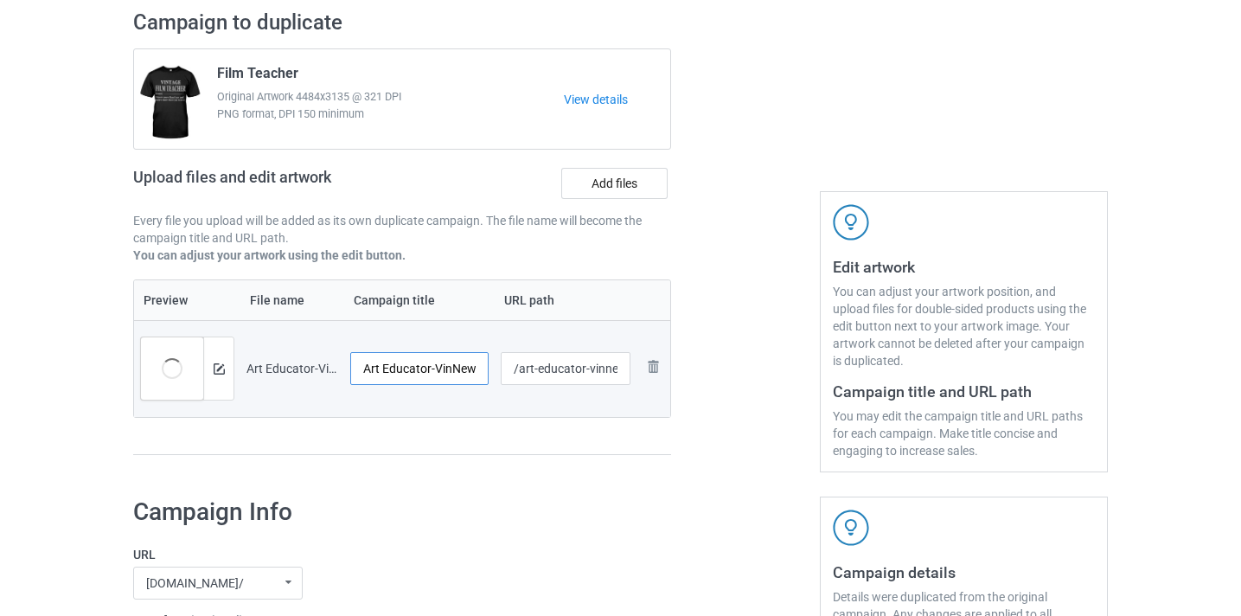
click at [419, 372] on input "Art Educator-VinNew" at bounding box center [419, 368] width 138 height 33
click at [450, 368] on input "Art Educator-VinNew" at bounding box center [419, 368] width 138 height 33
type input "Art Educator"
click at [611, 369] on input "/art-educator-vinnew" at bounding box center [566, 368] width 131 height 33
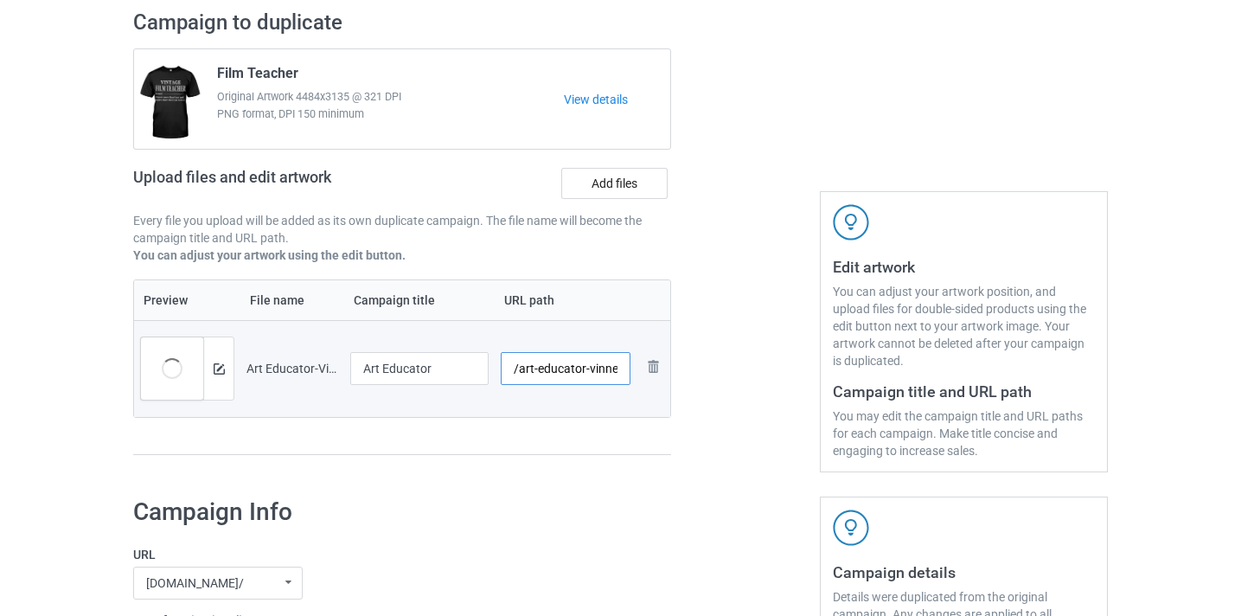
click at [611, 369] on input "/art-educator-vinnew" at bounding box center [566, 368] width 131 height 33
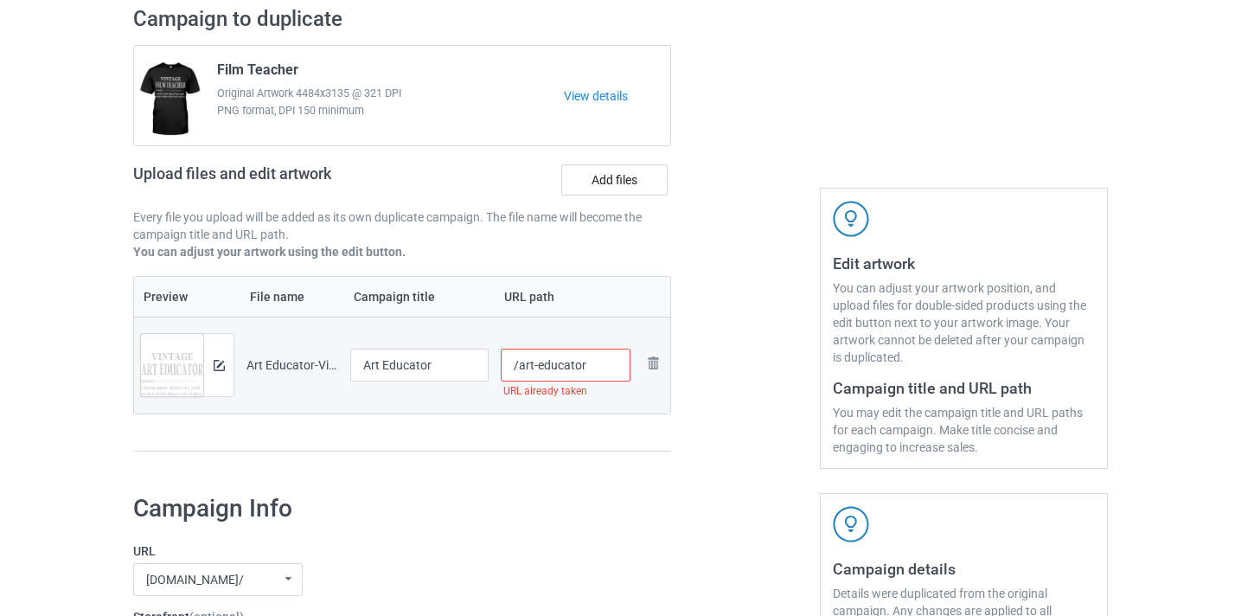
scroll to position [127, 0]
type input "/art-educator8"
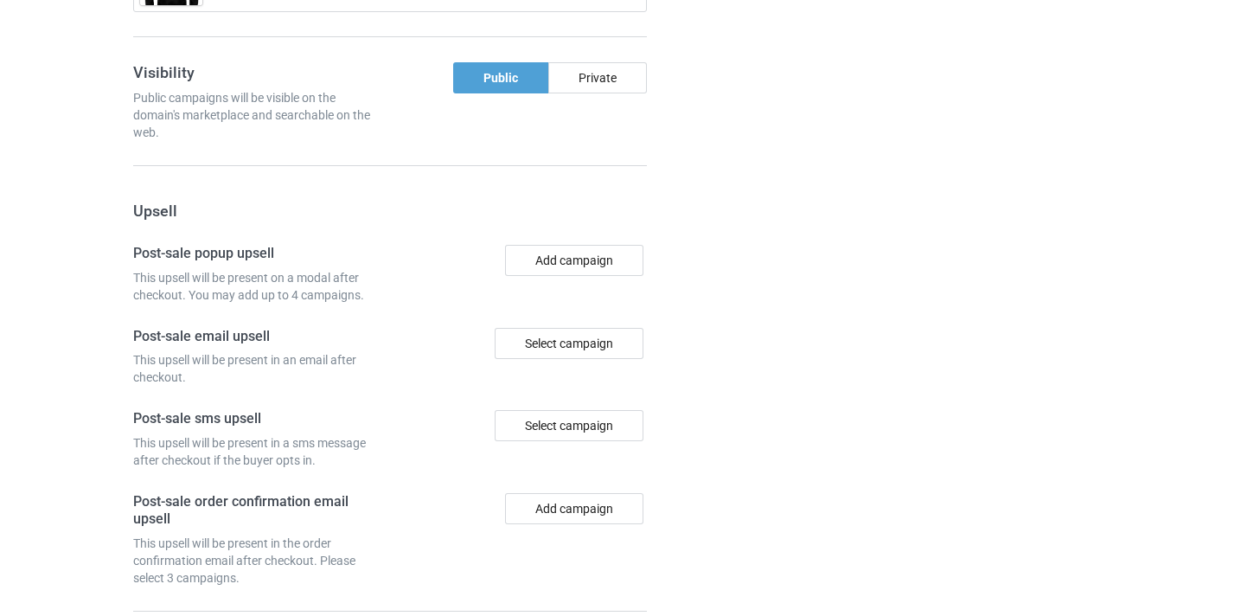
scroll to position [1691, 0]
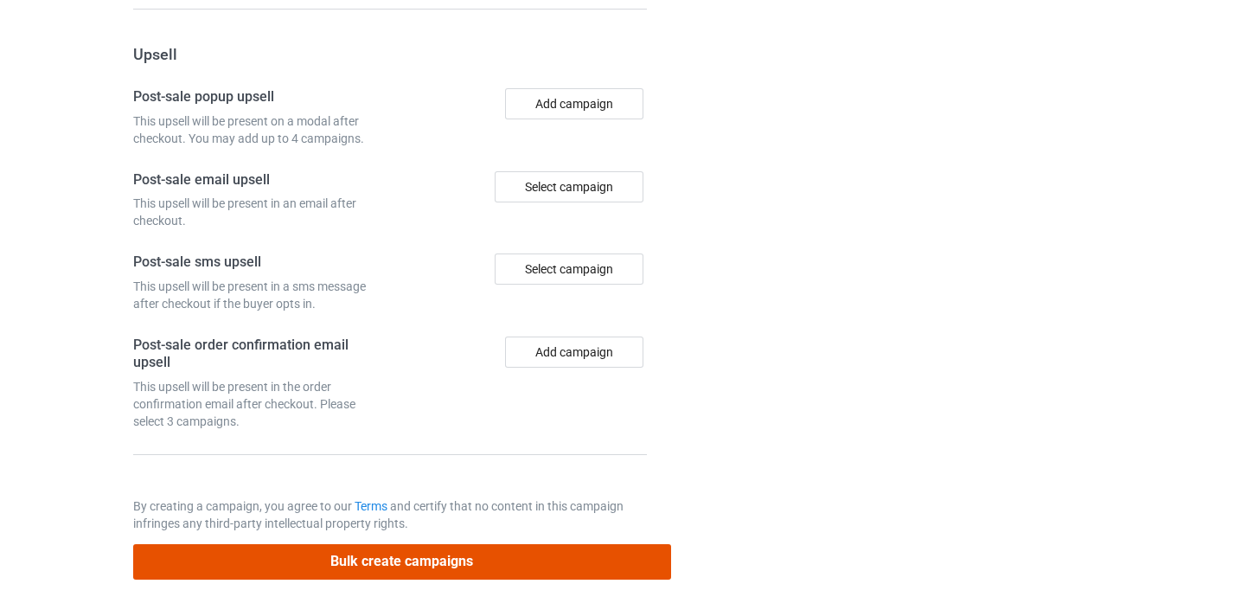
click at [532, 560] on button "Bulk create campaigns" at bounding box center [402, 561] width 538 height 35
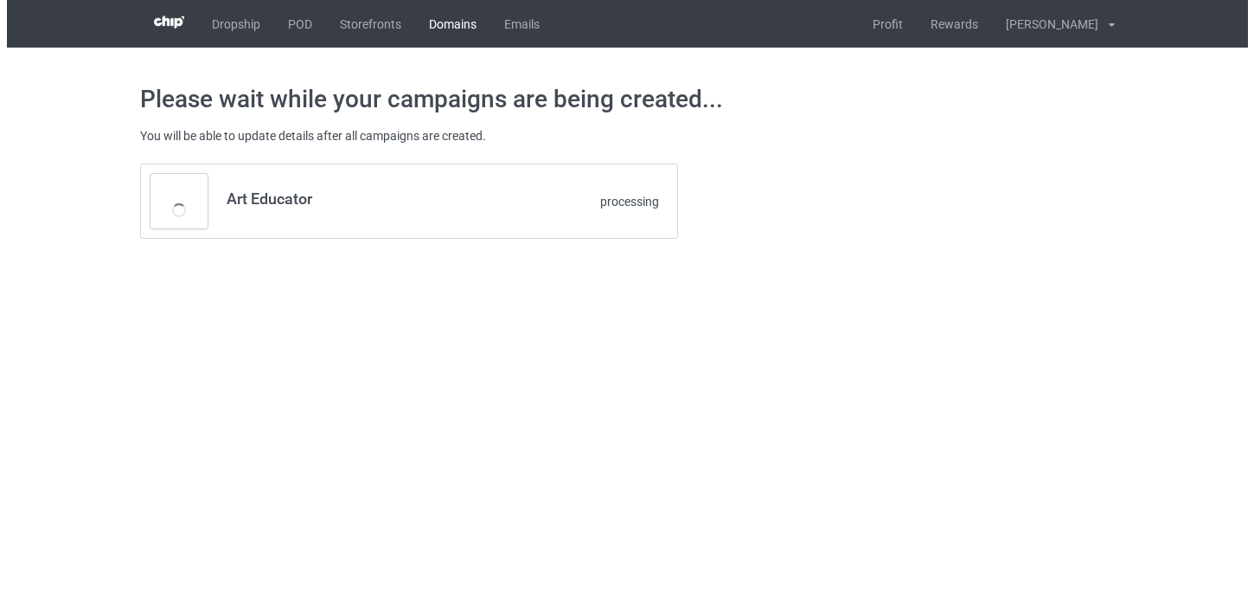
scroll to position [0, 0]
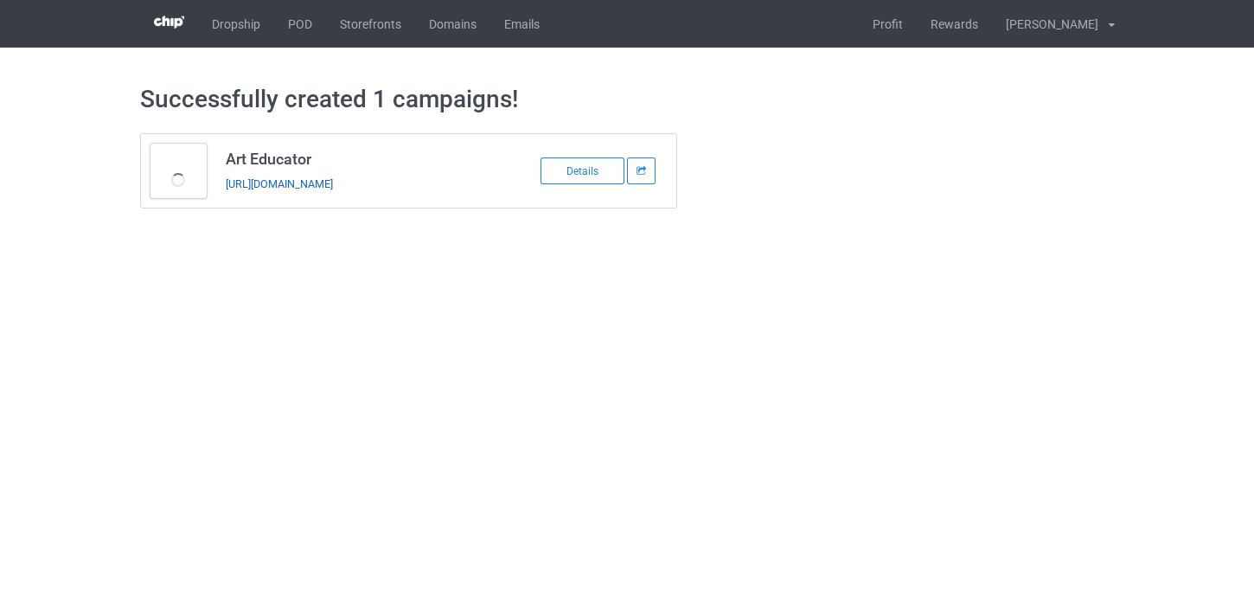
click at [314, 182] on link "https://www.thepure.gift/art-educator8" at bounding box center [279, 183] width 107 height 13
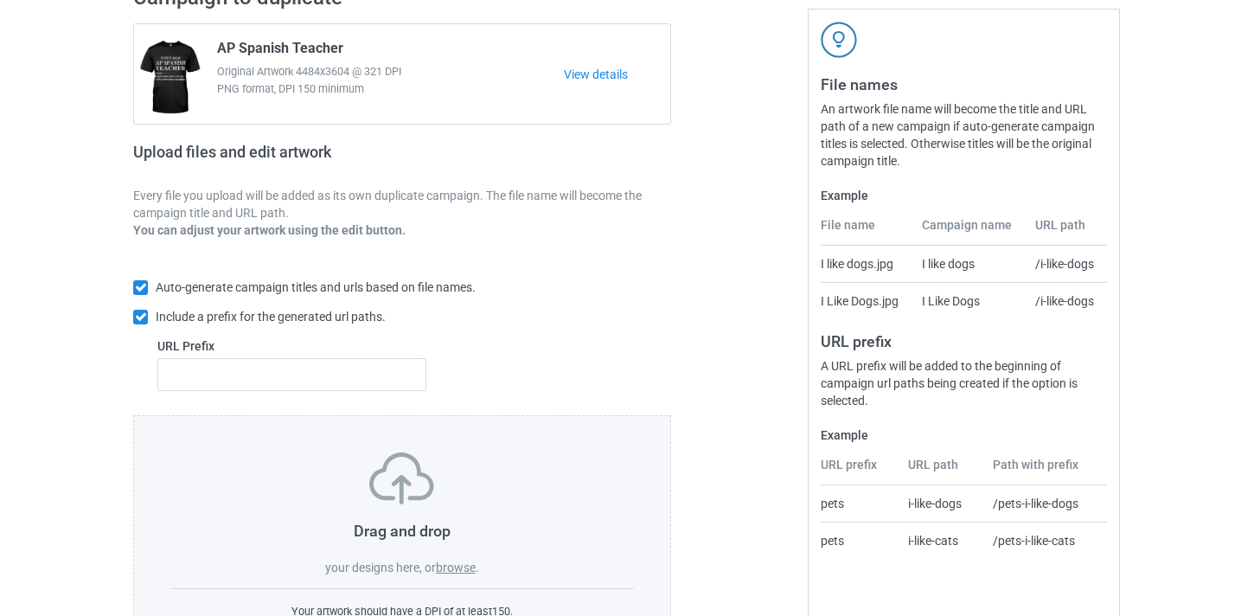
scroll to position [150, 0]
click at [451, 558] on div "Drag and drop your designs here, or browse ." at bounding box center [402, 513] width 464 height 124
click at [452, 562] on label "browse" at bounding box center [456, 566] width 40 height 14
click at [0, 0] on input "browse" at bounding box center [0, 0] width 0 height 0
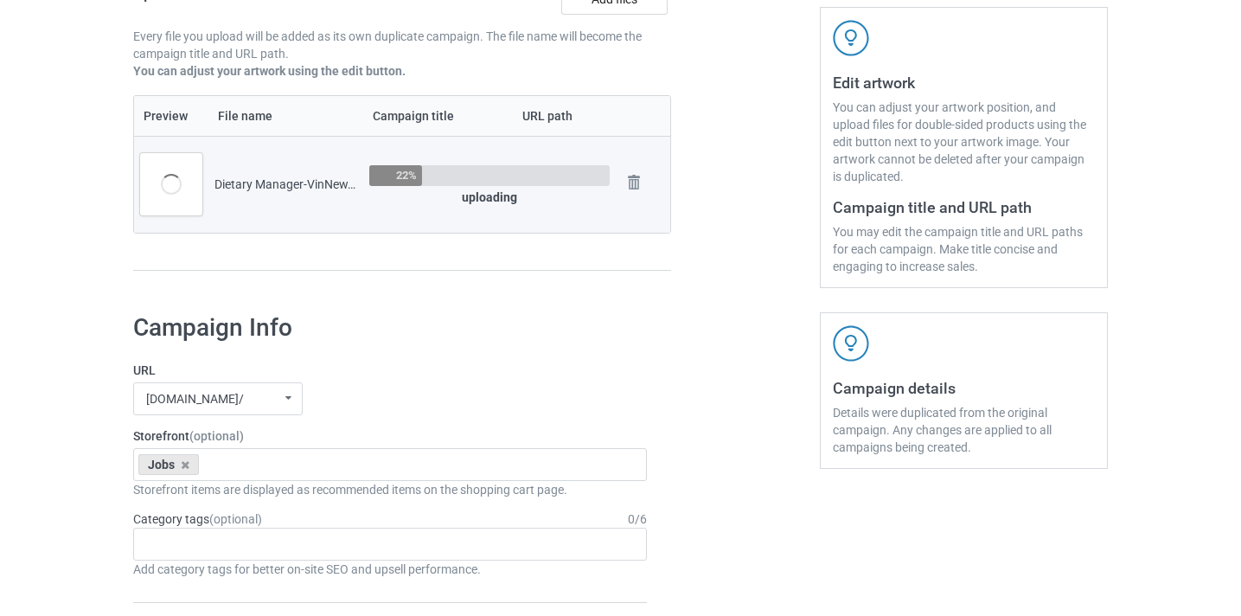
scroll to position [318, 0]
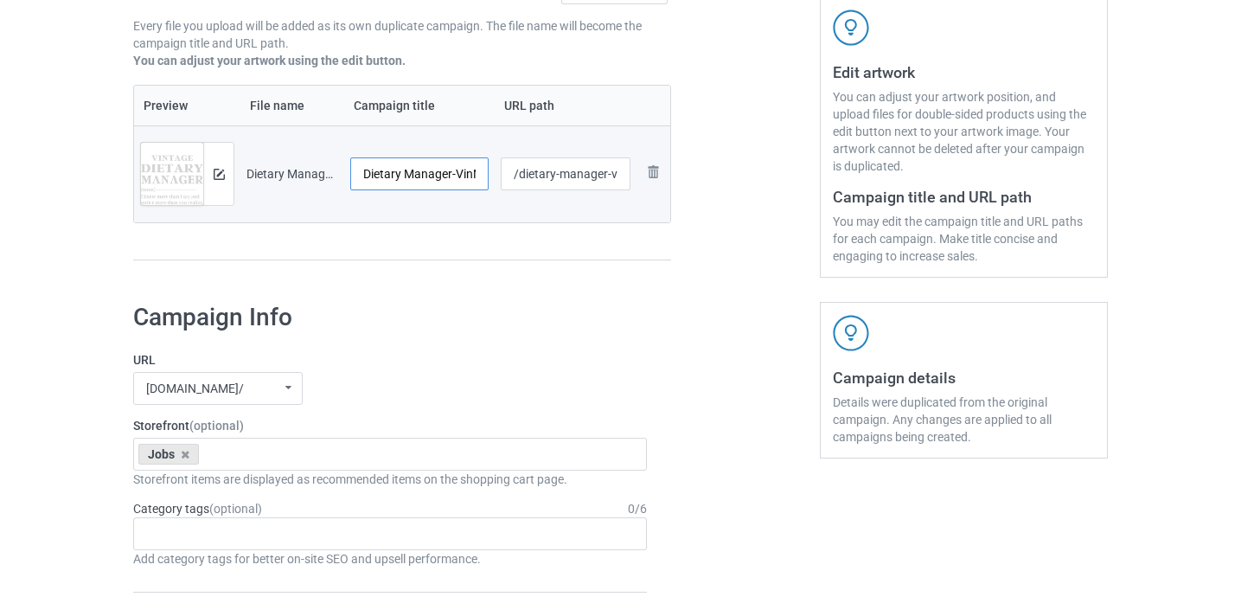
click at [465, 172] on input "Dietary Manager-VinNew" at bounding box center [419, 173] width 138 height 33
drag, startPoint x: 465, startPoint y: 172, endPoint x: 666, endPoint y: 172, distance: 200.6
click at [666, 172] on tr "Preview and edit artwork Dietary Manager-VinNew.png Dietary Manager-VinNew /die…" at bounding box center [402, 173] width 536 height 97
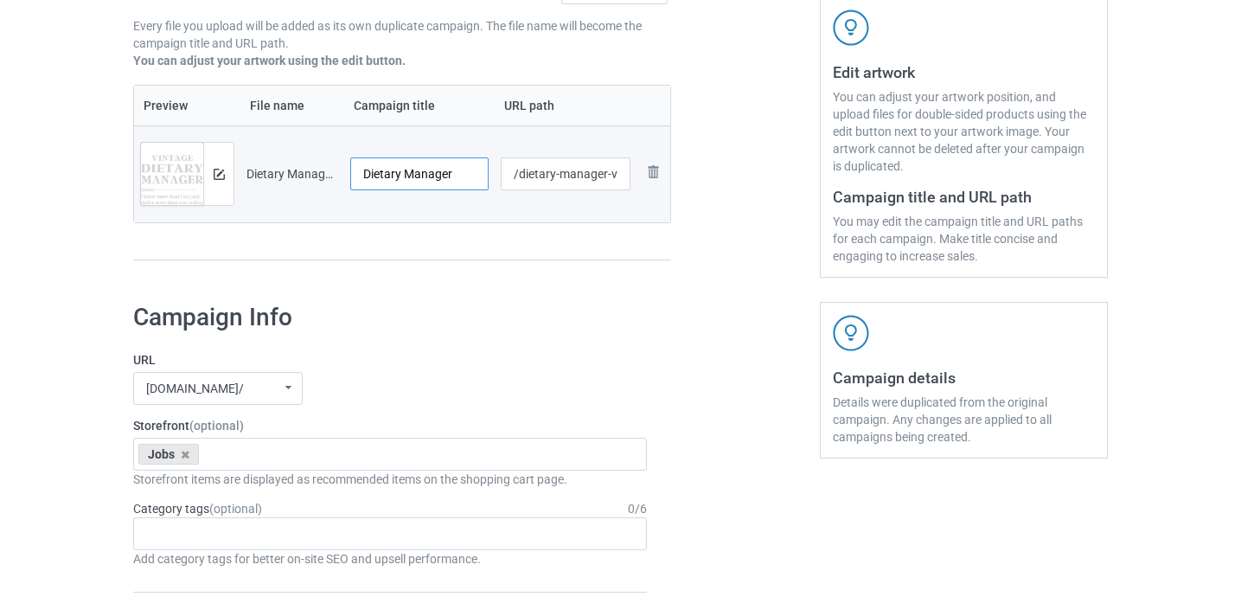
type input "Dietary Manager"
click at [616, 171] on input "/dietary-manager-vinnew" at bounding box center [566, 173] width 131 height 33
